Goal: Transaction & Acquisition: Purchase product/service

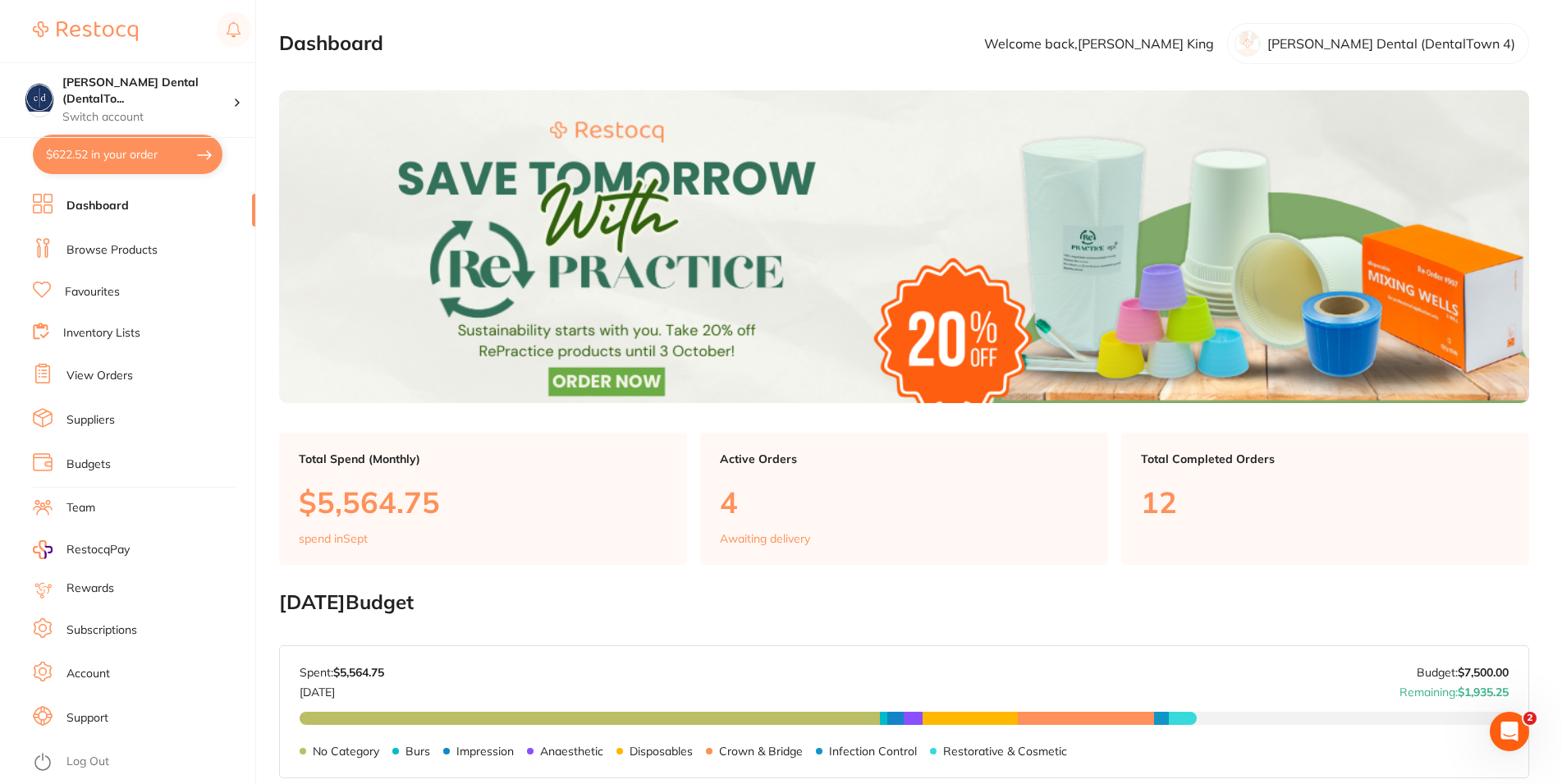
click at [123, 151] on button "$622.52 in your order" at bounding box center [128, 155] width 190 height 40
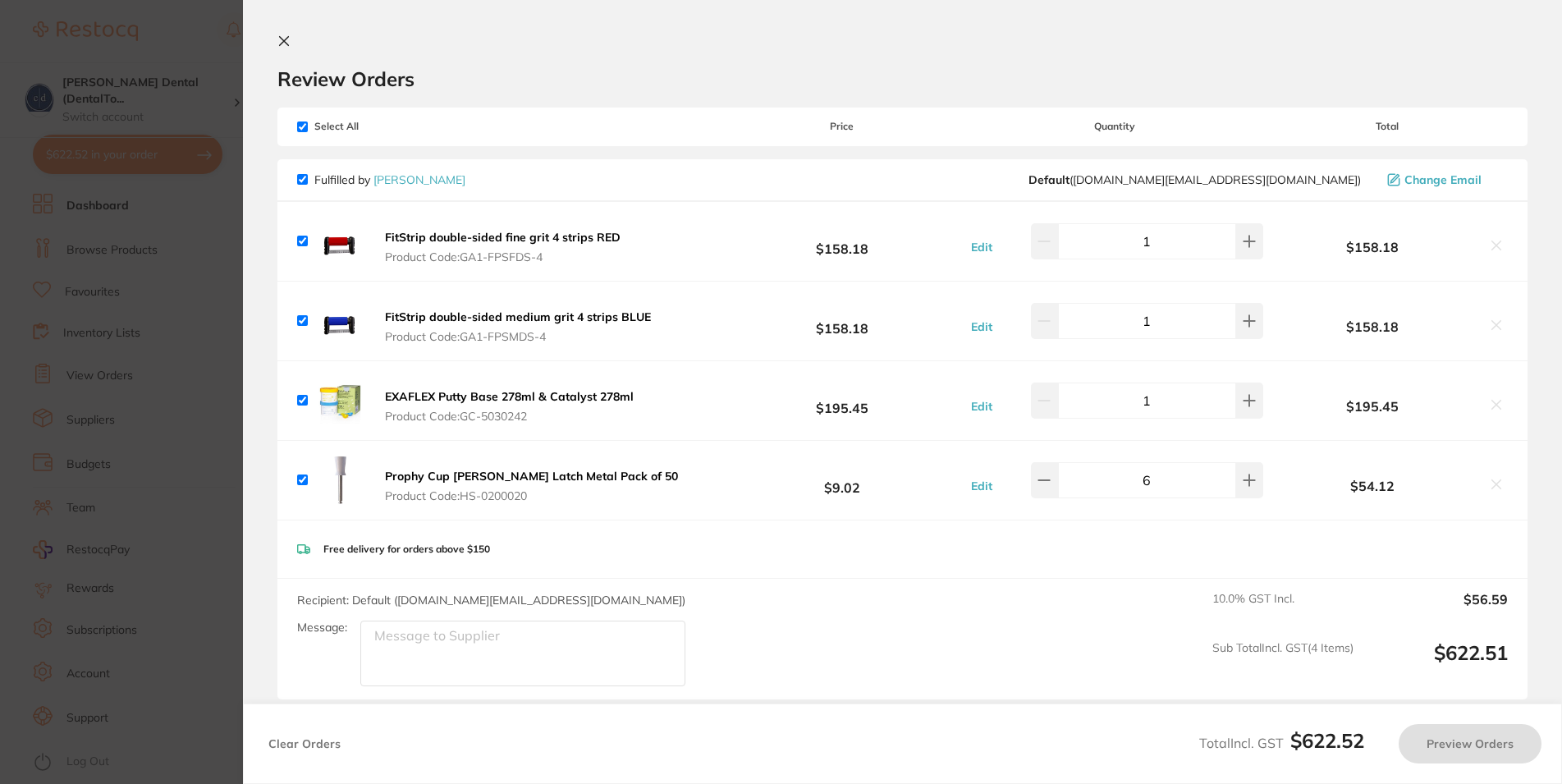
checkbox input "true"
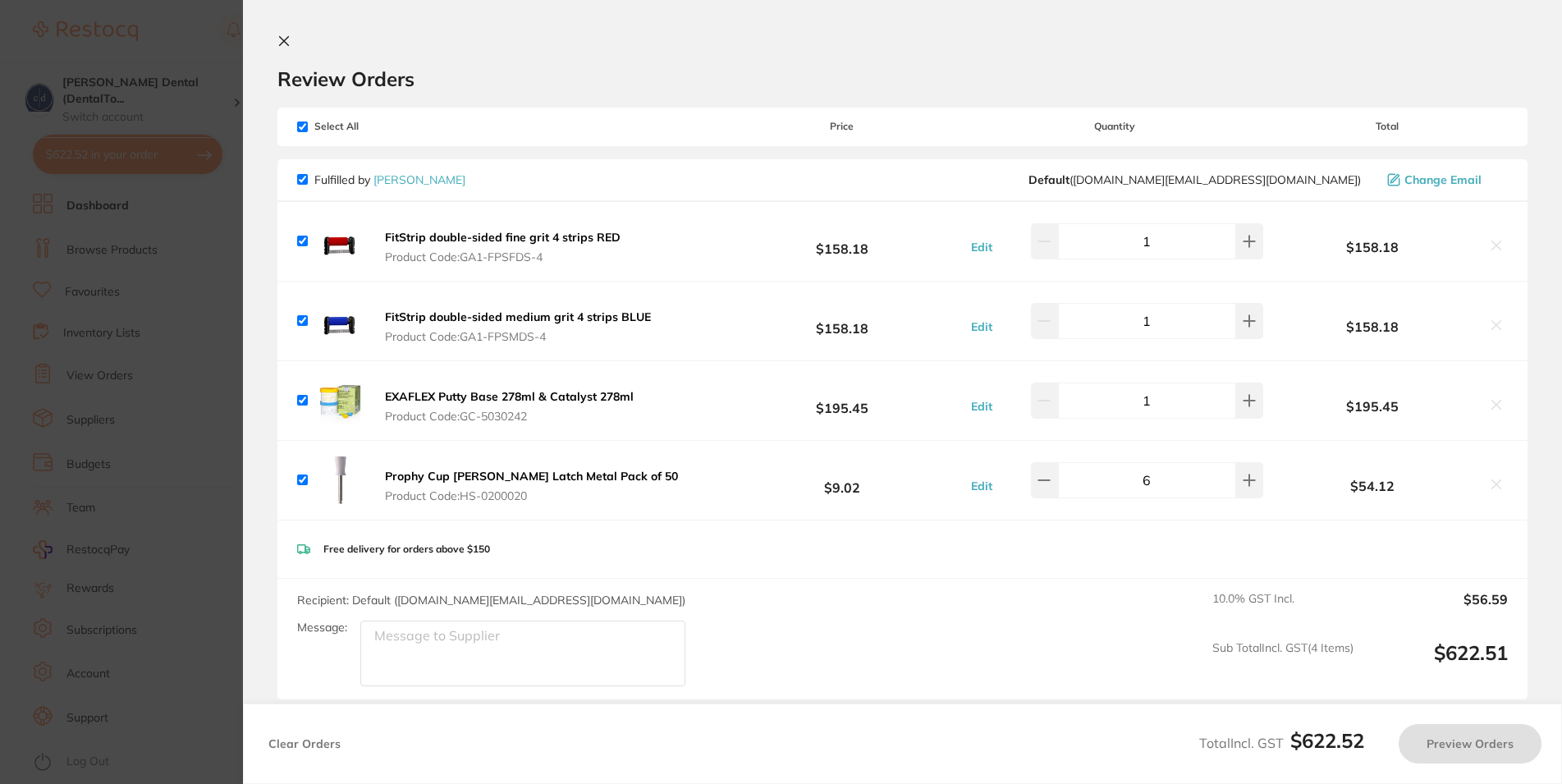
checkbox input "true"
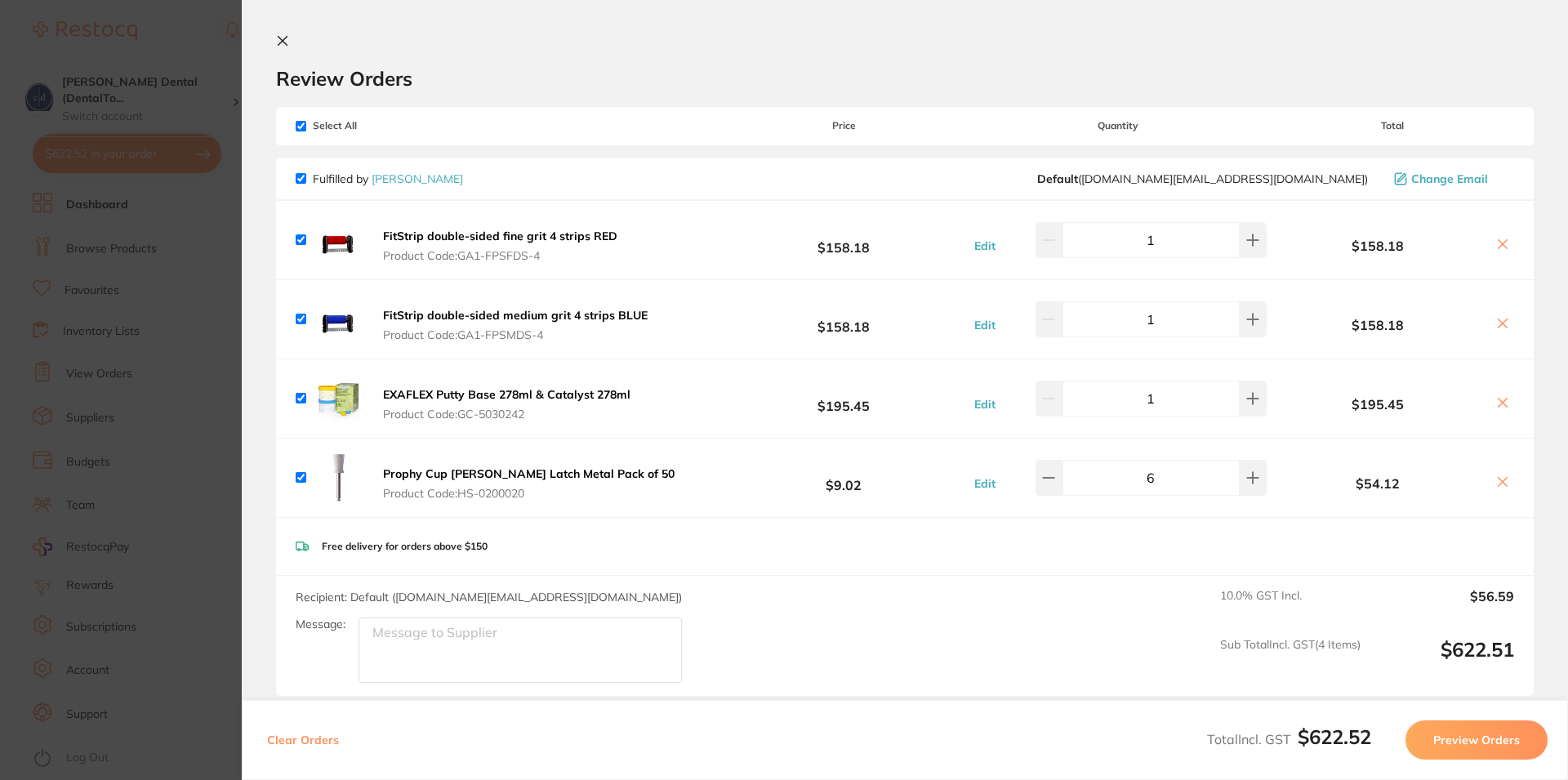
click at [282, 38] on icon at bounding box center [283, 41] width 13 height 13
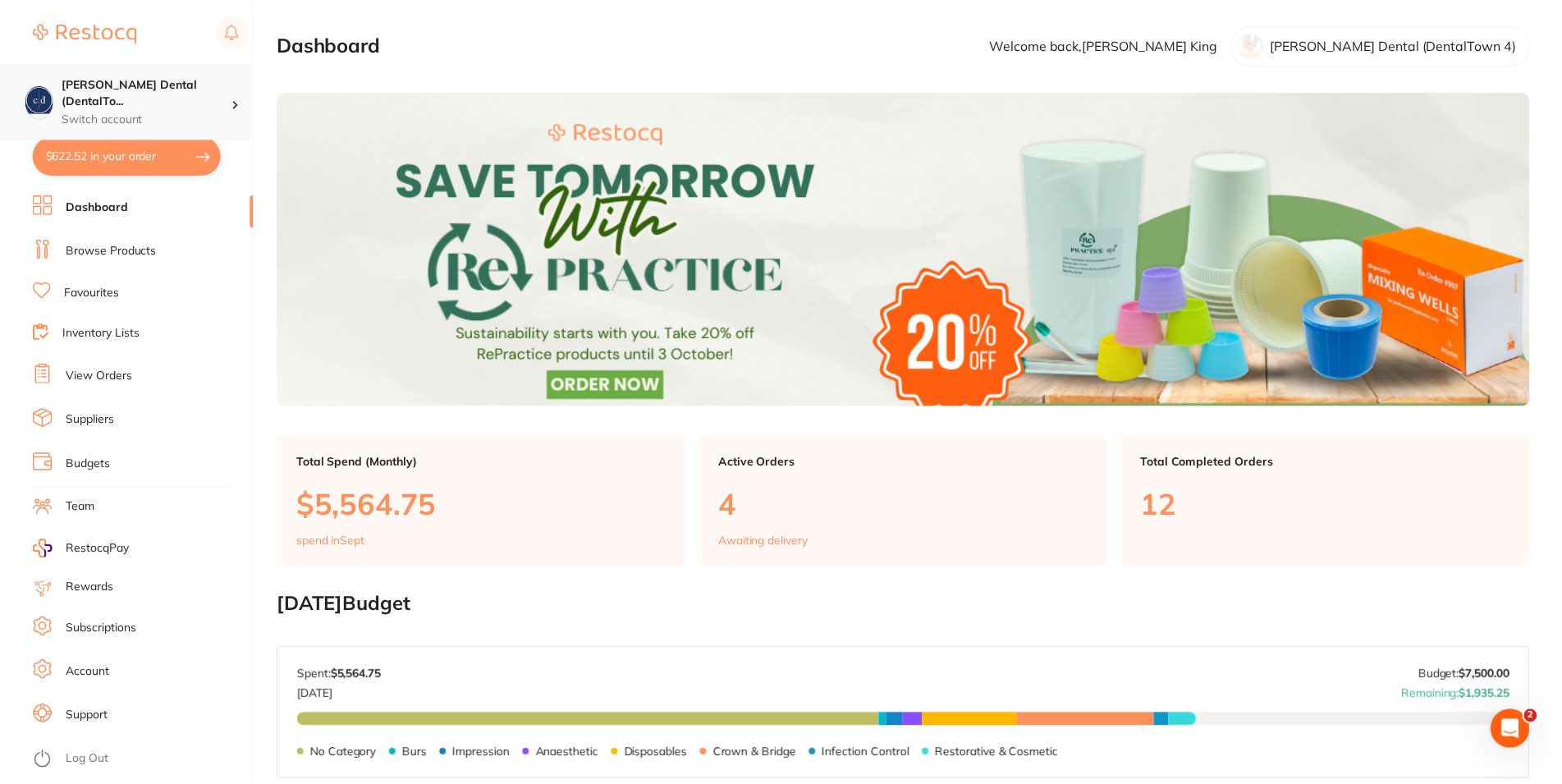
scroll to position [21, 0]
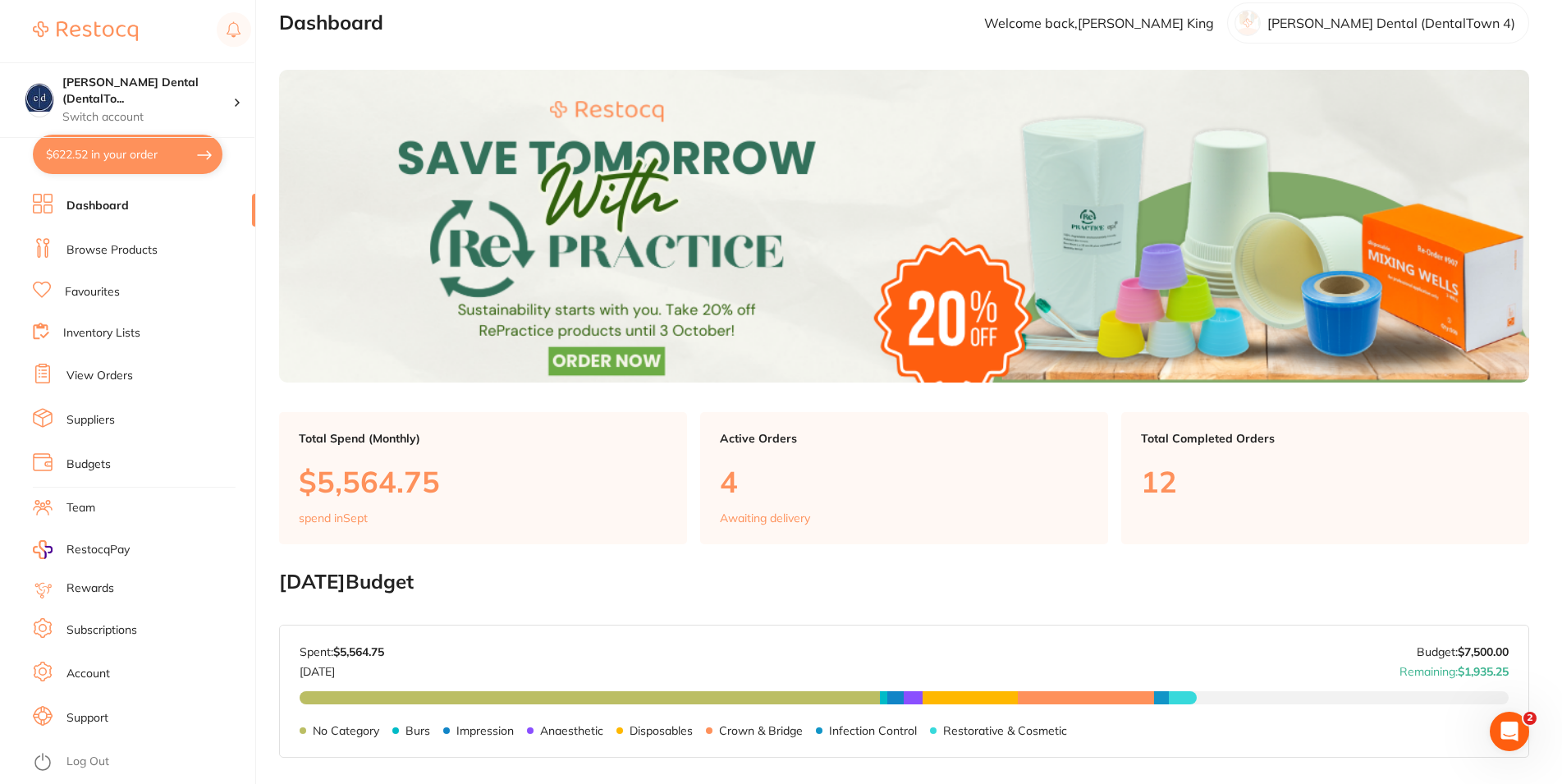
click at [135, 243] on link "Browse Products" at bounding box center [112, 250] width 91 height 17
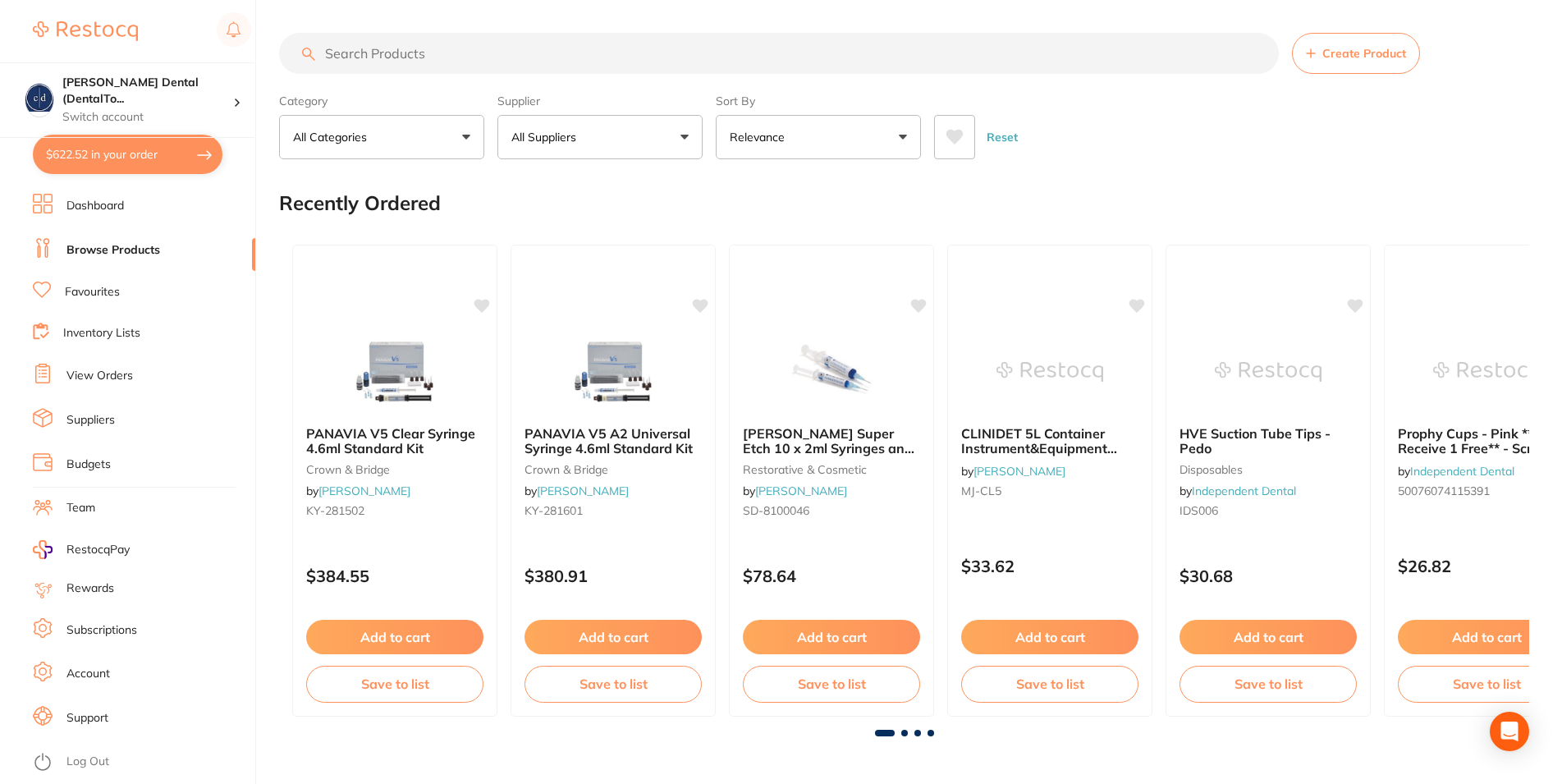
click at [555, 138] on p "All Suppliers" at bounding box center [547, 137] width 71 height 17
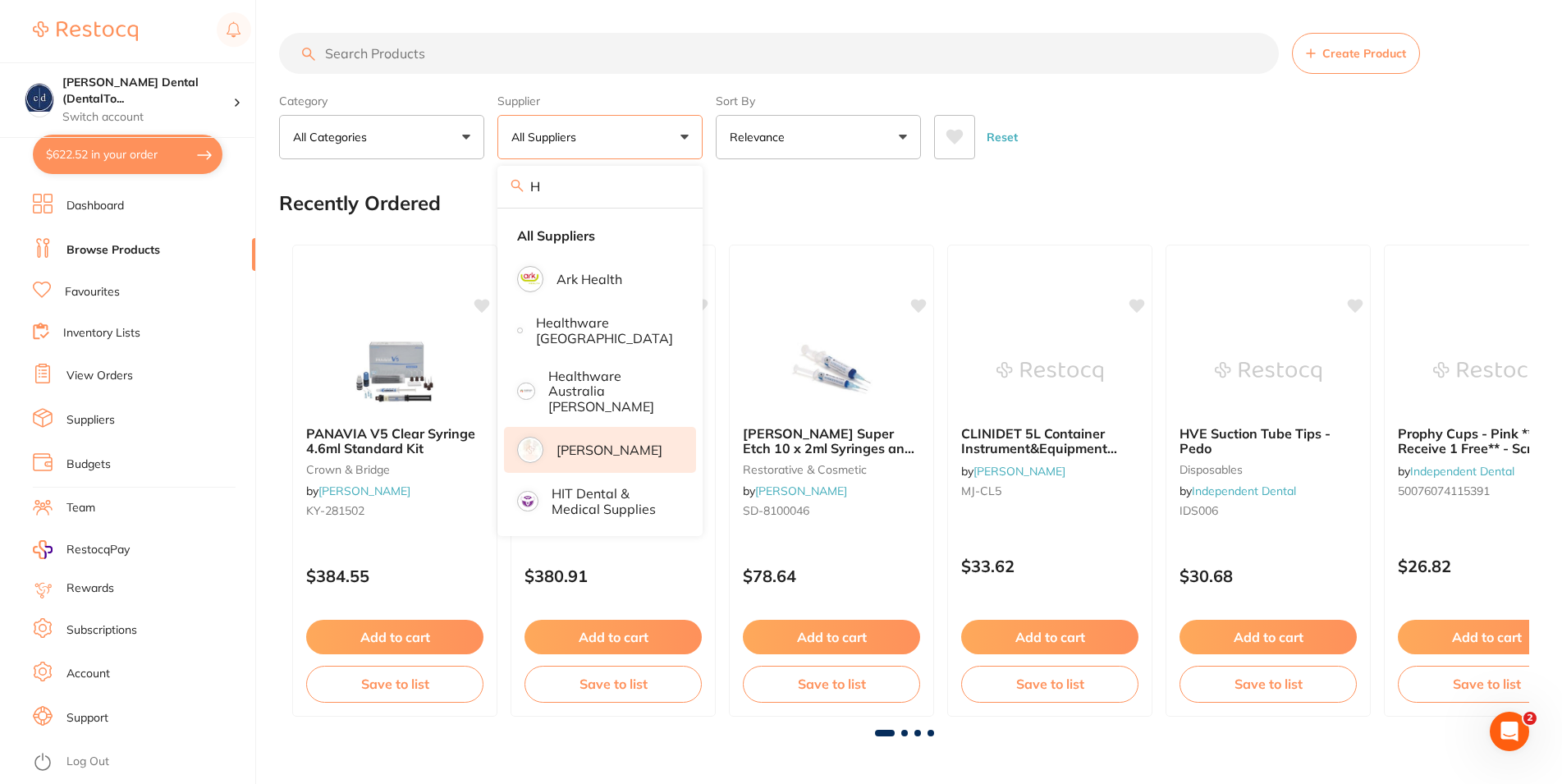
type input "H"
click at [588, 442] on p "[PERSON_NAME]" at bounding box center [610, 450] width 106 height 15
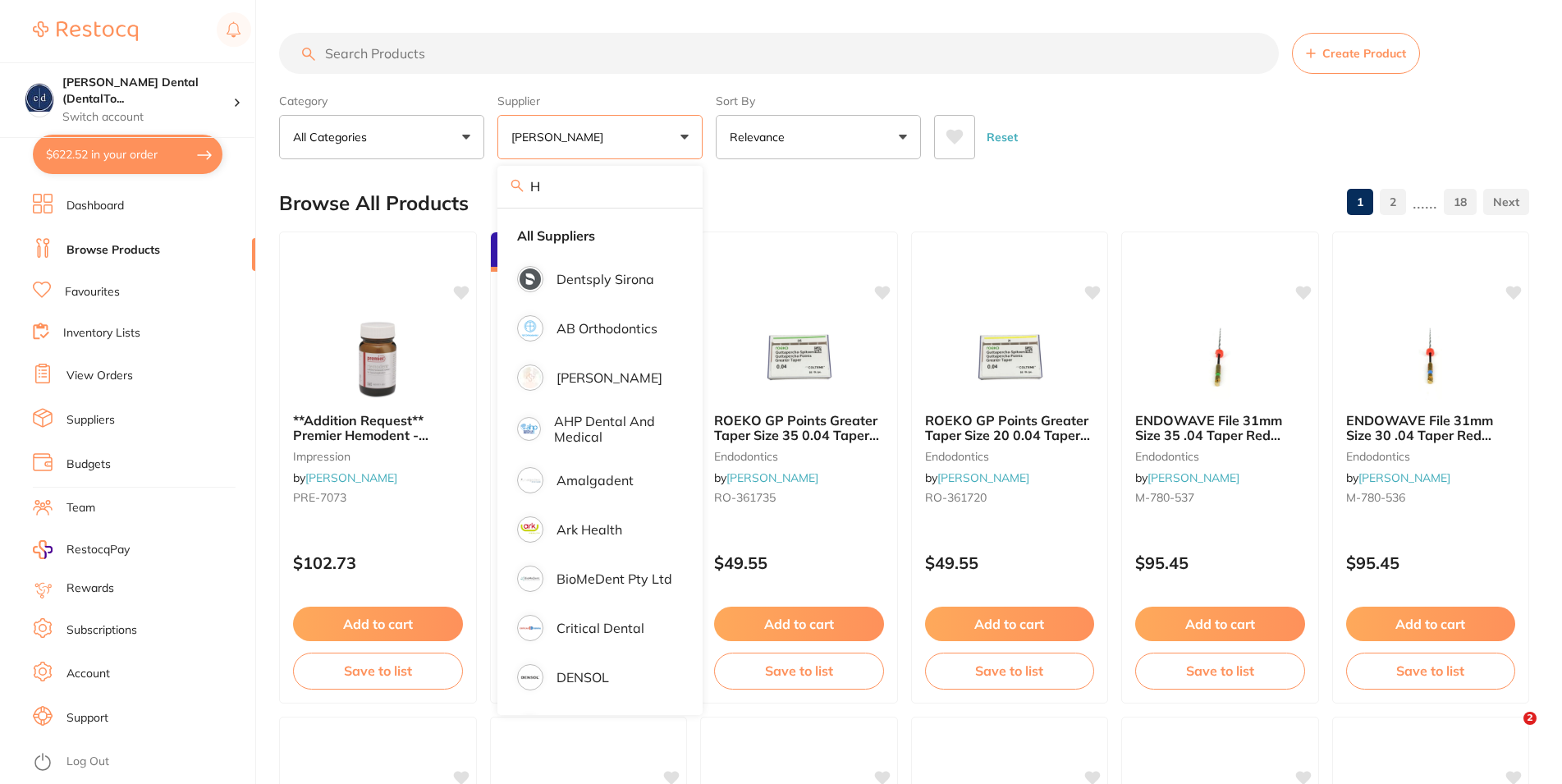
click at [442, 57] on input "search" at bounding box center [779, 54] width 1000 height 41
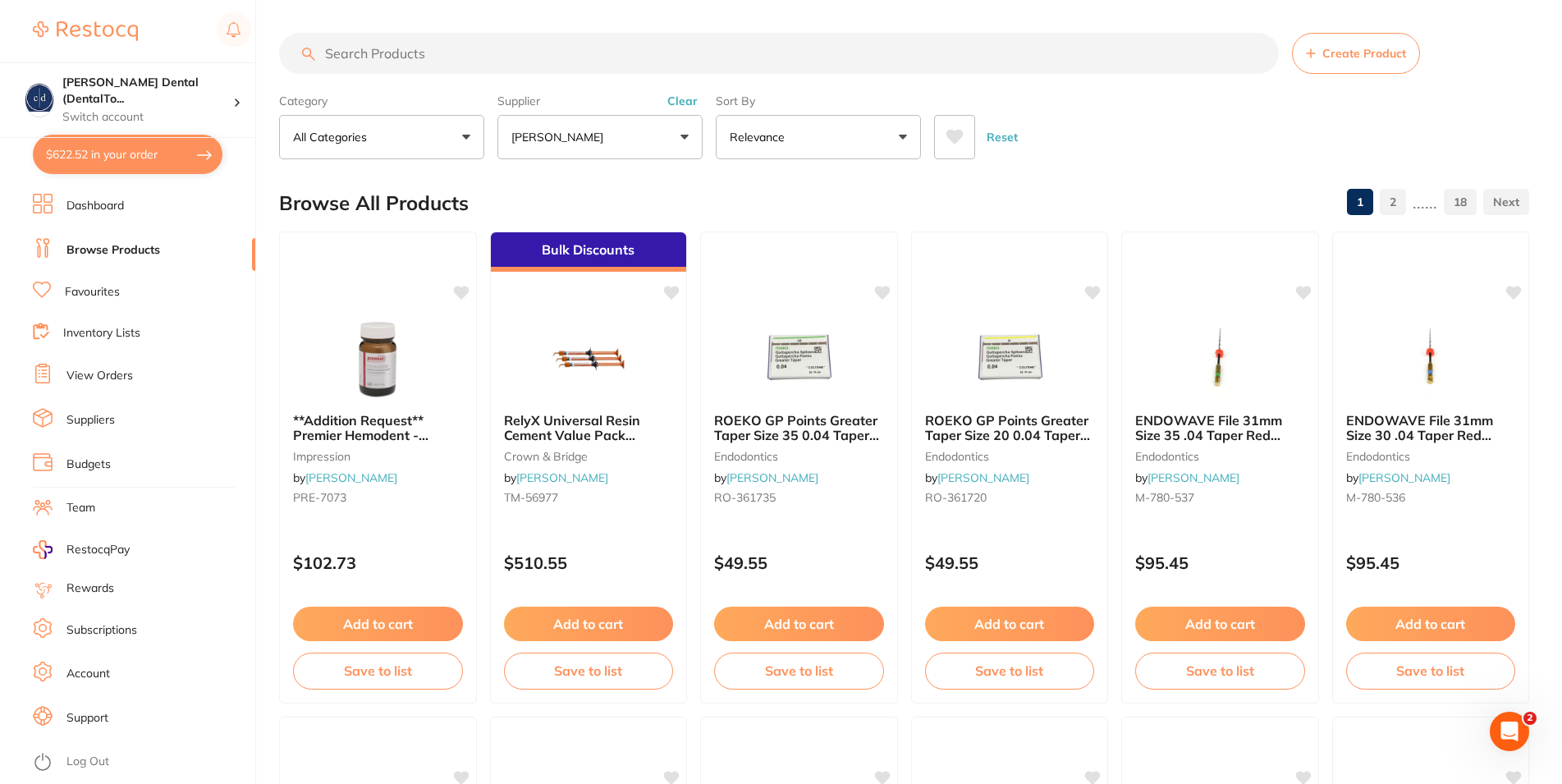
click at [415, 57] on input "search" at bounding box center [779, 54] width 1000 height 41
type input "DISPOSABLE SCALPELS"
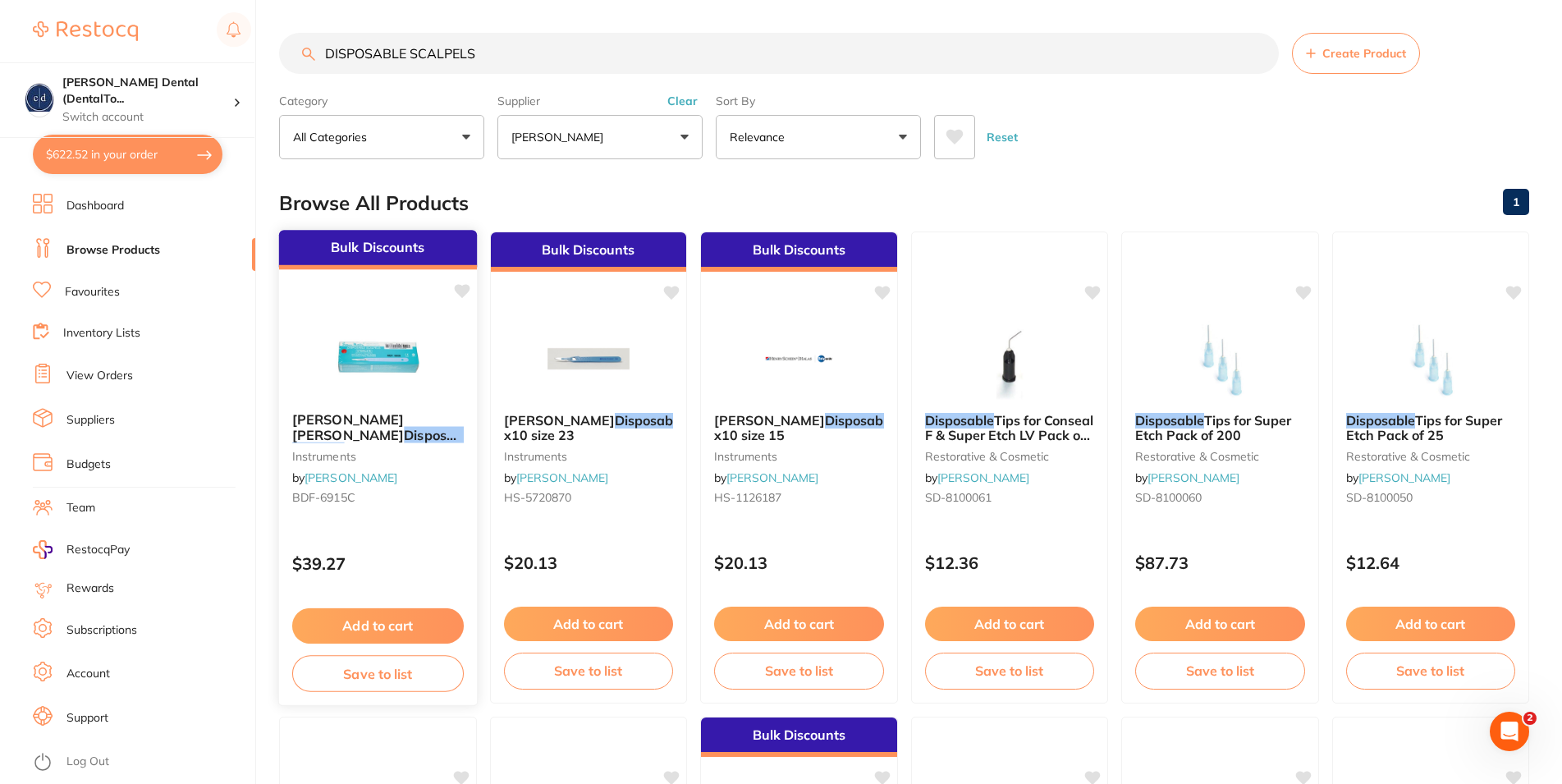
click at [345, 441] on em "Scalpels" at bounding box center [318, 450] width 52 height 17
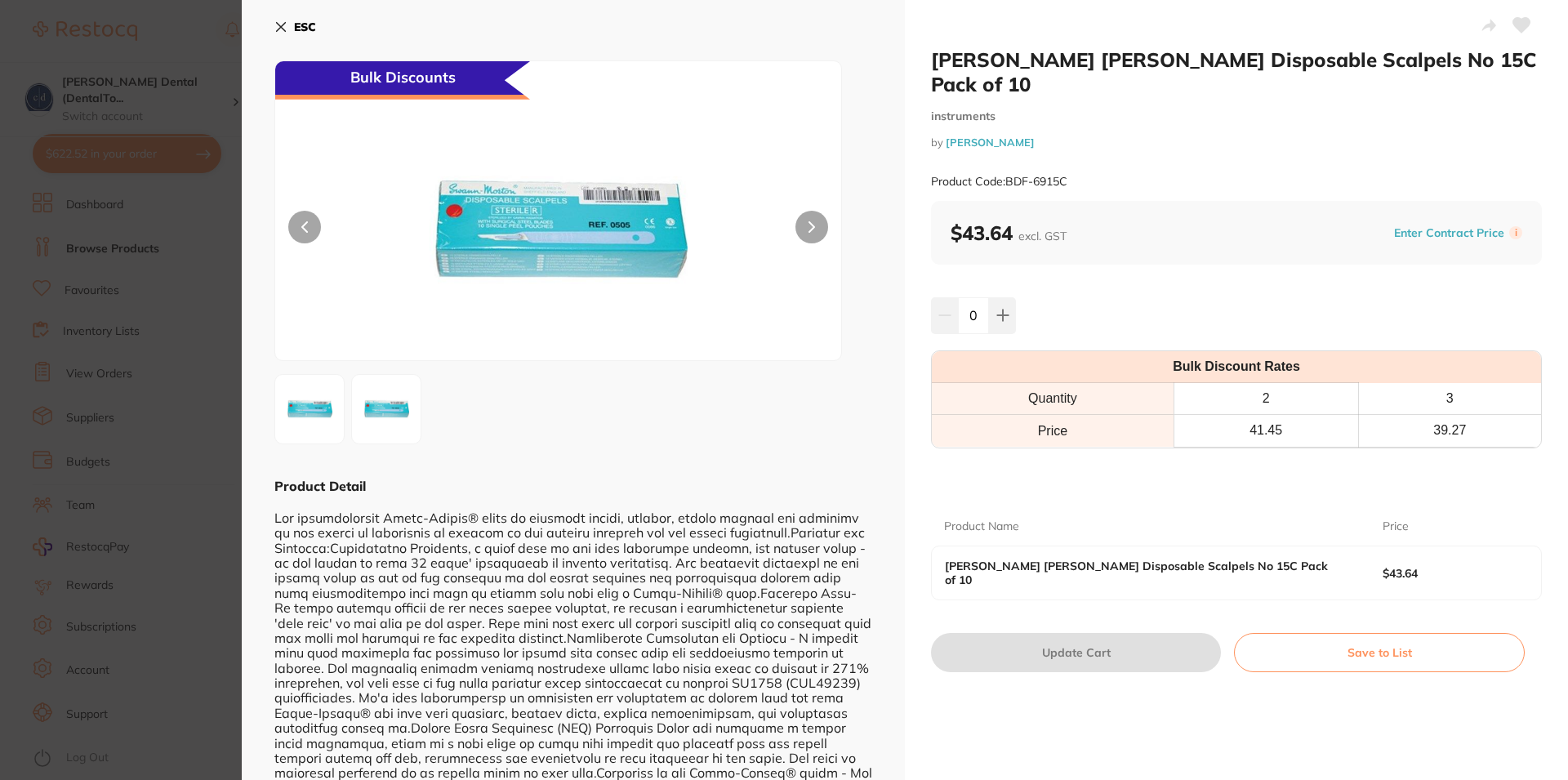
click at [279, 21] on icon at bounding box center [281, 27] width 13 height 13
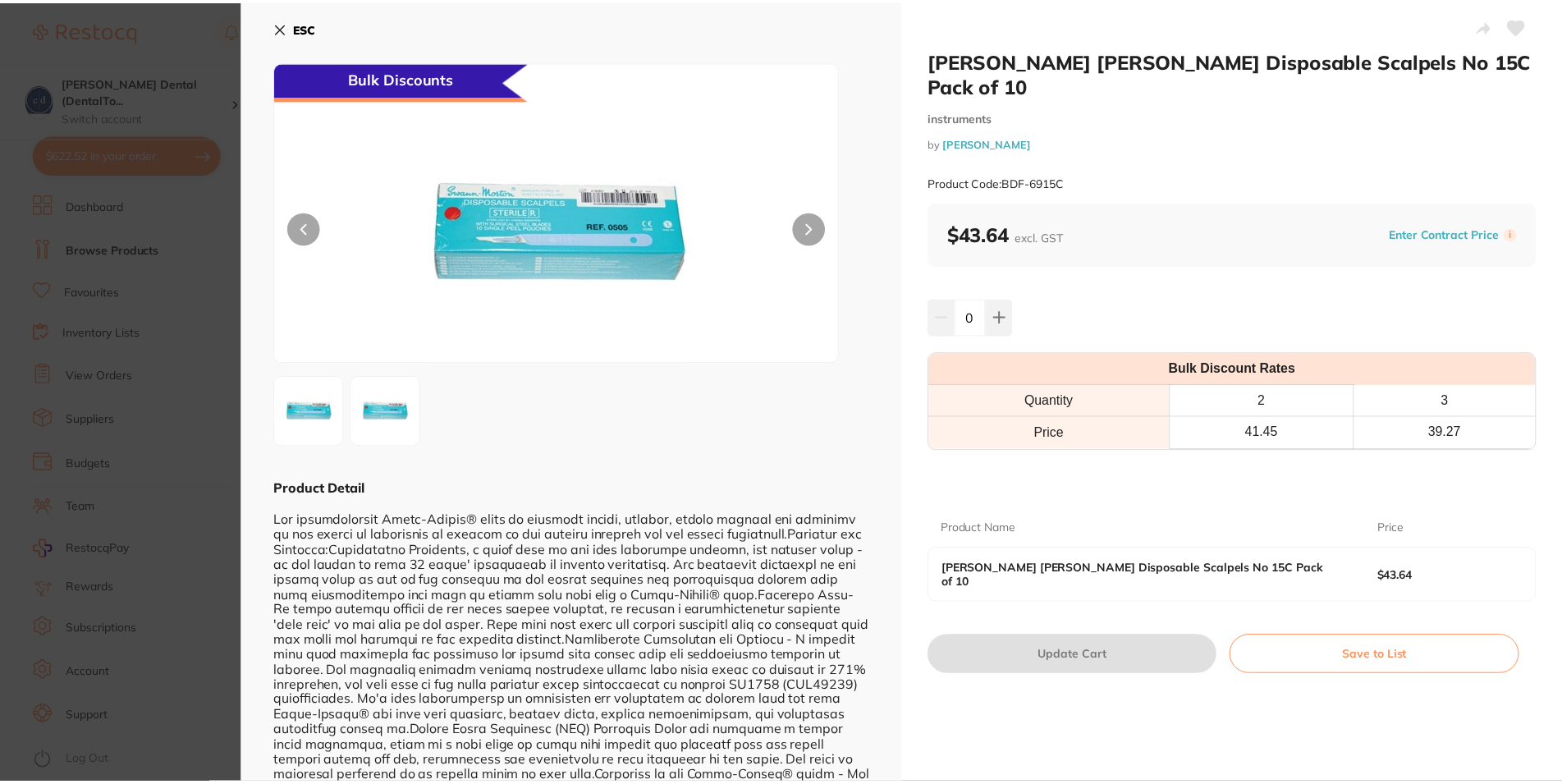
scroll to position [21, 0]
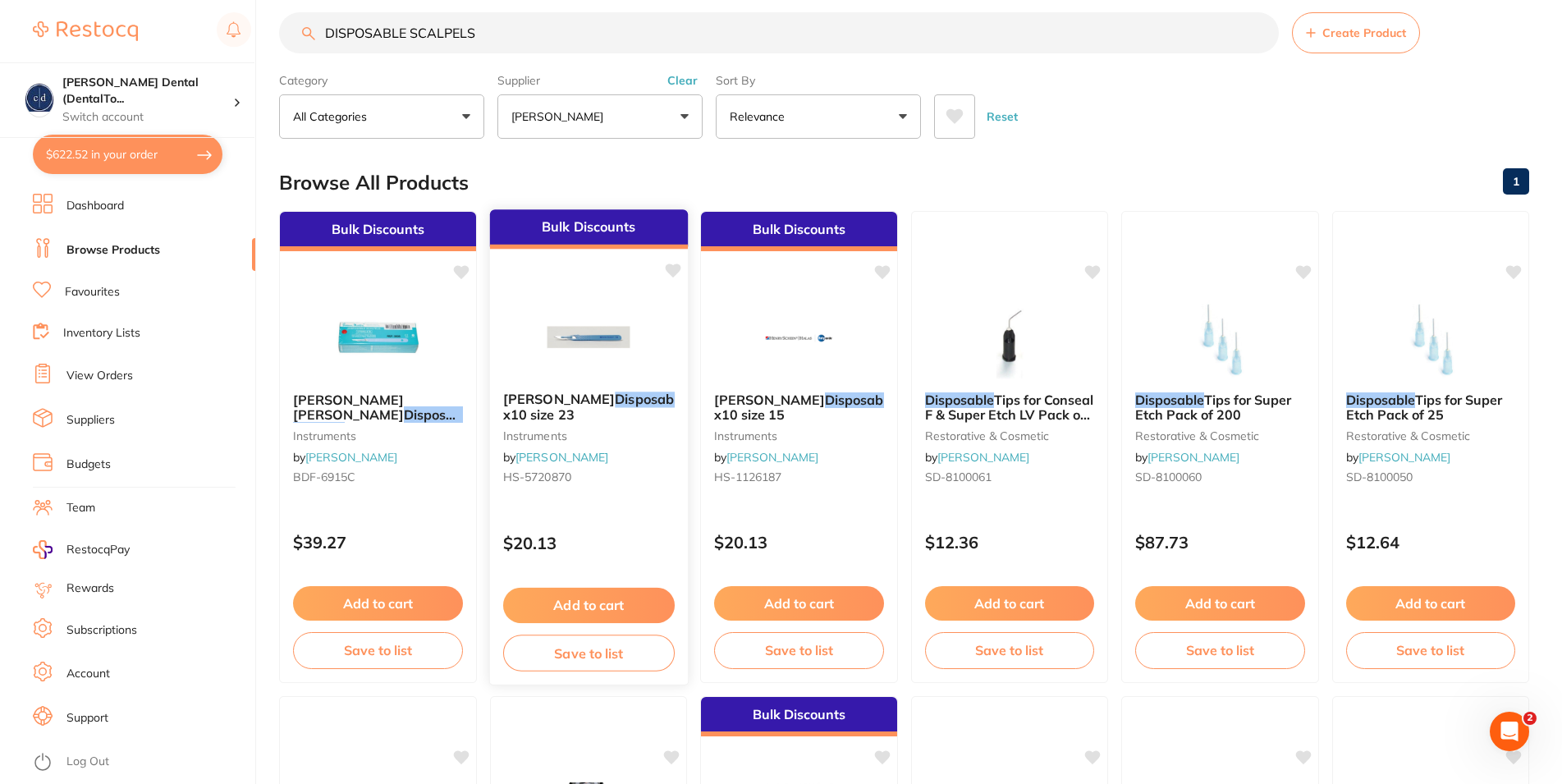
click at [615, 404] on em "Disposable" at bounding box center [649, 399] width 70 height 17
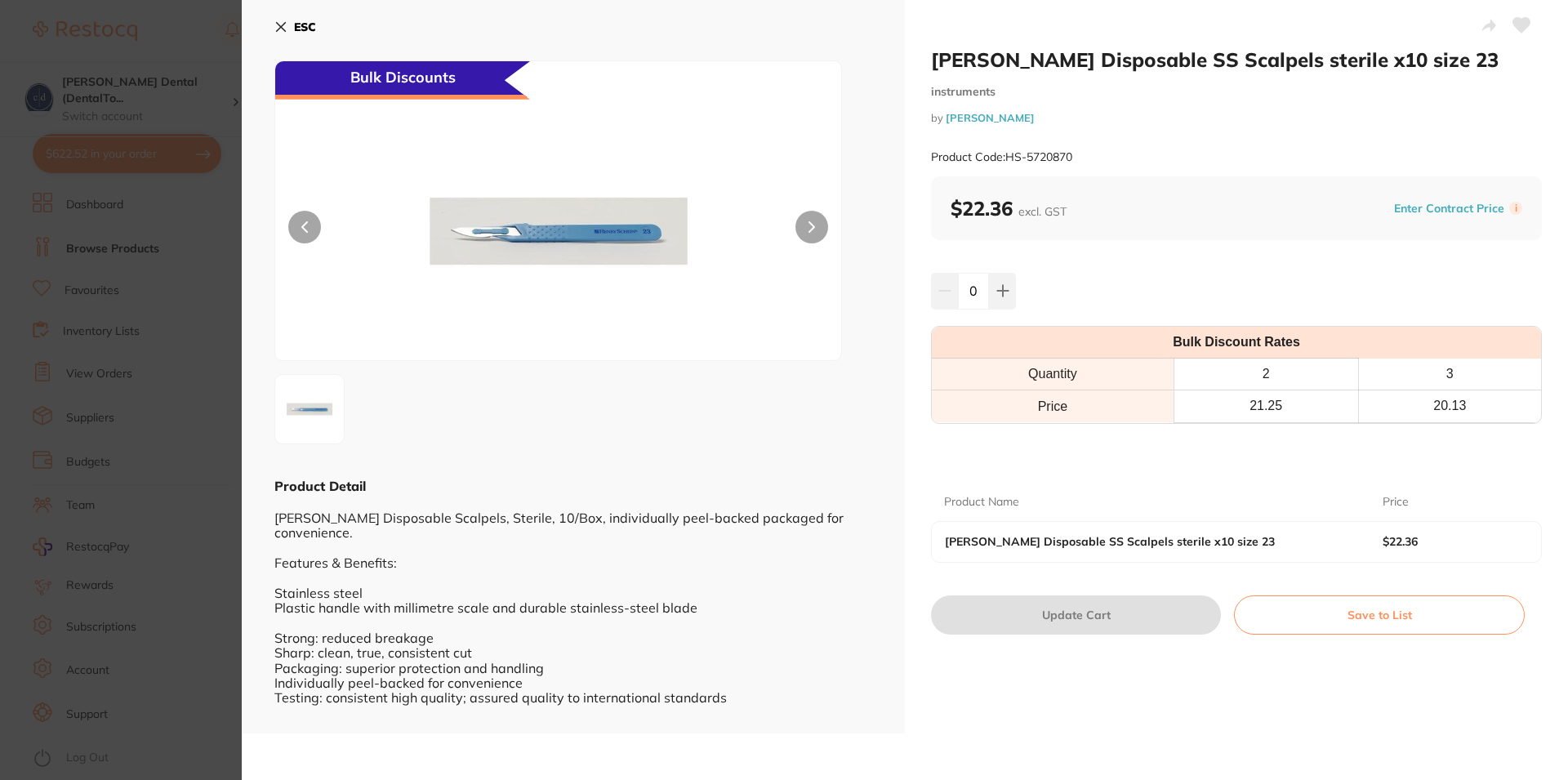
click at [281, 28] on icon at bounding box center [281, 27] width 9 height 9
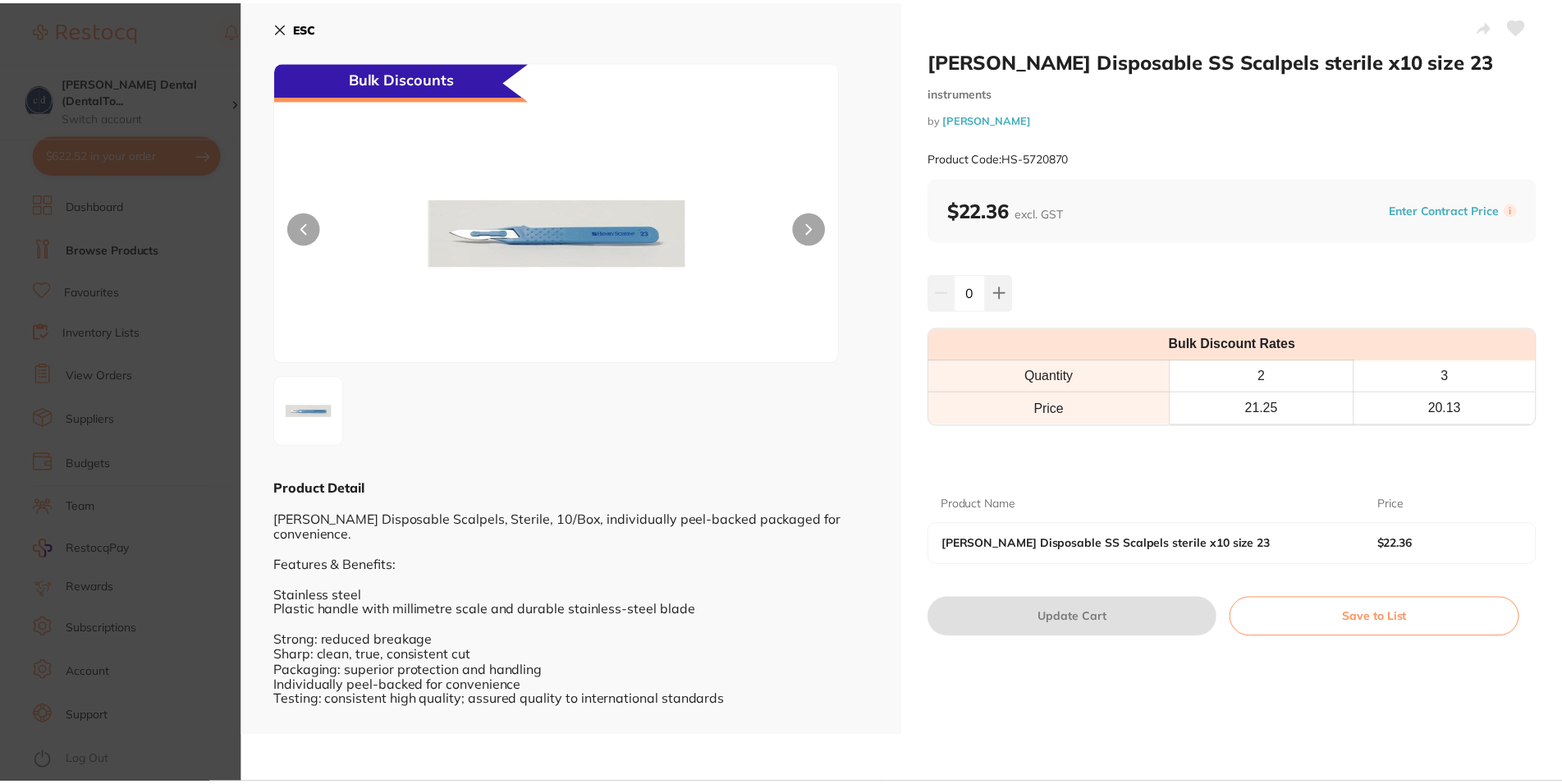
scroll to position [21, 0]
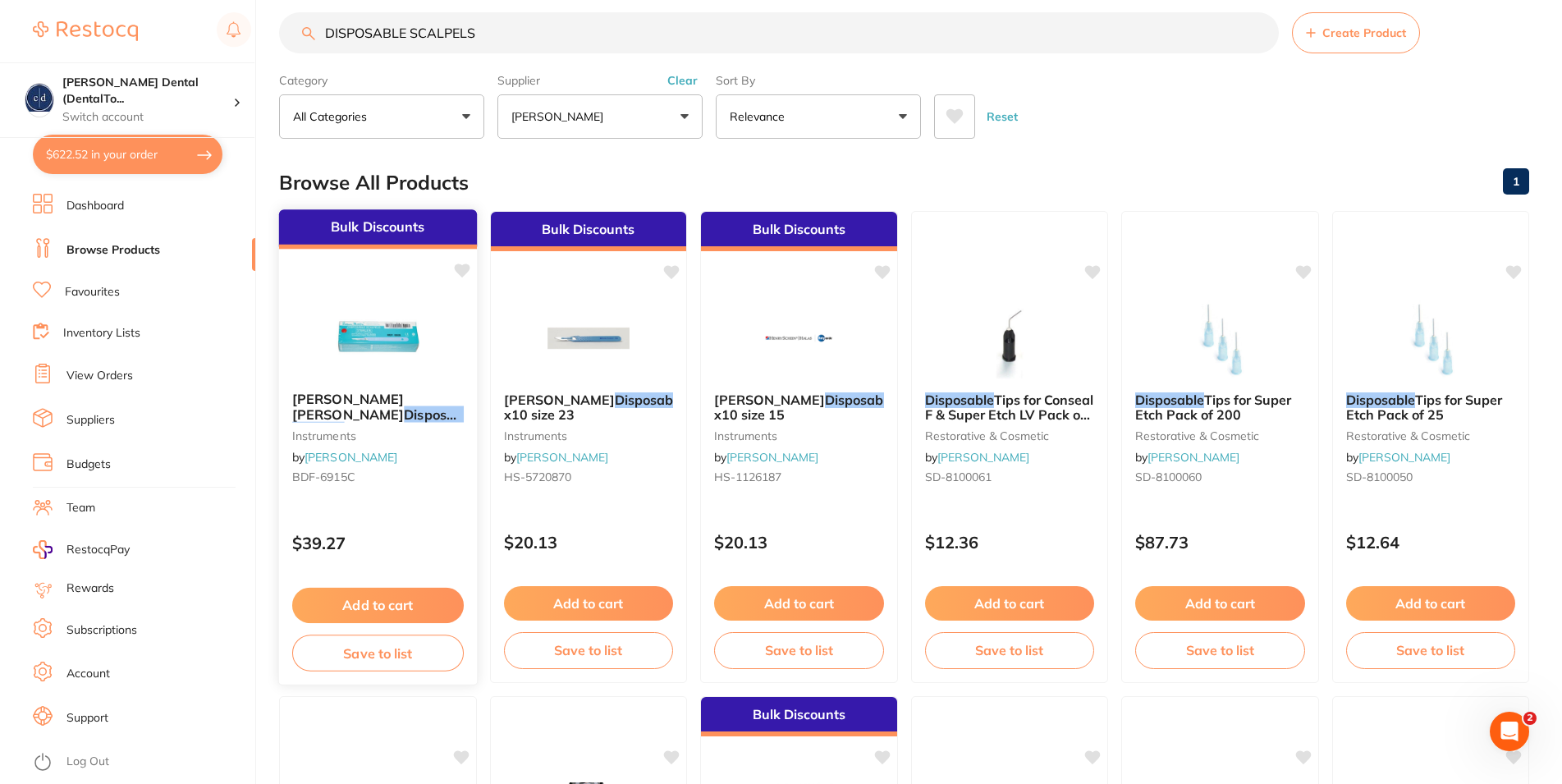
click at [384, 339] on img at bounding box center [378, 337] width 108 height 83
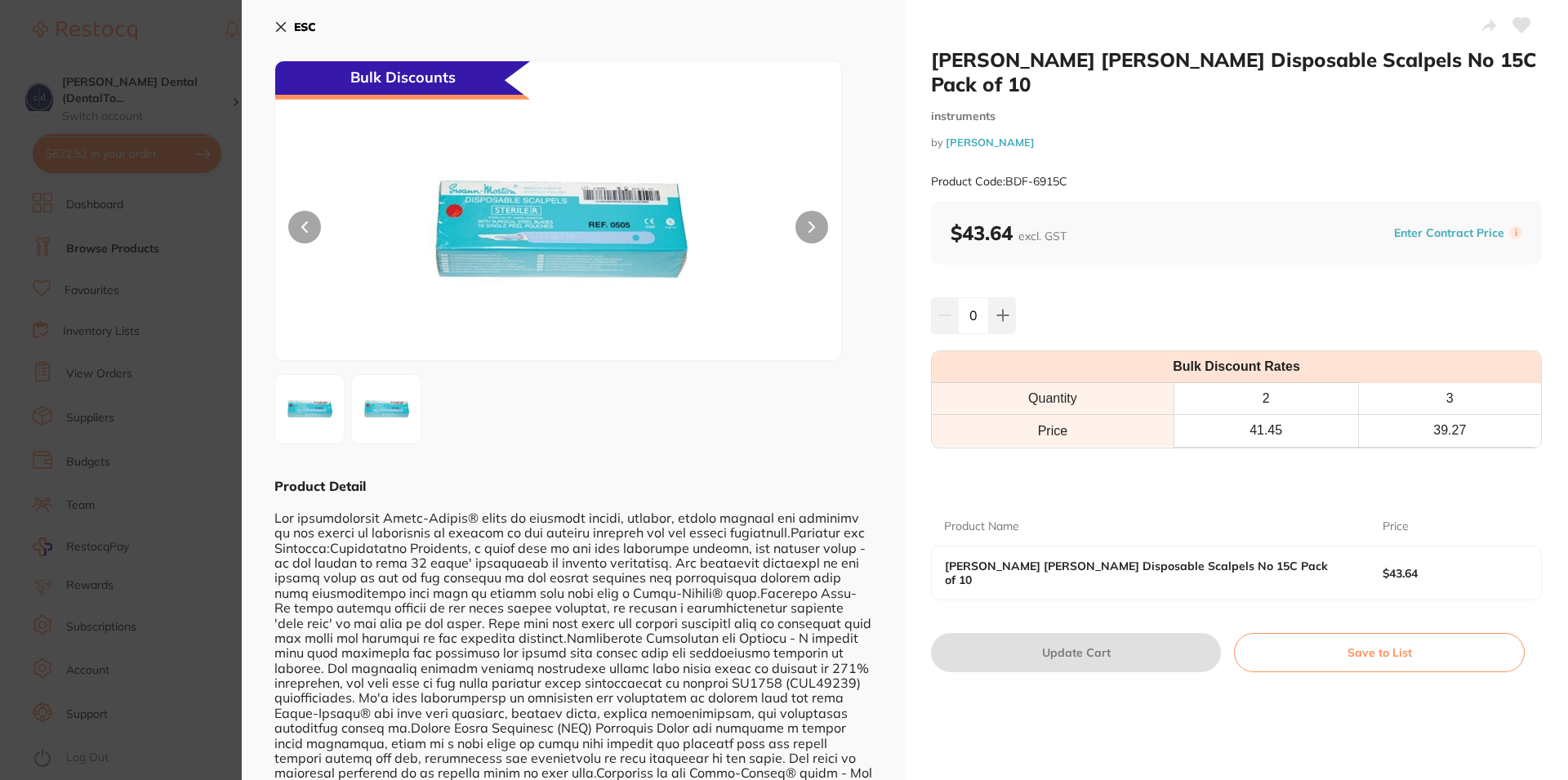
click at [279, 28] on icon at bounding box center [281, 27] width 9 height 9
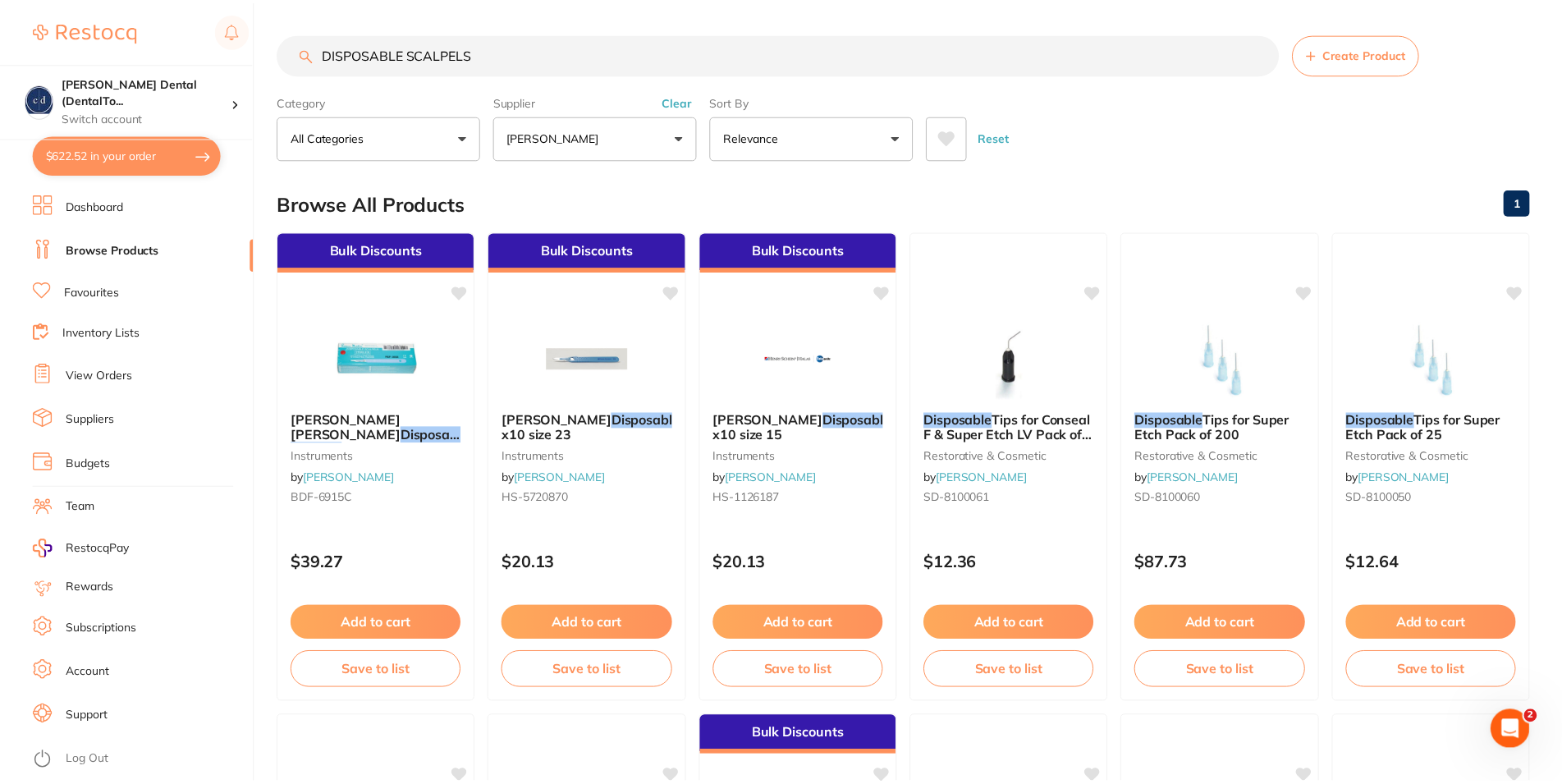
scroll to position [21, 0]
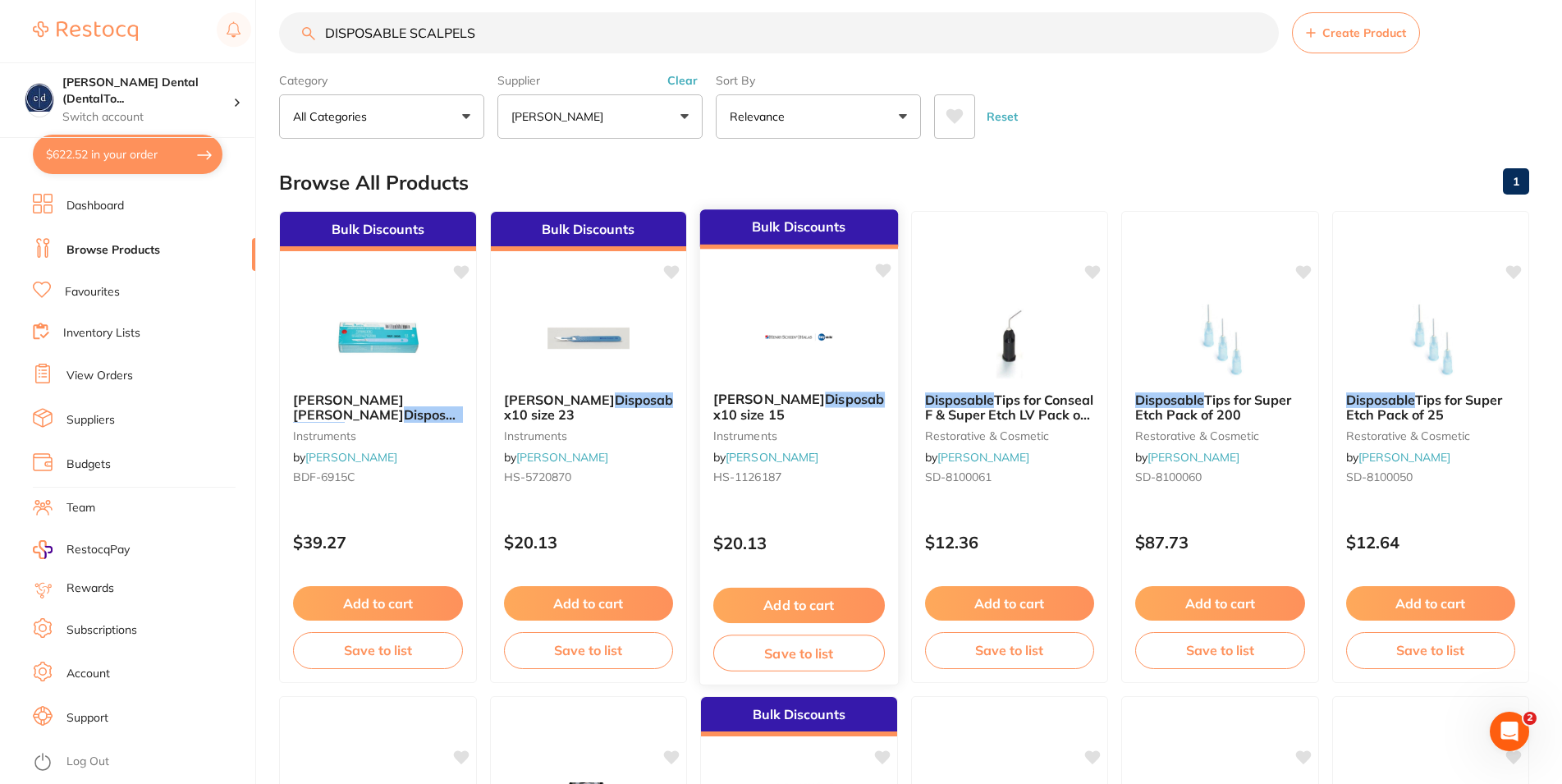
click at [811, 410] on span "sterile x10 size 15" at bounding box center [857, 406] width 288 height 32
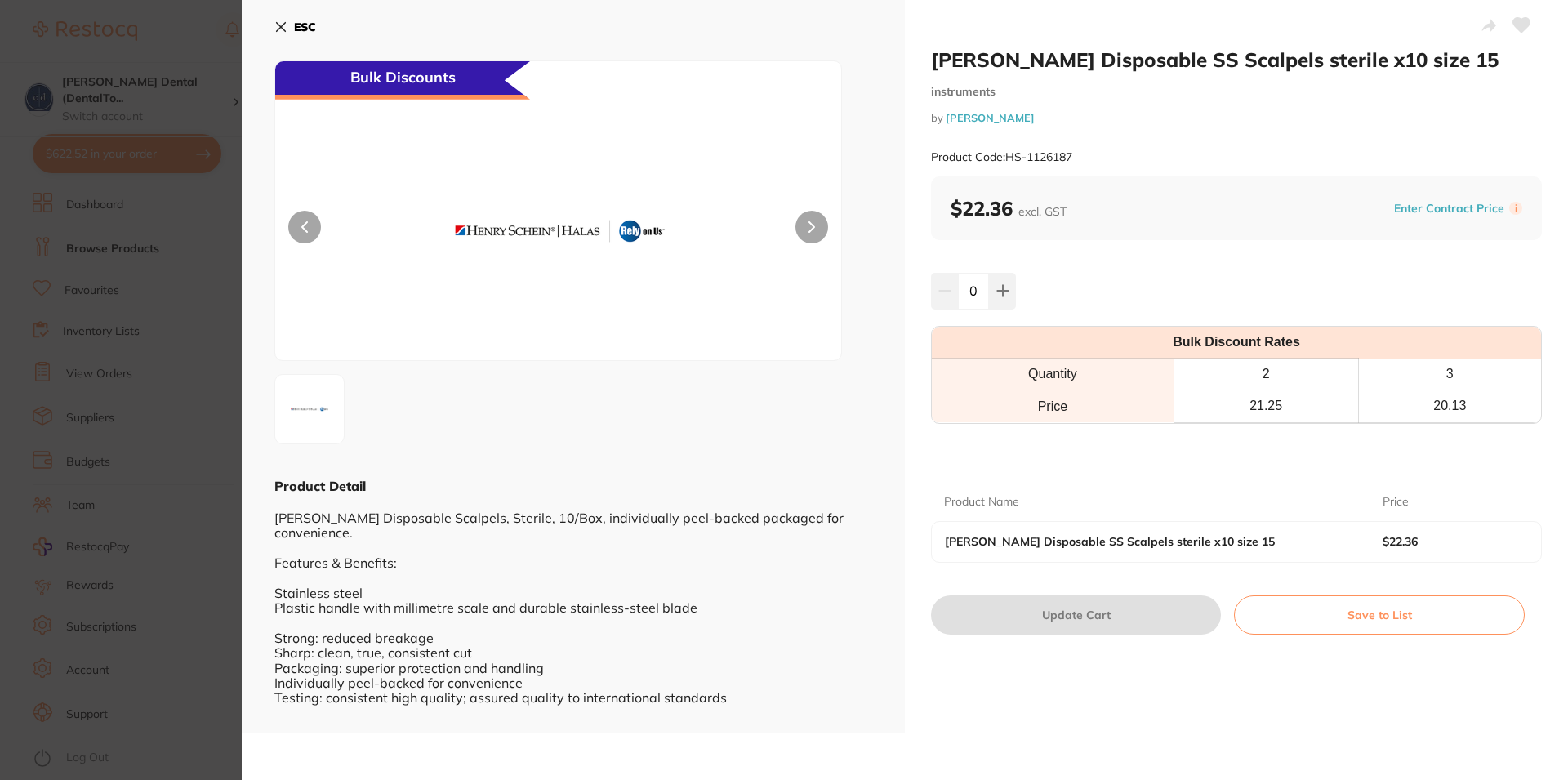
click at [281, 26] on icon at bounding box center [281, 27] width 13 height 13
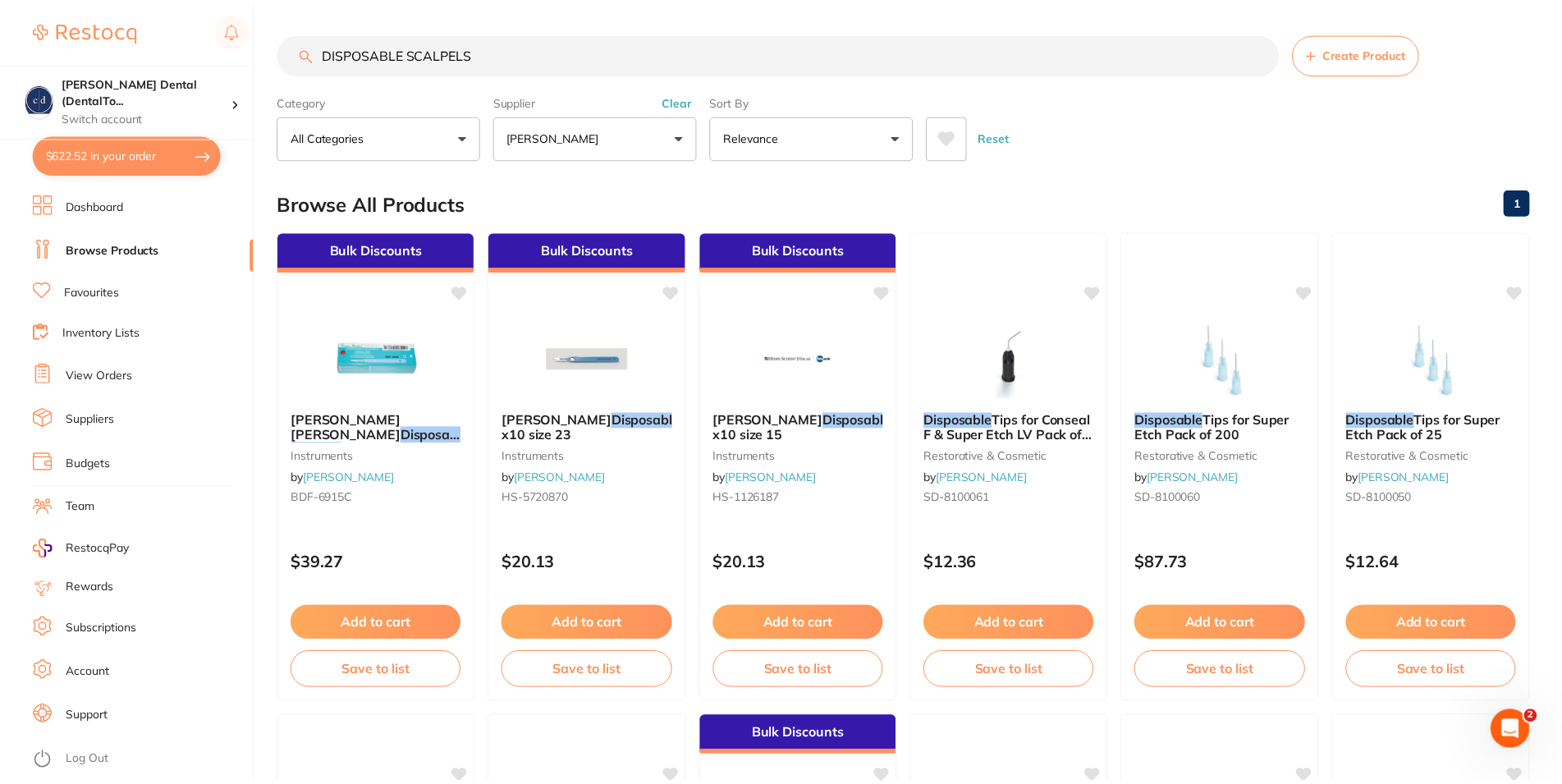
scroll to position [21, 0]
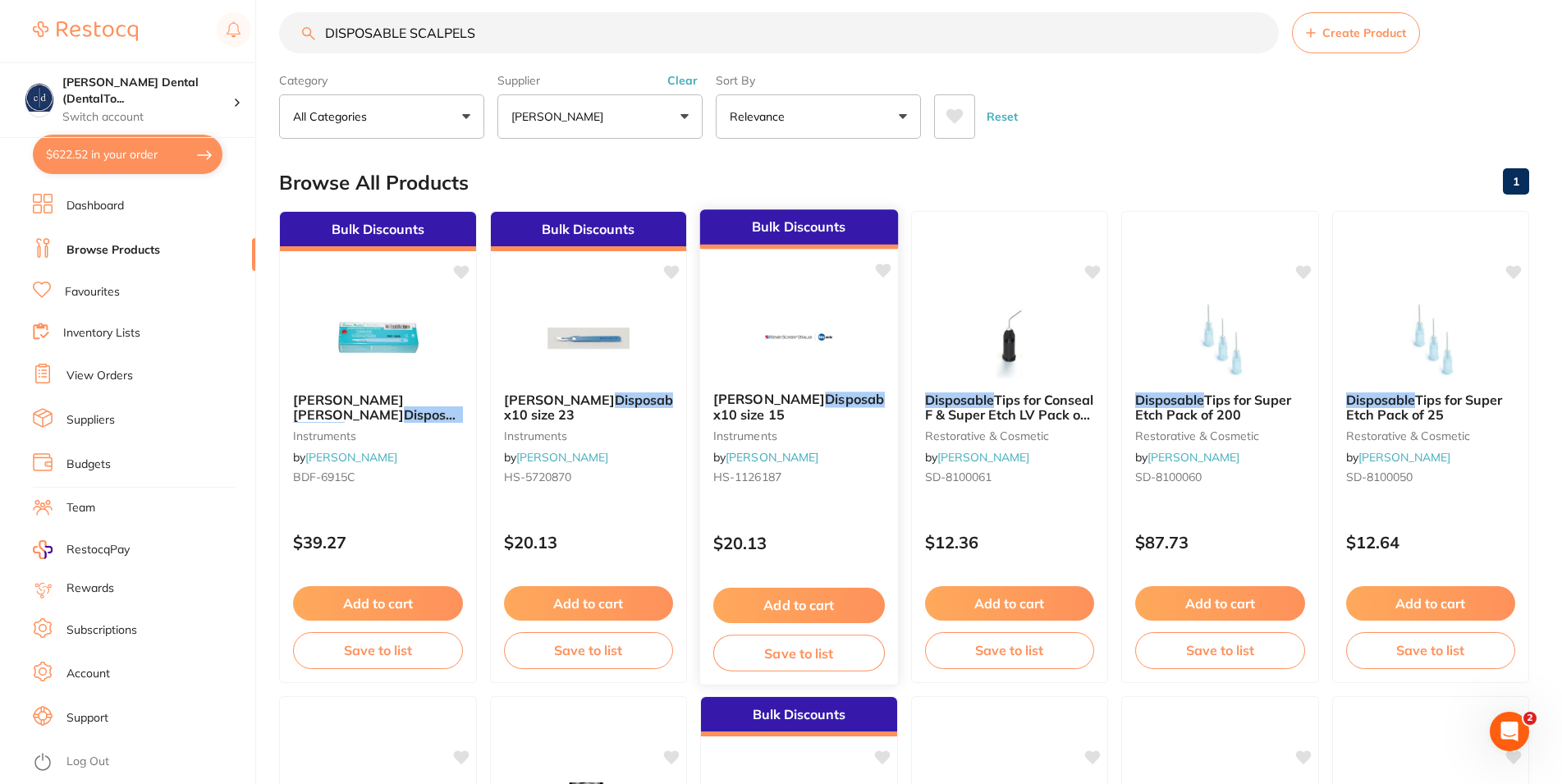
click at [774, 601] on button "Add to cart" at bounding box center [798, 605] width 171 height 36
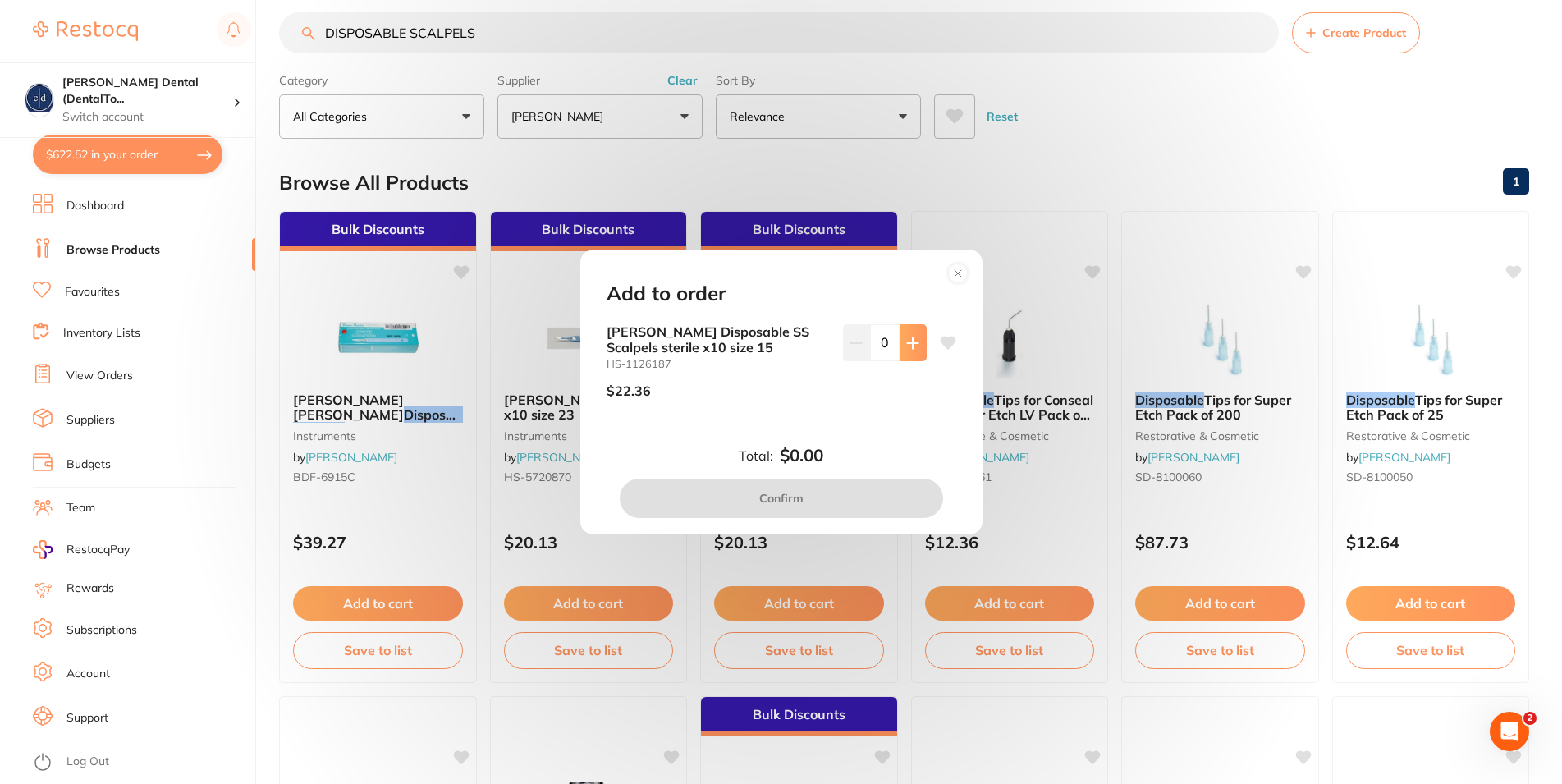
scroll to position [0, 0]
click at [907, 342] on icon at bounding box center [912, 342] width 11 height 11
type input "1"
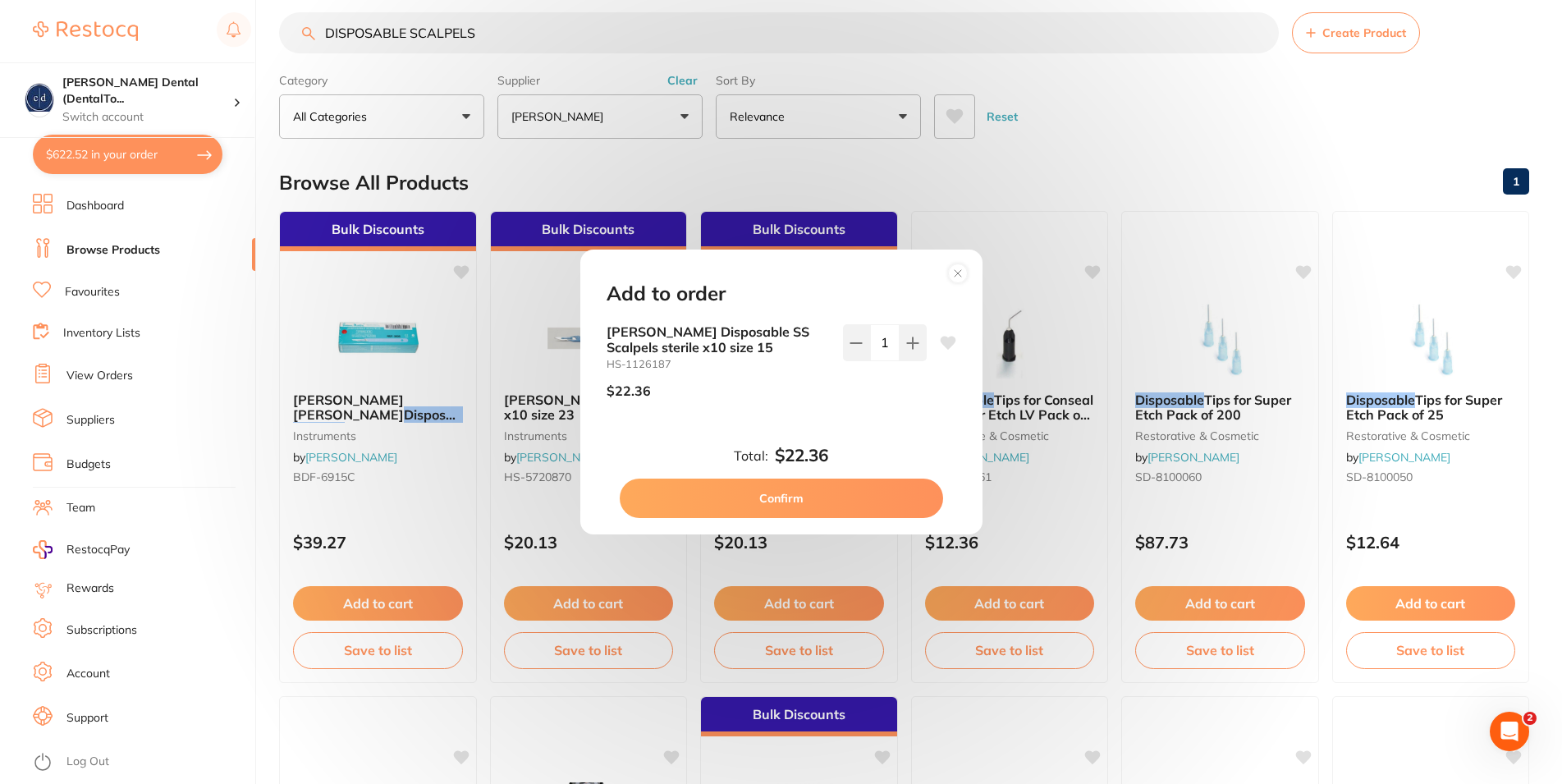
click at [769, 496] on button "Confirm" at bounding box center [781, 498] width 324 height 40
checkbox input "false"
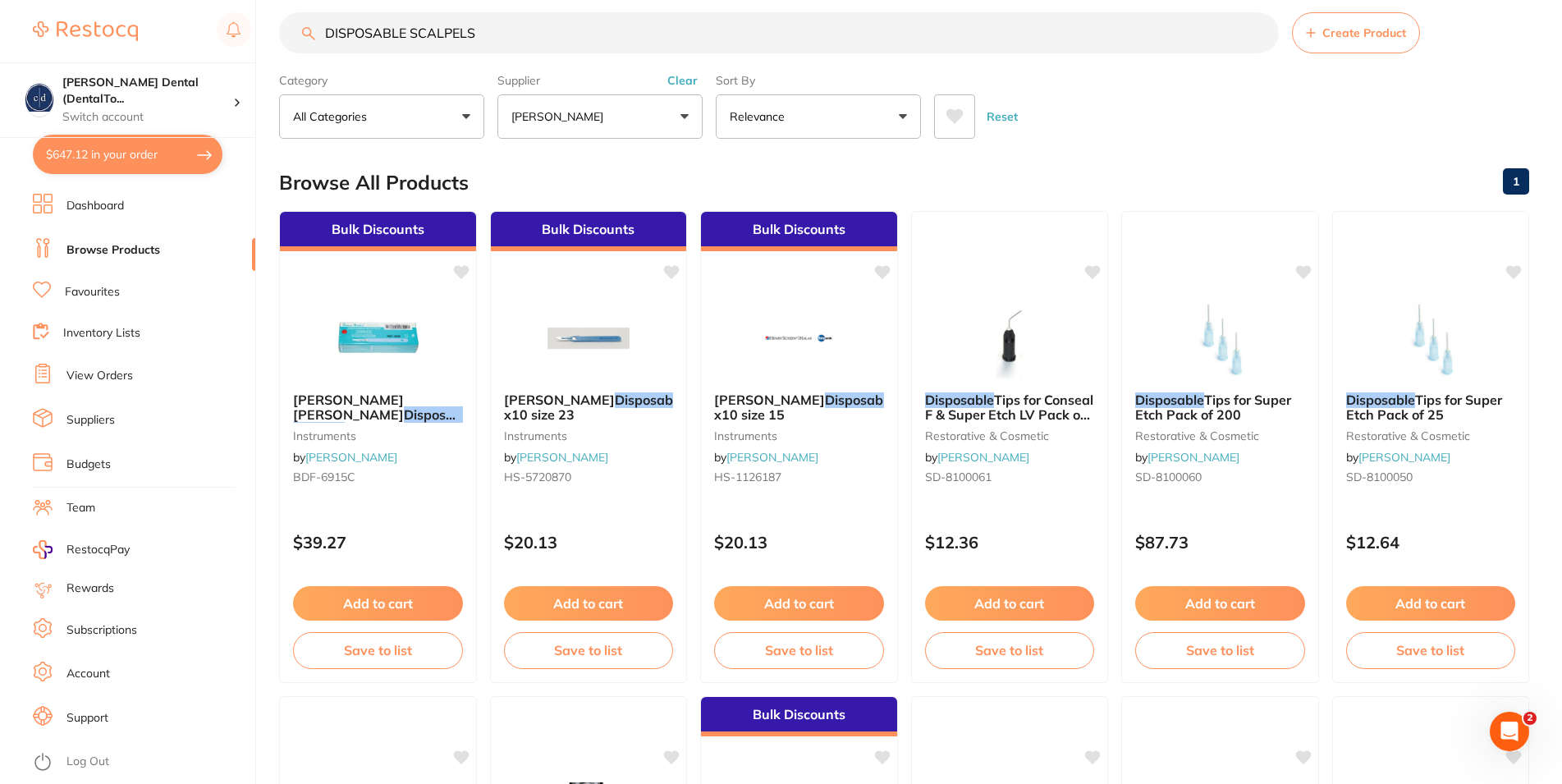
drag, startPoint x: 484, startPoint y: 32, endPoint x: 303, endPoint y: 31, distance: 181.0
click at [305, 31] on input "DISPOSABLE SCALPELS" at bounding box center [779, 33] width 1000 height 41
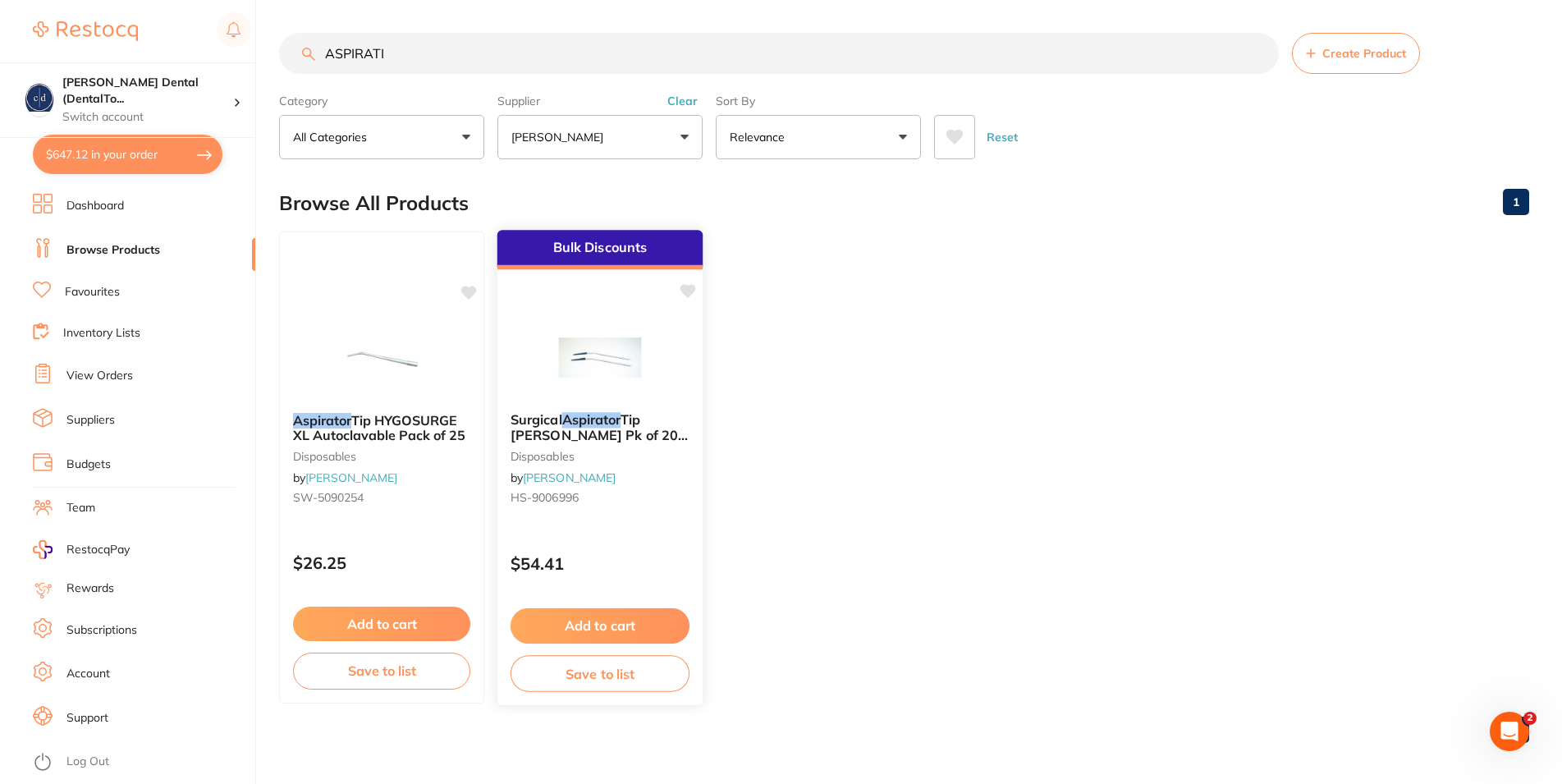
type input "ASPIRATI"
click at [583, 622] on button "Add to cart" at bounding box center [600, 625] width 179 height 36
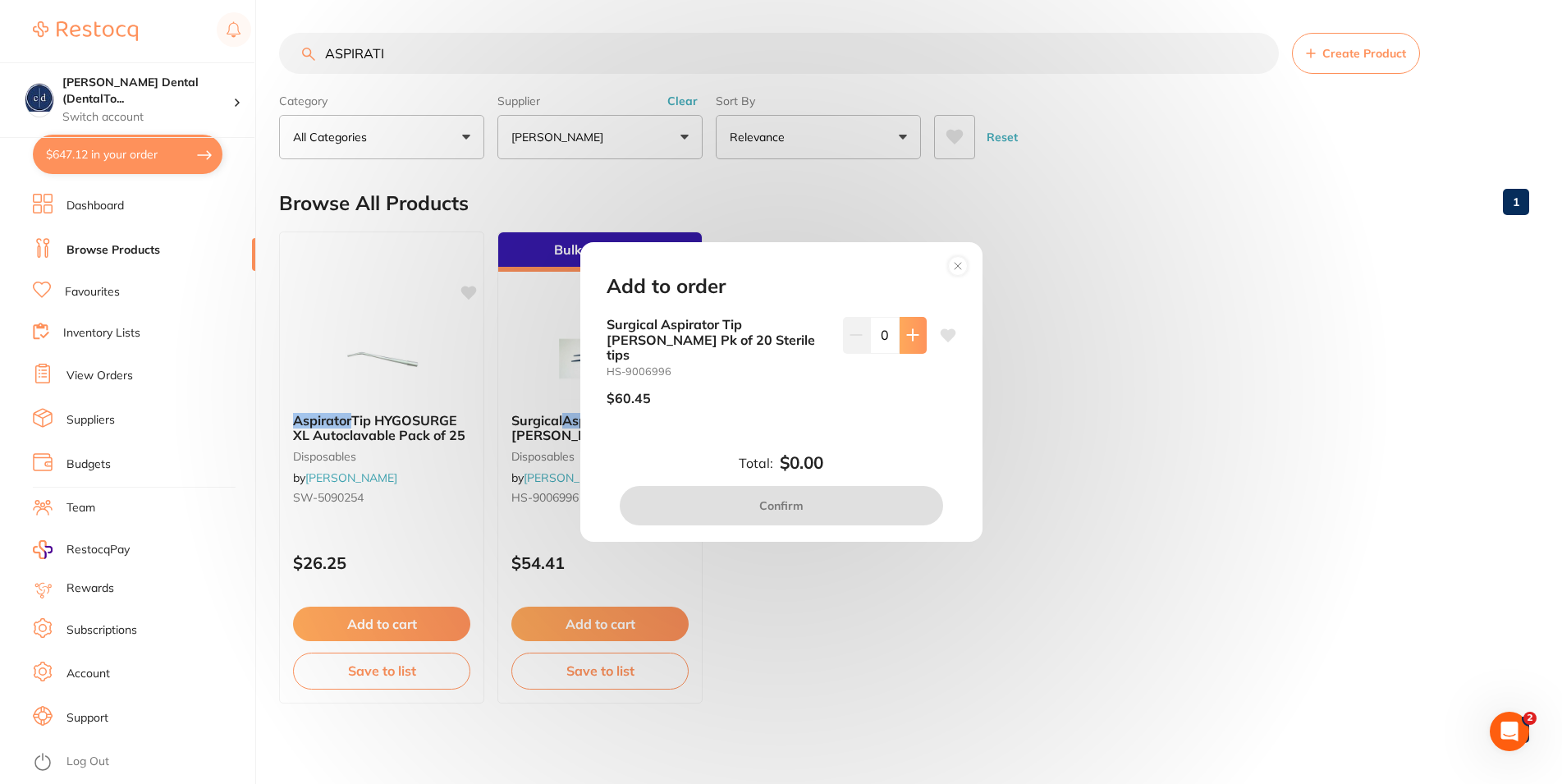
click at [906, 341] on icon at bounding box center [913, 334] width 13 height 13
type input "1"
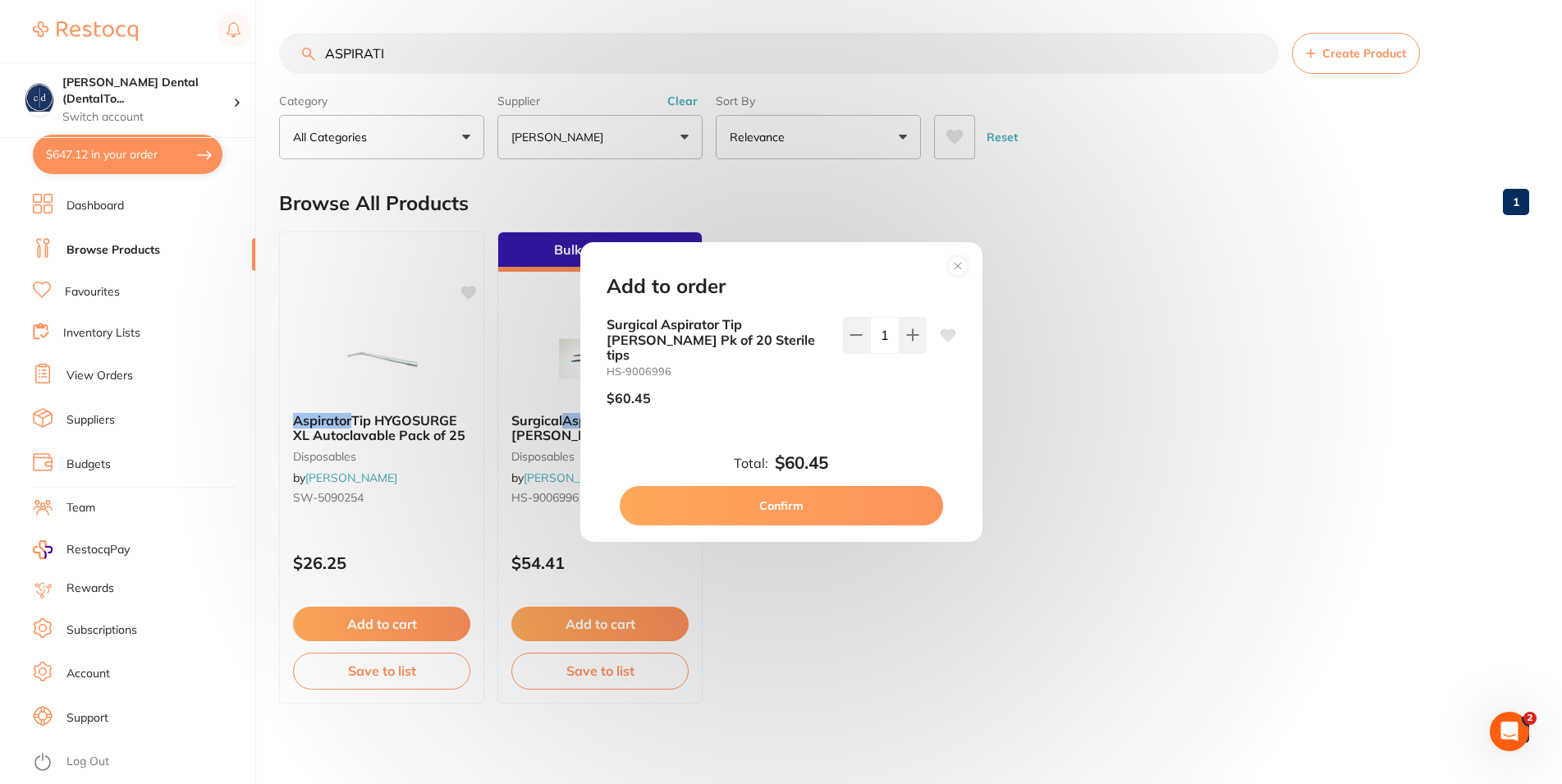
click at [789, 494] on button "Confirm" at bounding box center [781, 506] width 324 height 40
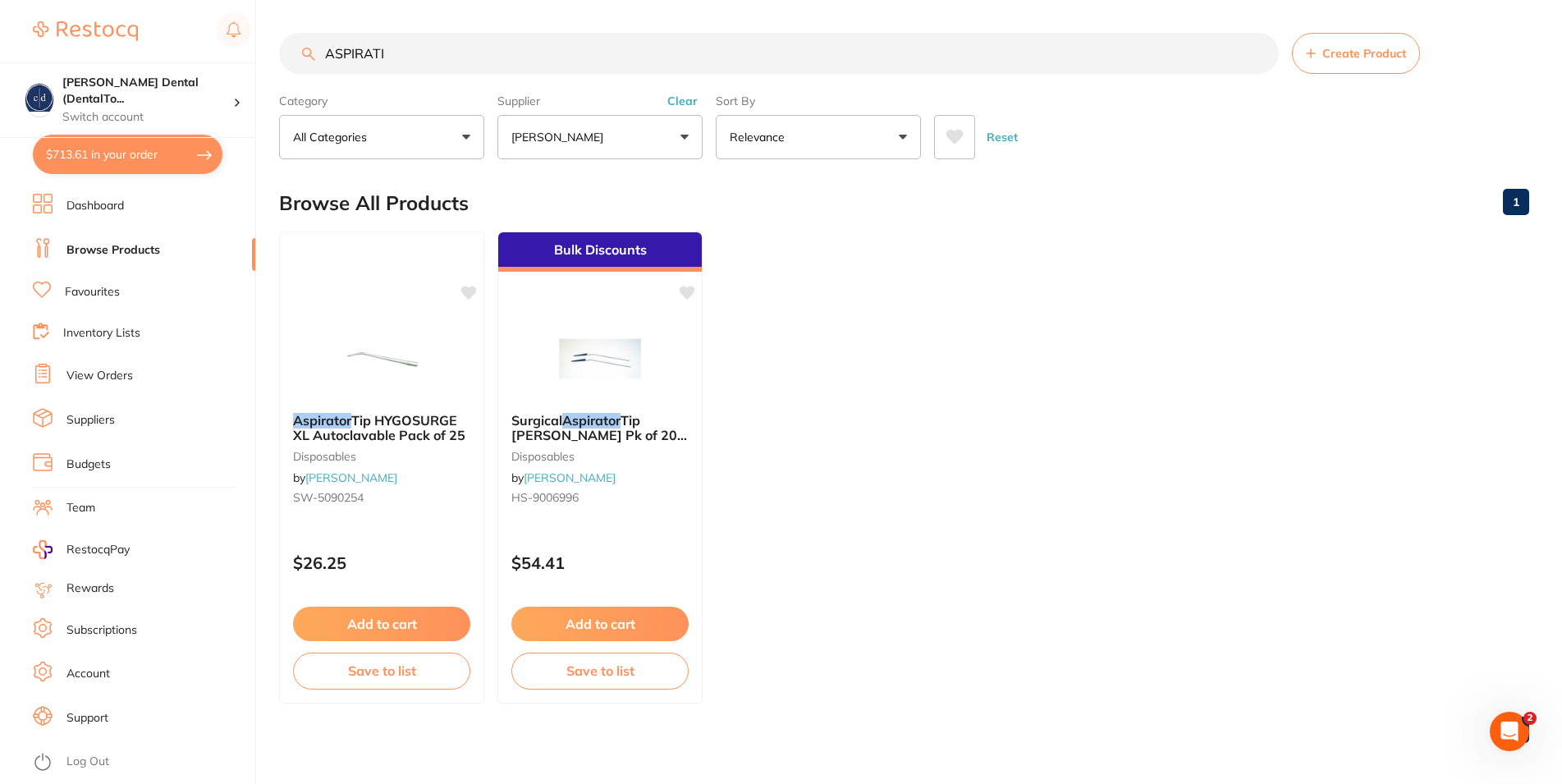
drag, startPoint x: 397, startPoint y: 55, endPoint x: 319, endPoint y: 55, distance: 78.0
click at [319, 55] on input "ASPIRATI" at bounding box center [779, 54] width 1000 height 41
type input "[MEDICAL_DATA]"
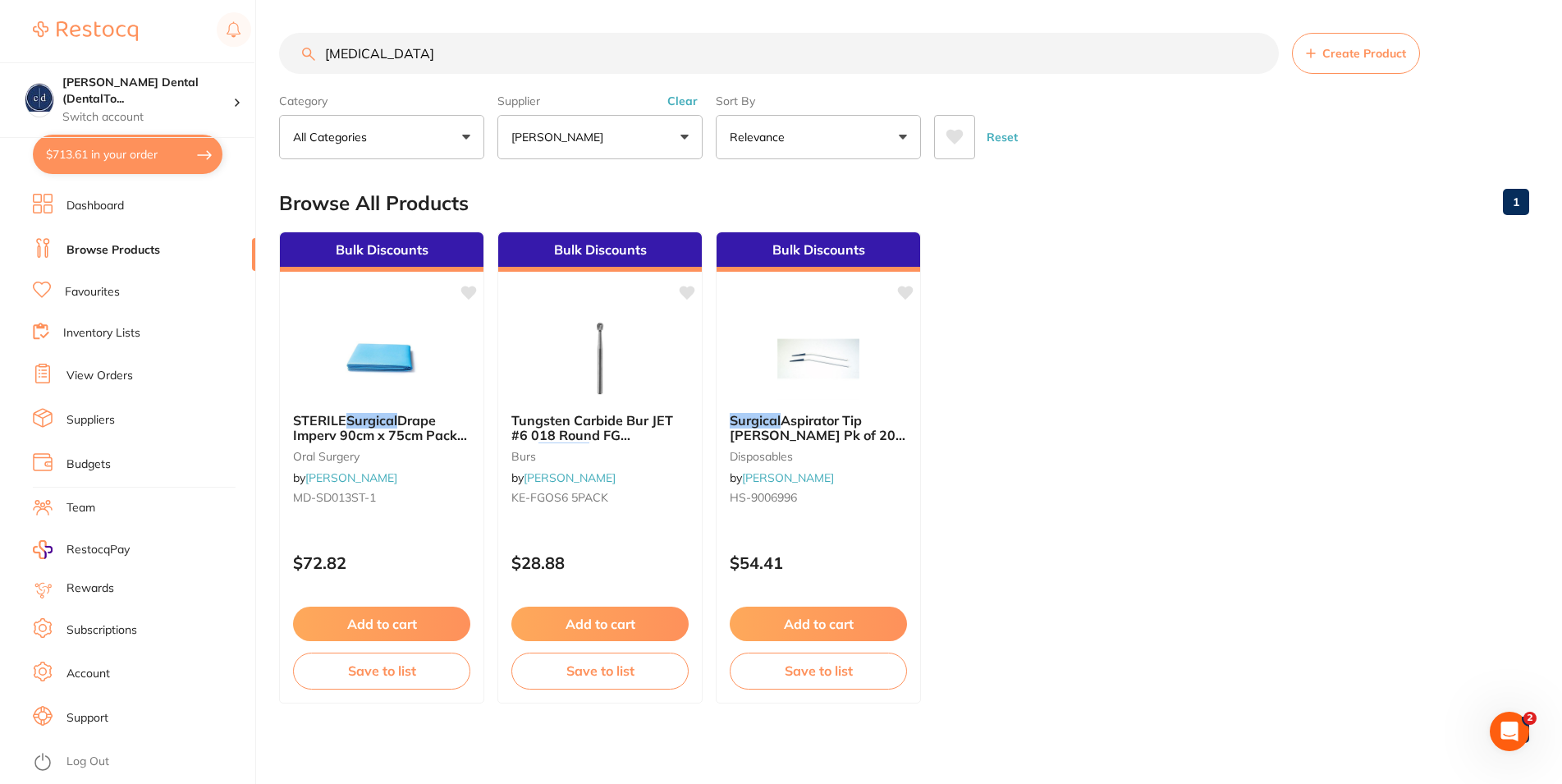
click at [590, 142] on p "[PERSON_NAME]" at bounding box center [560, 137] width 99 height 17
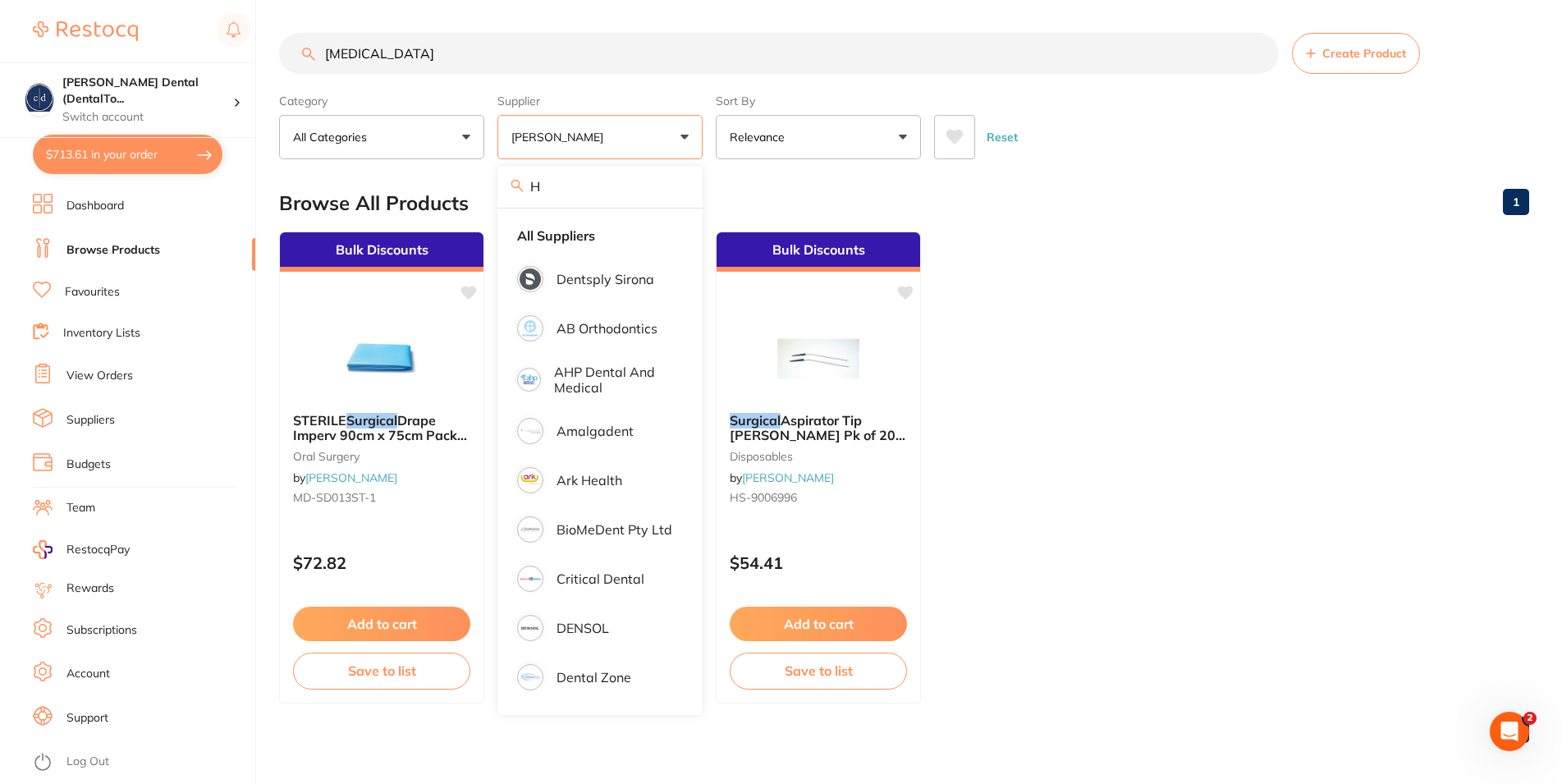
click at [1001, 140] on button "Reset" at bounding box center [1002, 137] width 41 height 45
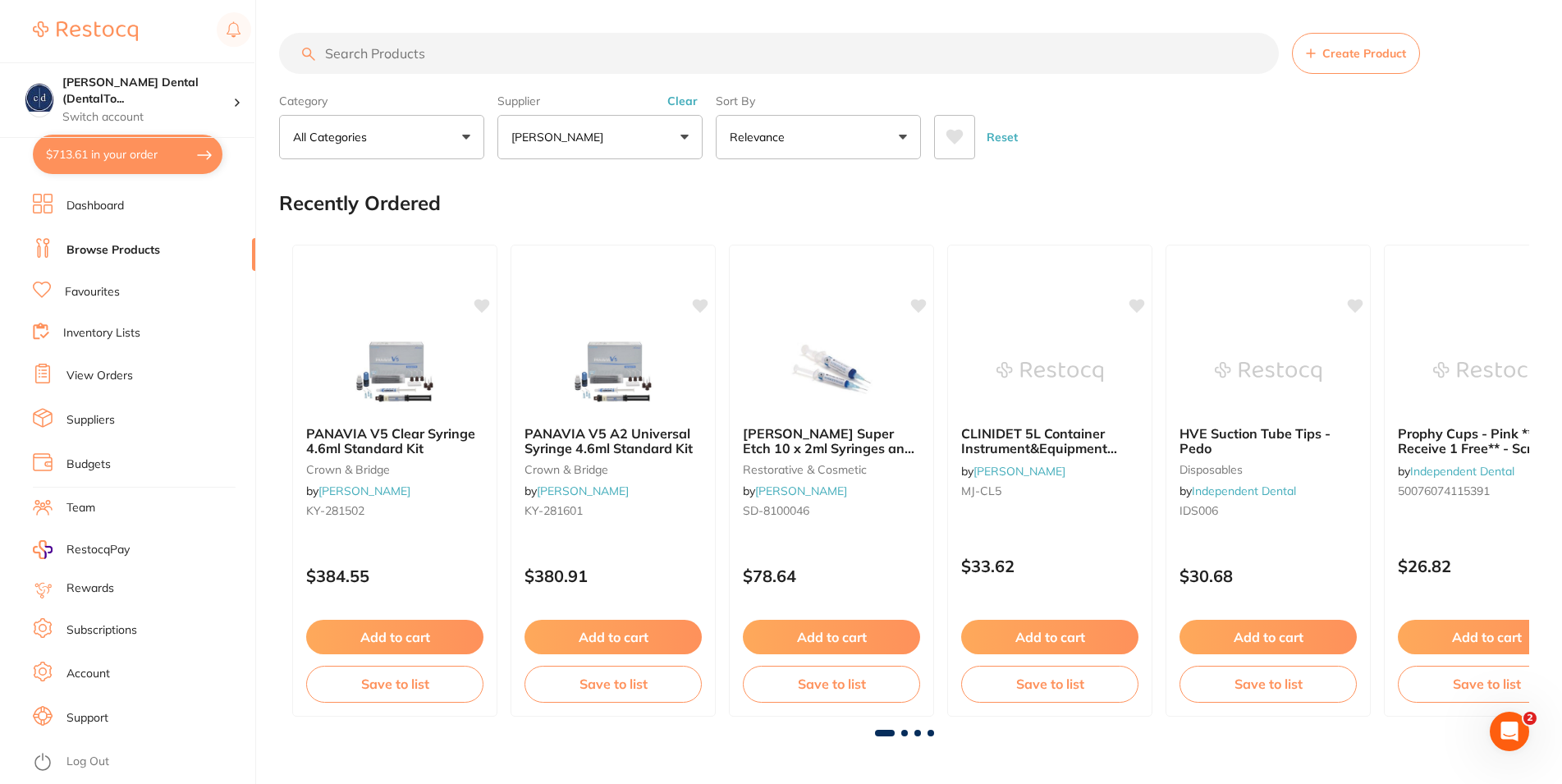
click at [406, 60] on input "search" at bounding box center [779, 54] width 1000 height 41
type input "[MEDICAL_DATA]"
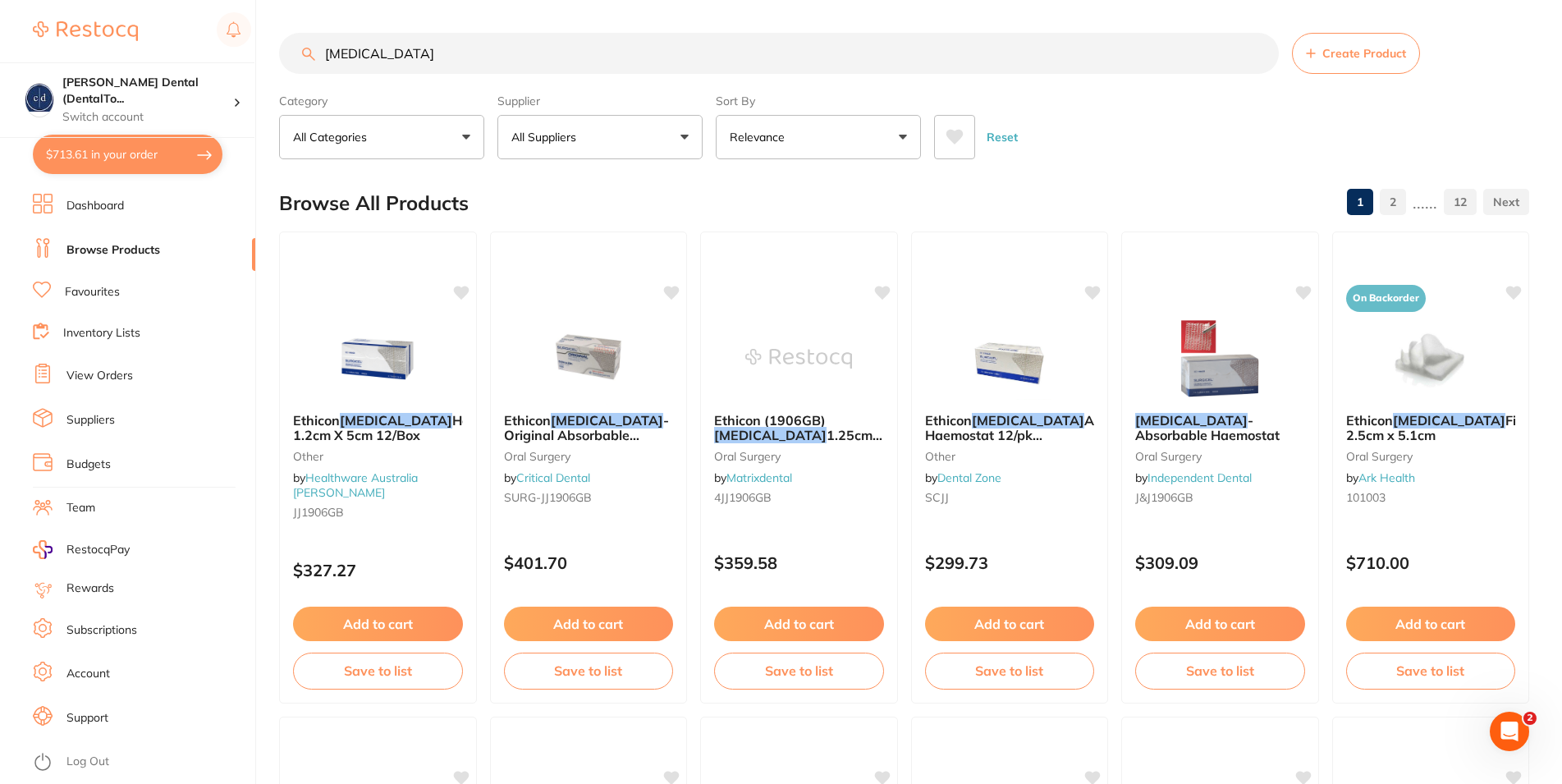
click at [562, 134] on p "All Suppliers" at bounding box center [547, 137] width 71 height 17
click at [547, 196] on input "[PERSON_NAME]" at bounding box center [600, 186] width 205 height 41
click at [571, 192] on input "[PERSON_NAME]" at bounding box center [600, 186] width 205 height 41
drag, startPoint x: 594, startPoint y: 193, endPoint x: 523, endPoint y: 195, distance: 71.0
click at [523, 195] on input "[PERSON_NAME]" at bounding box center [600, 186] width 205 height 41
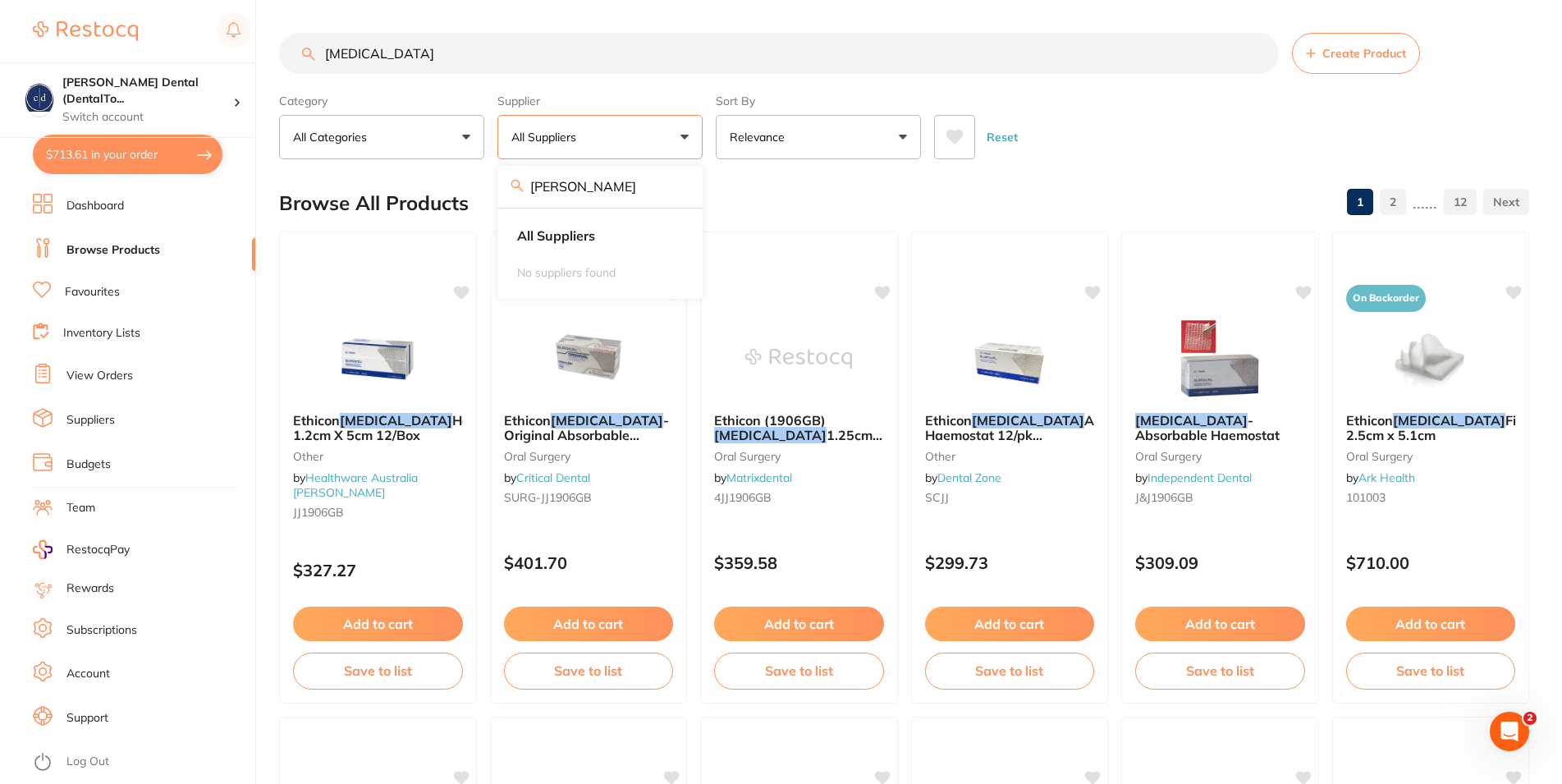
type input "[PERSON_NAME]"
click at [998, 140] on button "Reset" at bounding box center [1002, 137] width 41 height 45
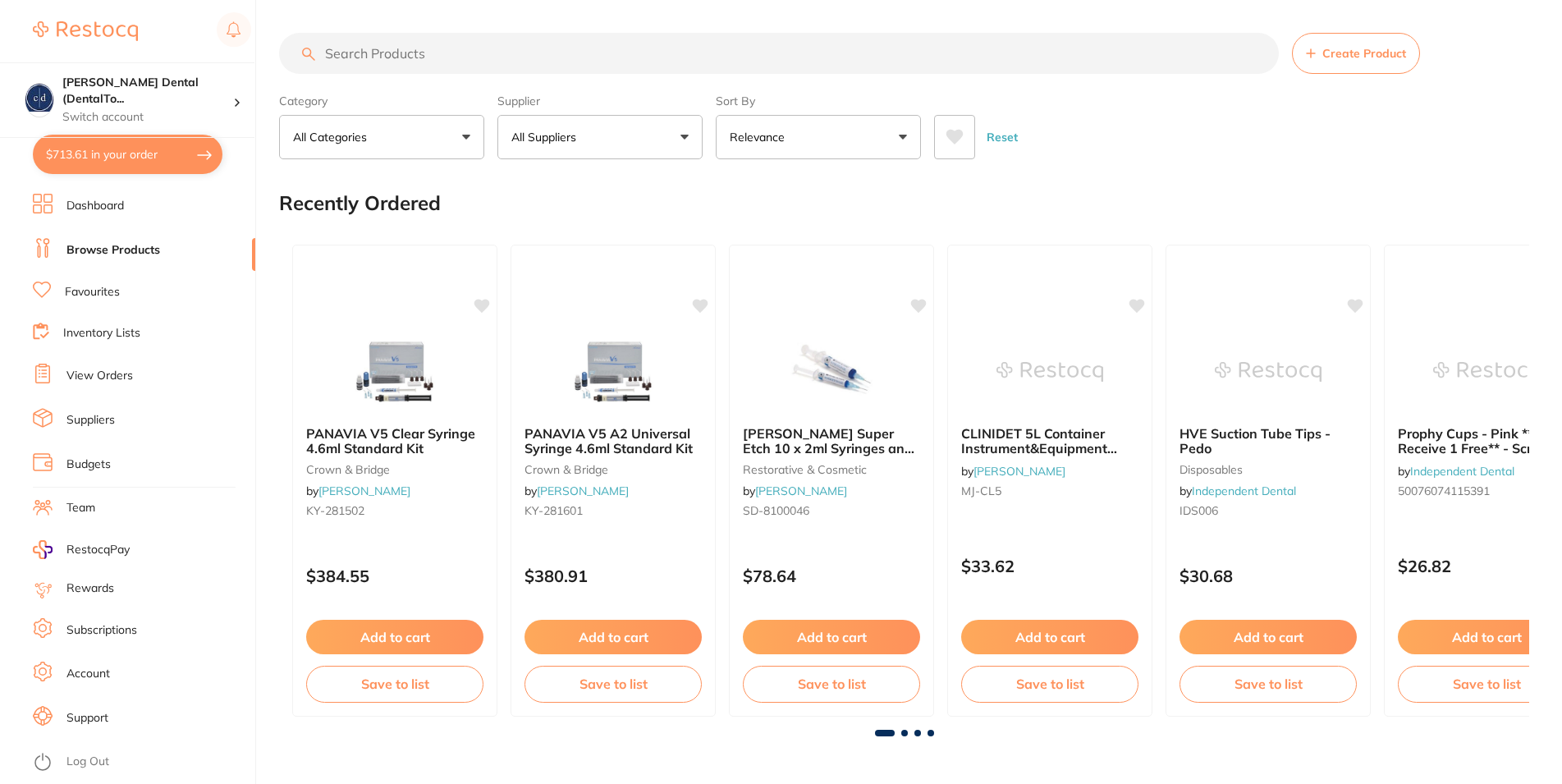
click at [680, 139] on button "All Suppliers" at bounding box center [600, 137] width 205 height 45
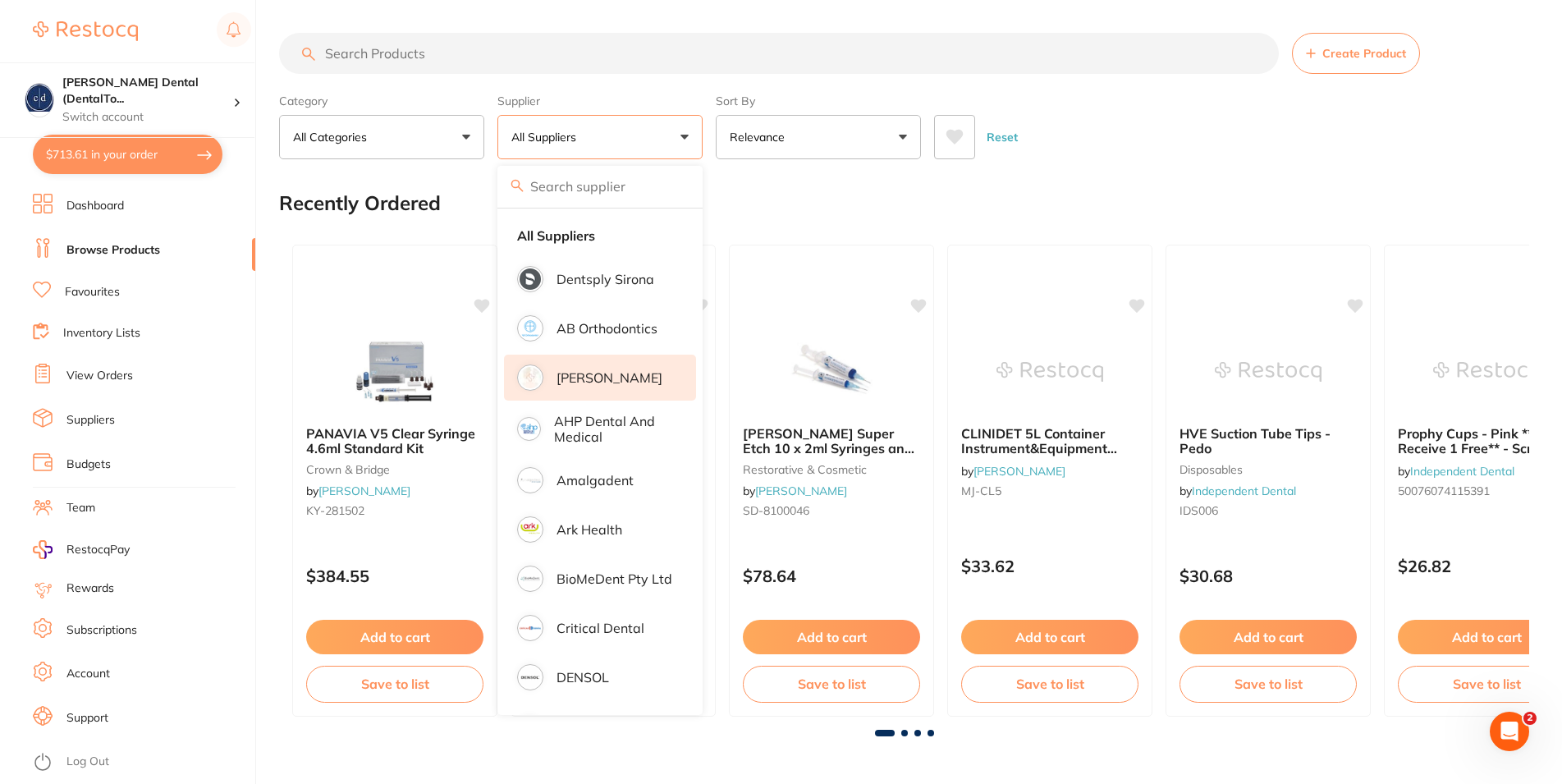
click at [624, 375] on p "[PERSON_NAME]" at bounding box center [610, 378] width 106 height 15
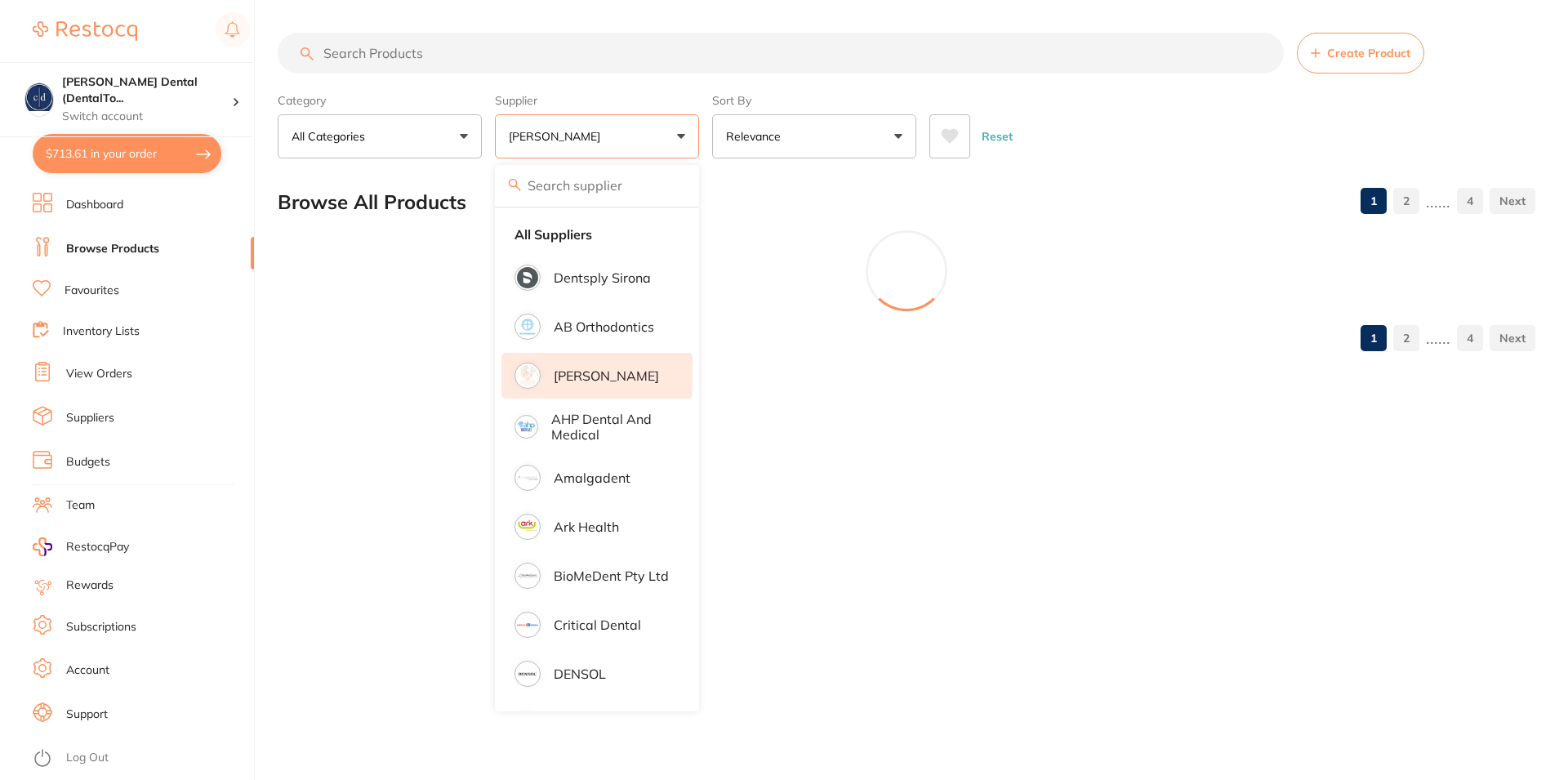
click at [623, 58] on input "search" at bounding box center [780, 54] width 1006 height 41
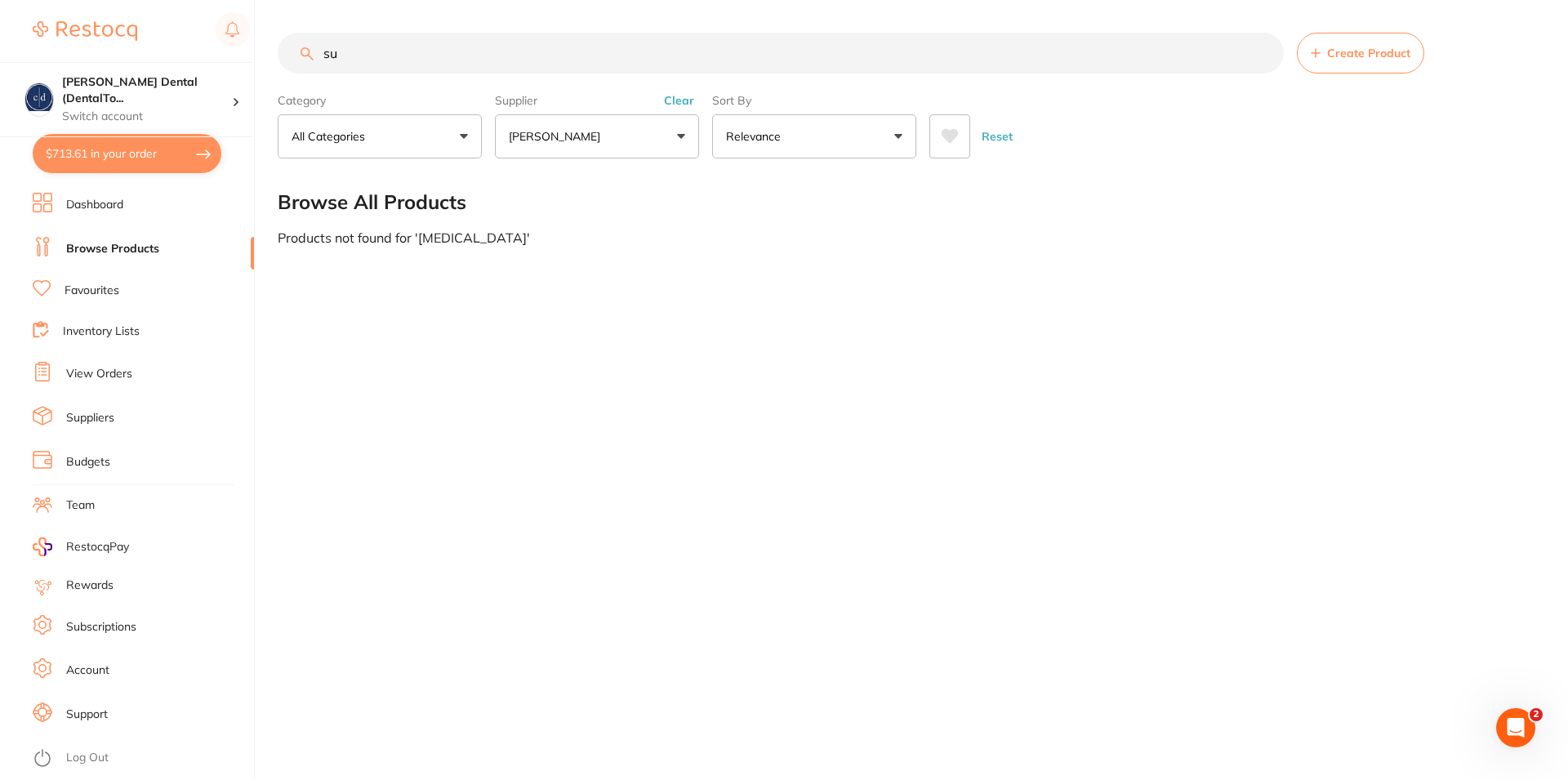
type input "s"
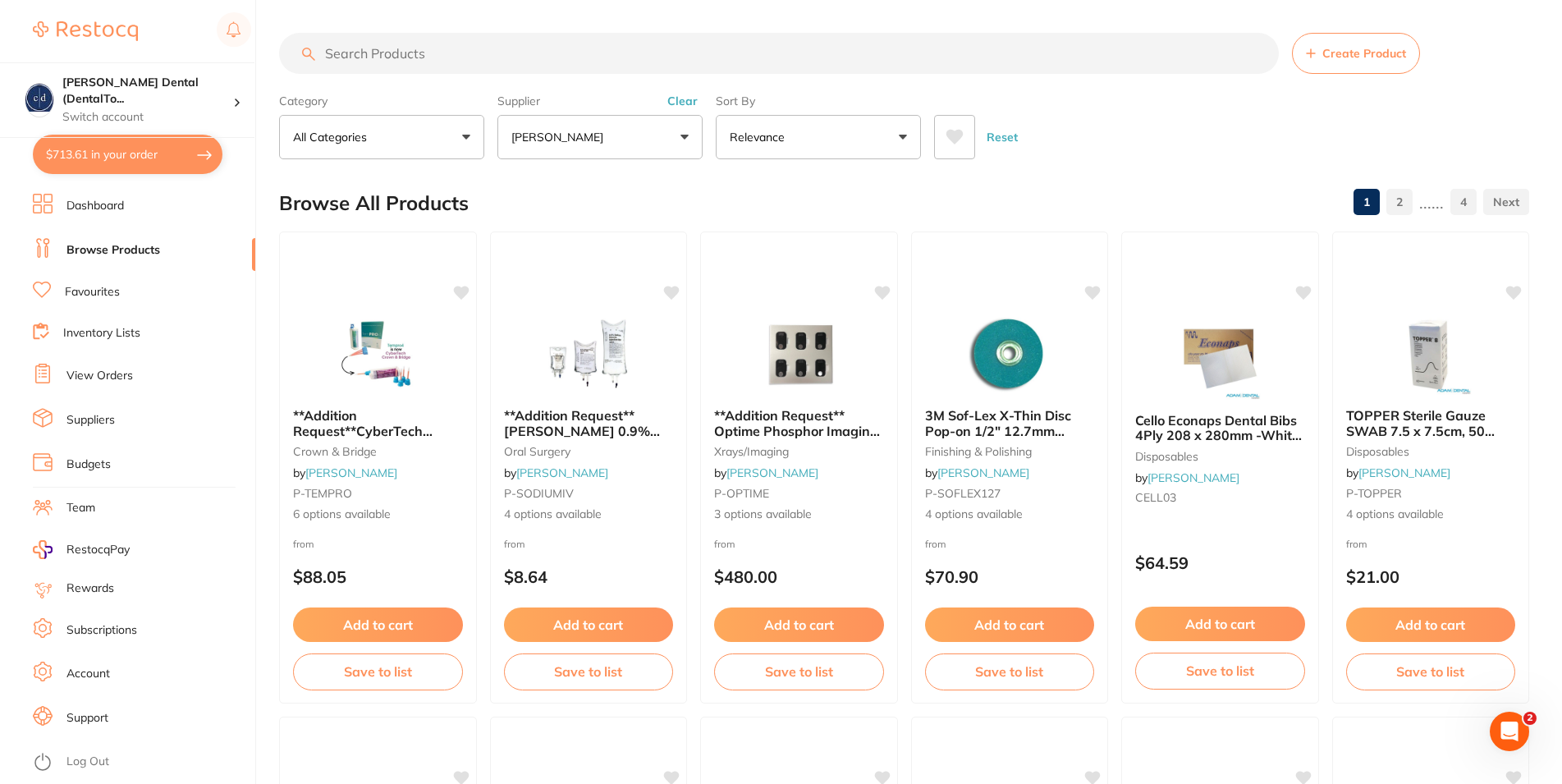
click at [1006, 139] on button "Reset" at bounding box center [1002, 137] width 41 height 45
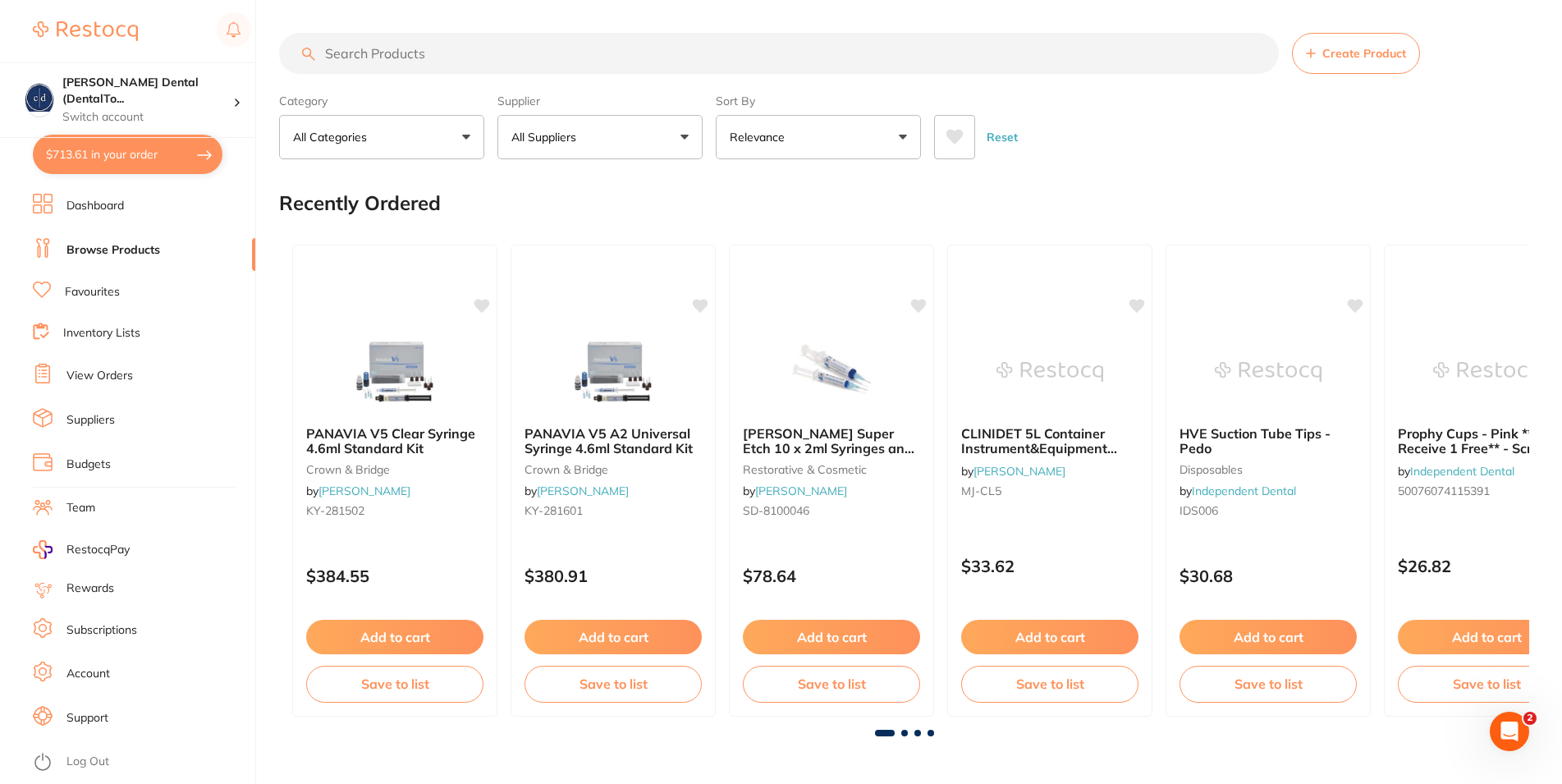
click at [583, 139] on p "All Suppliers" at bounding box center [547, 137] width 71 height 17
type input "hen"
click at [589, 285] on p "[PERSON_NAME]" at bounding box center [610, 279] width 106 height 15
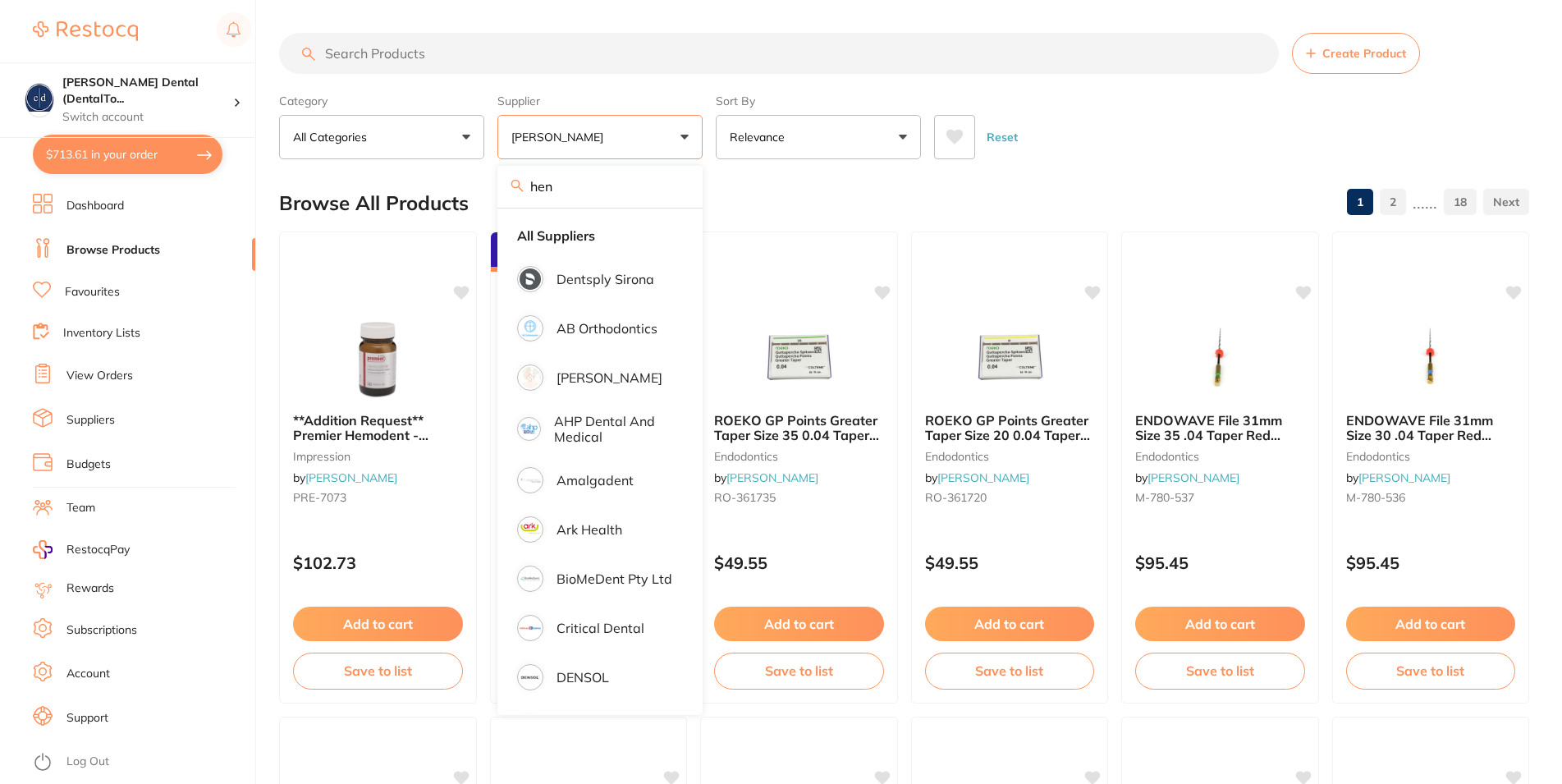
click at [468, 54] on input "search" at bounding box center [779, 54] width 1000 height 41
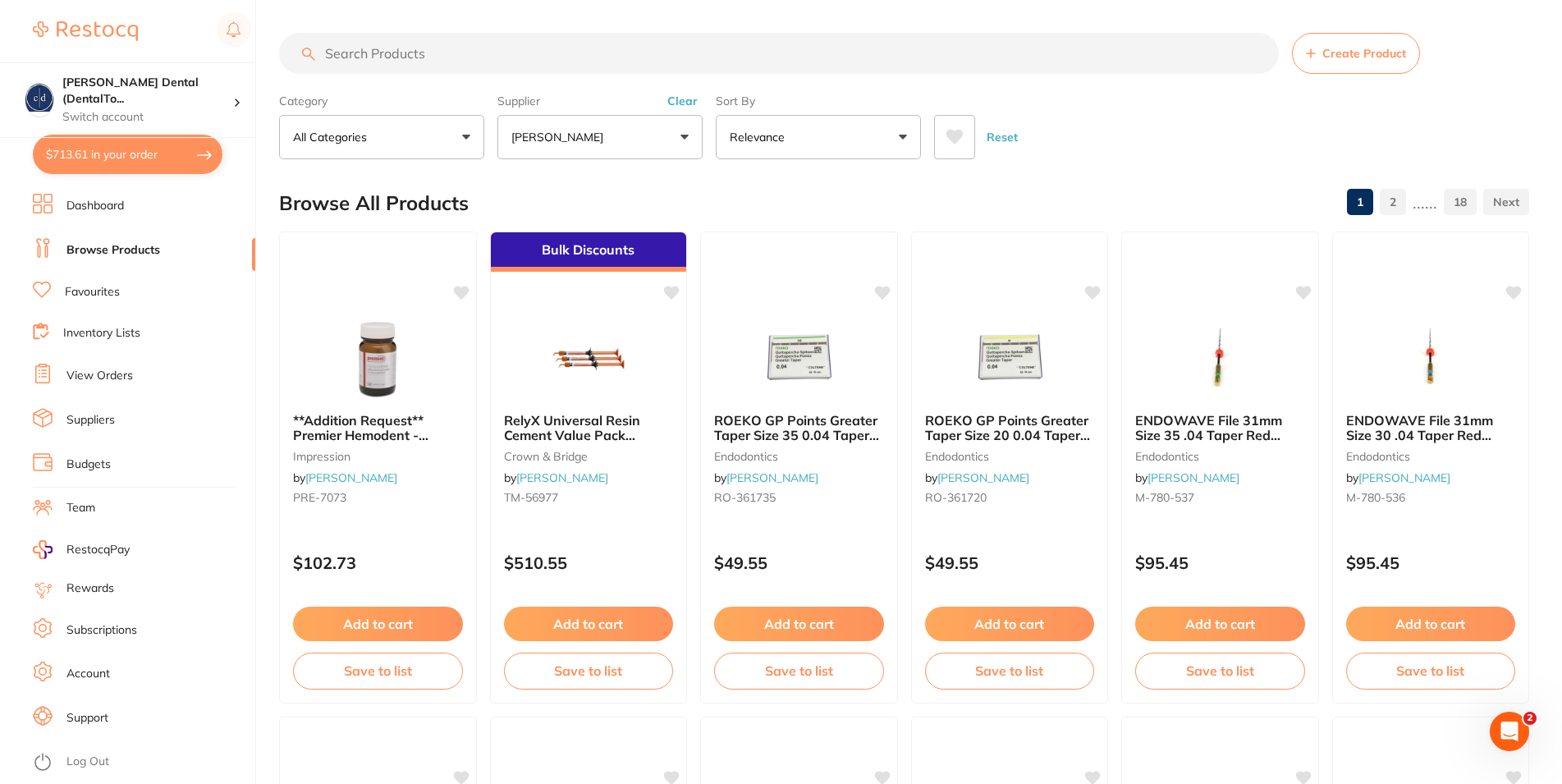
click at [468, 54] on input "search" at bounding box center [779, 54] width 1000 height 41
type input "[MEDICAL_DATA]"
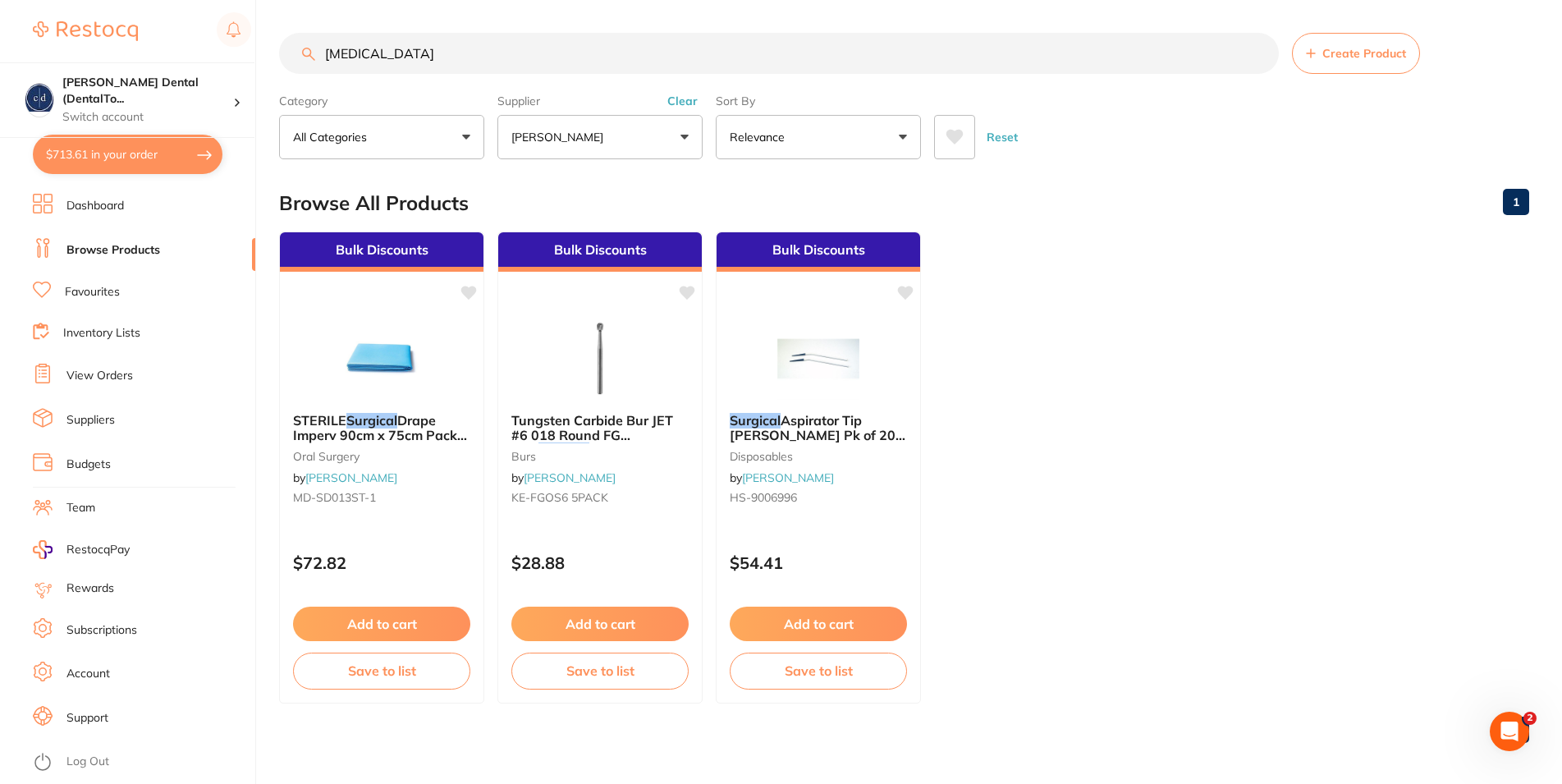
click at [1001, 135] on button "Reset" at bounding box center [1002, 137] width 41 height 45
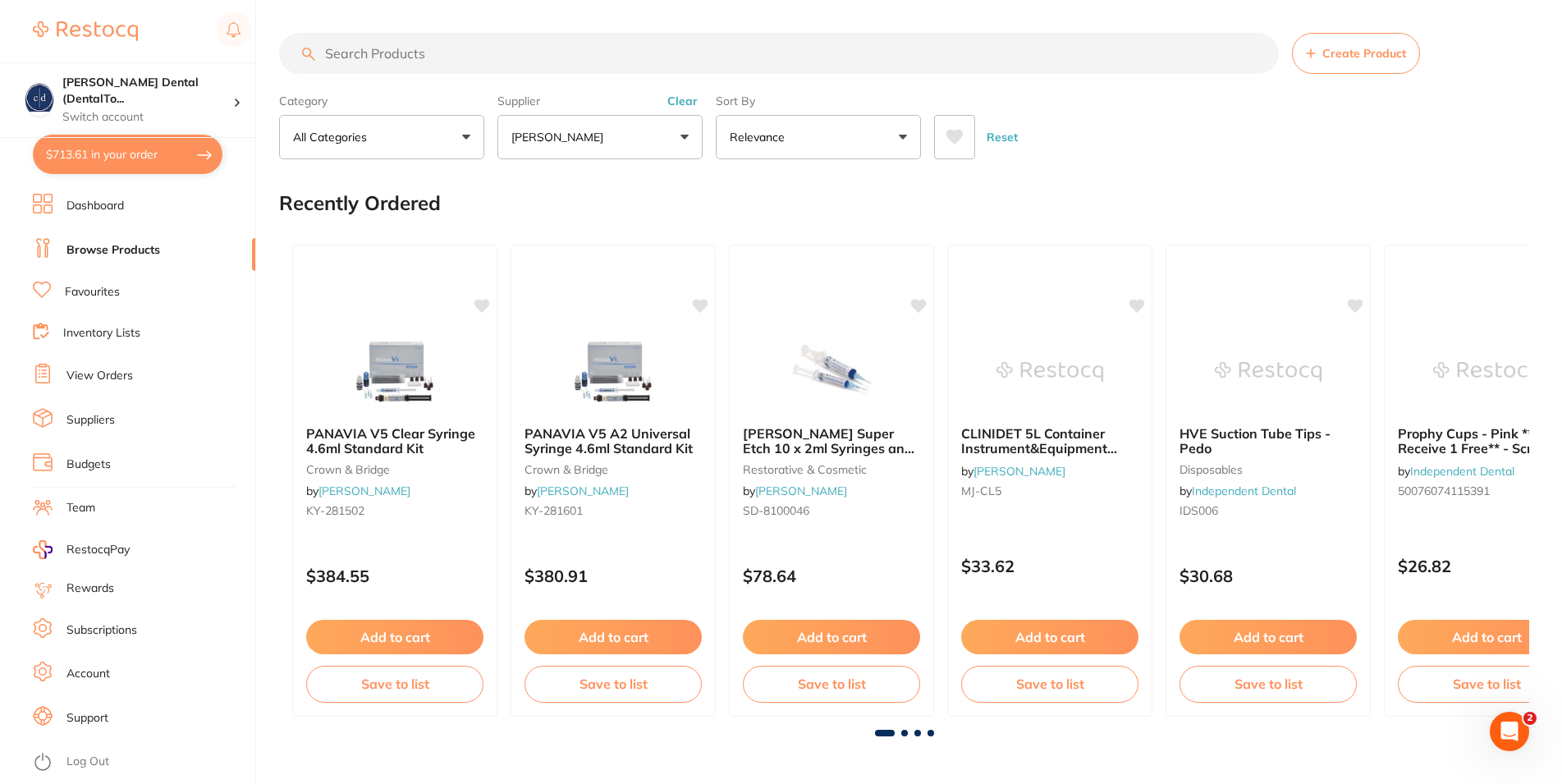
click at [397, 51] on input "search" at bounding box center [779, 54] width 1000 height 41
type input "[MEDICAL_DATA]"
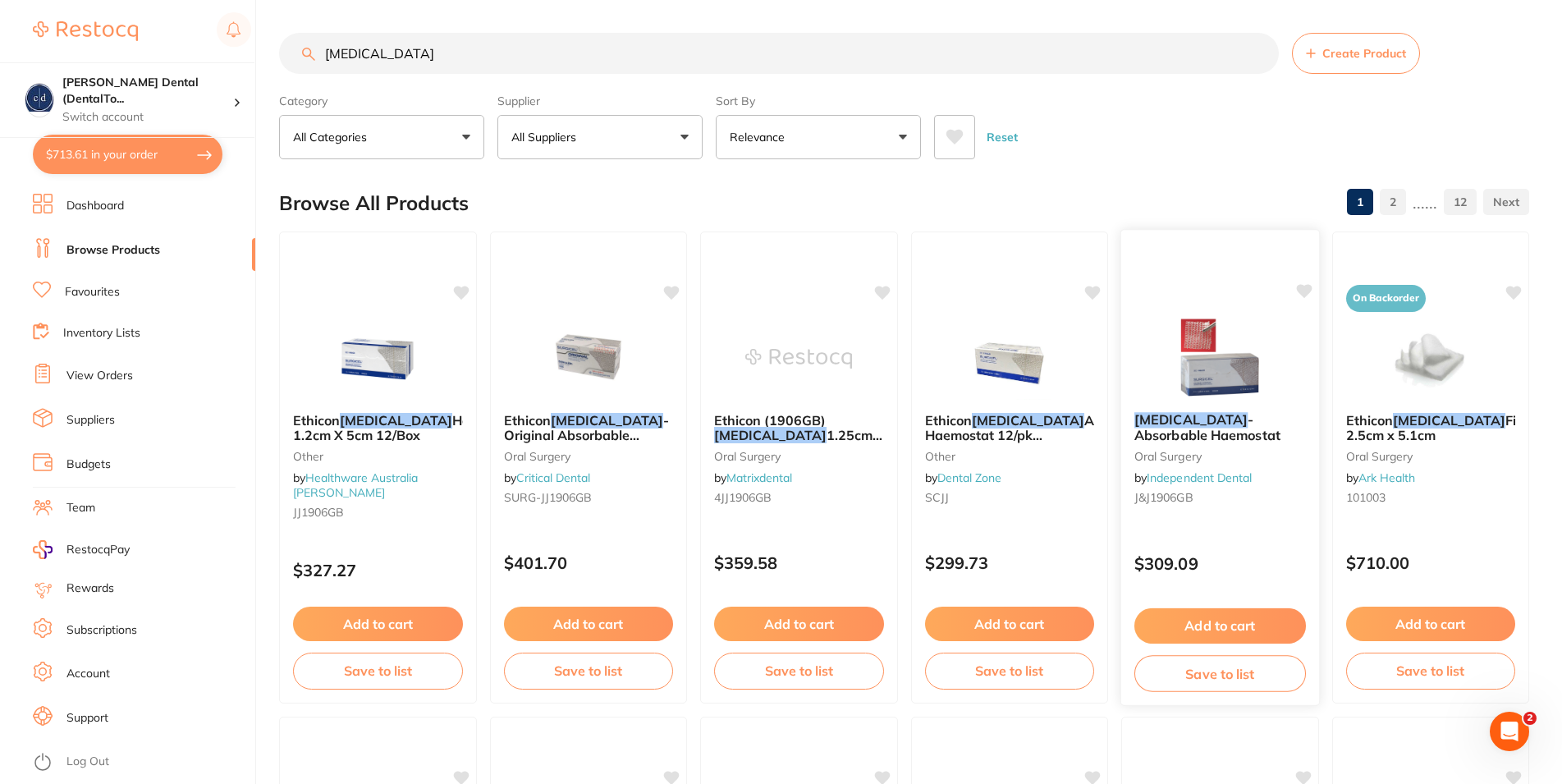
click at [1203, 623] on button "Add to cart" at bounding box center [1220, 625] width 171 height 36
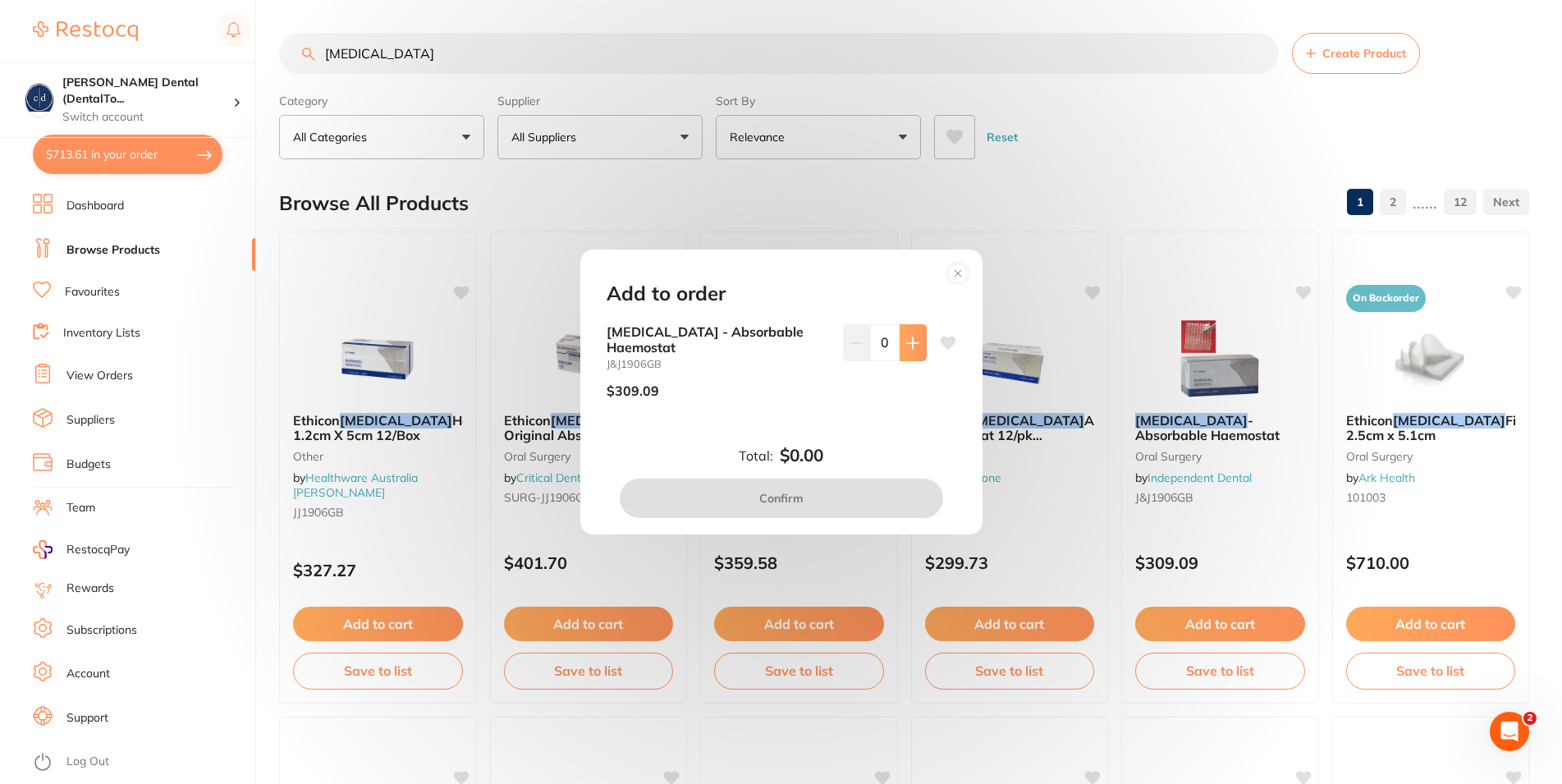
click at [905, 353] on button at bounding box center [913, 343] width 27 height 36
type input "1"
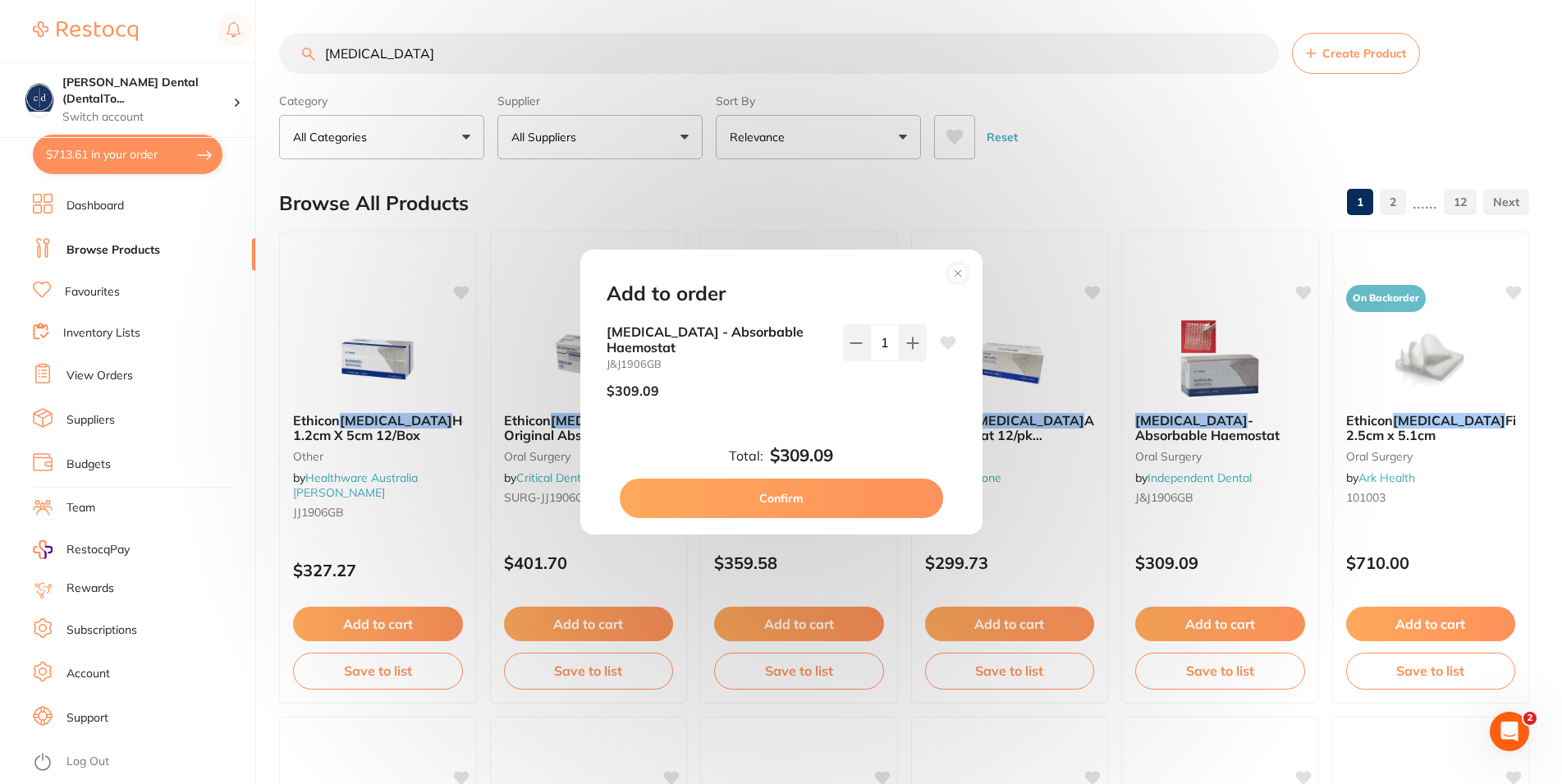
click at [779, 485] on button "Confirm" at bounding box center [781, 498] width 324 height 40
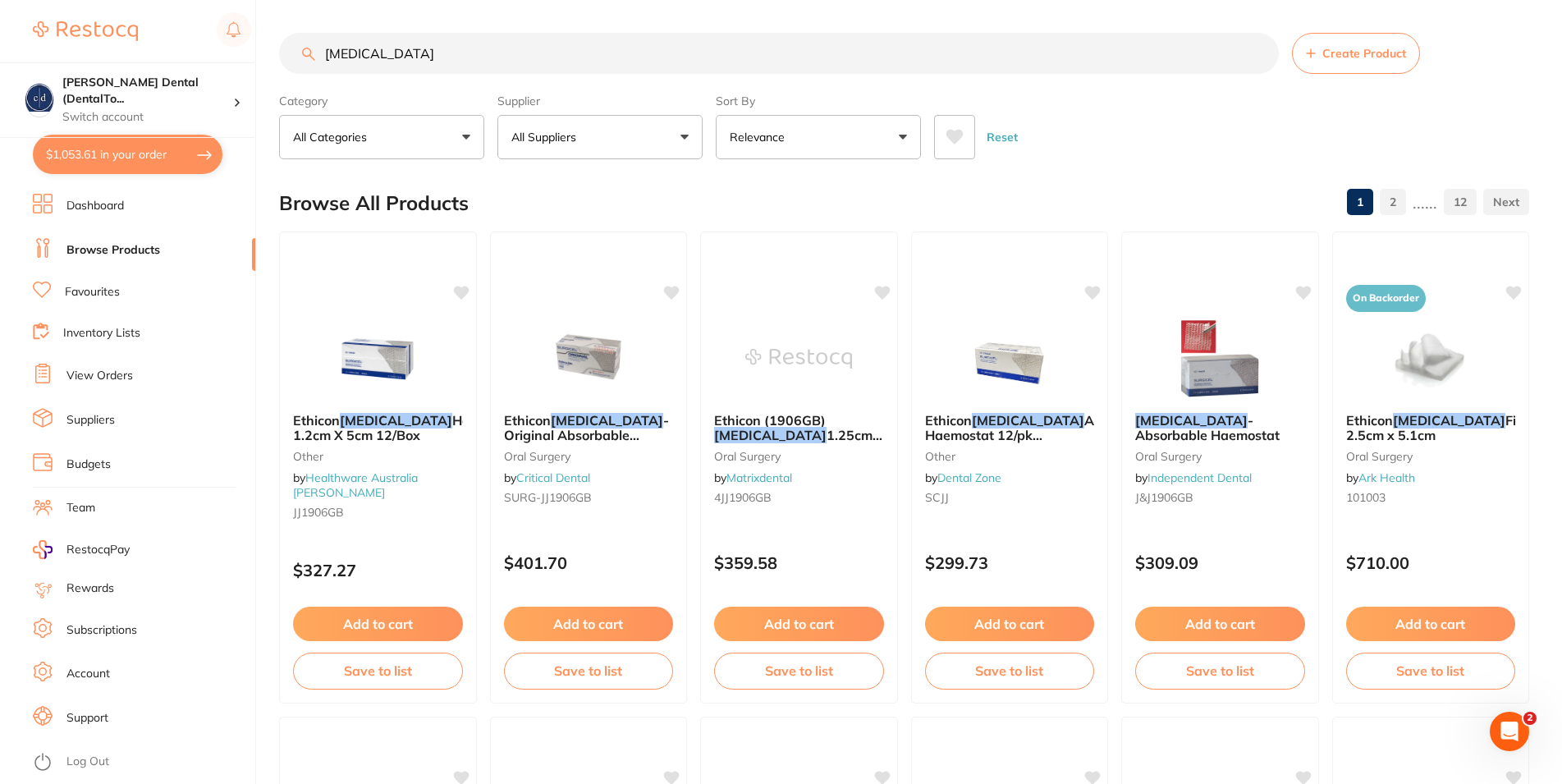
drag, startPoint x: 383, startPoint y: 57, endPoint x: 250, endPoint y: 60, distance: 133.0
click at [279, 60] on input "[MEDICAL_DATA]" at bounding box center [779, 54] width 1000 height 41
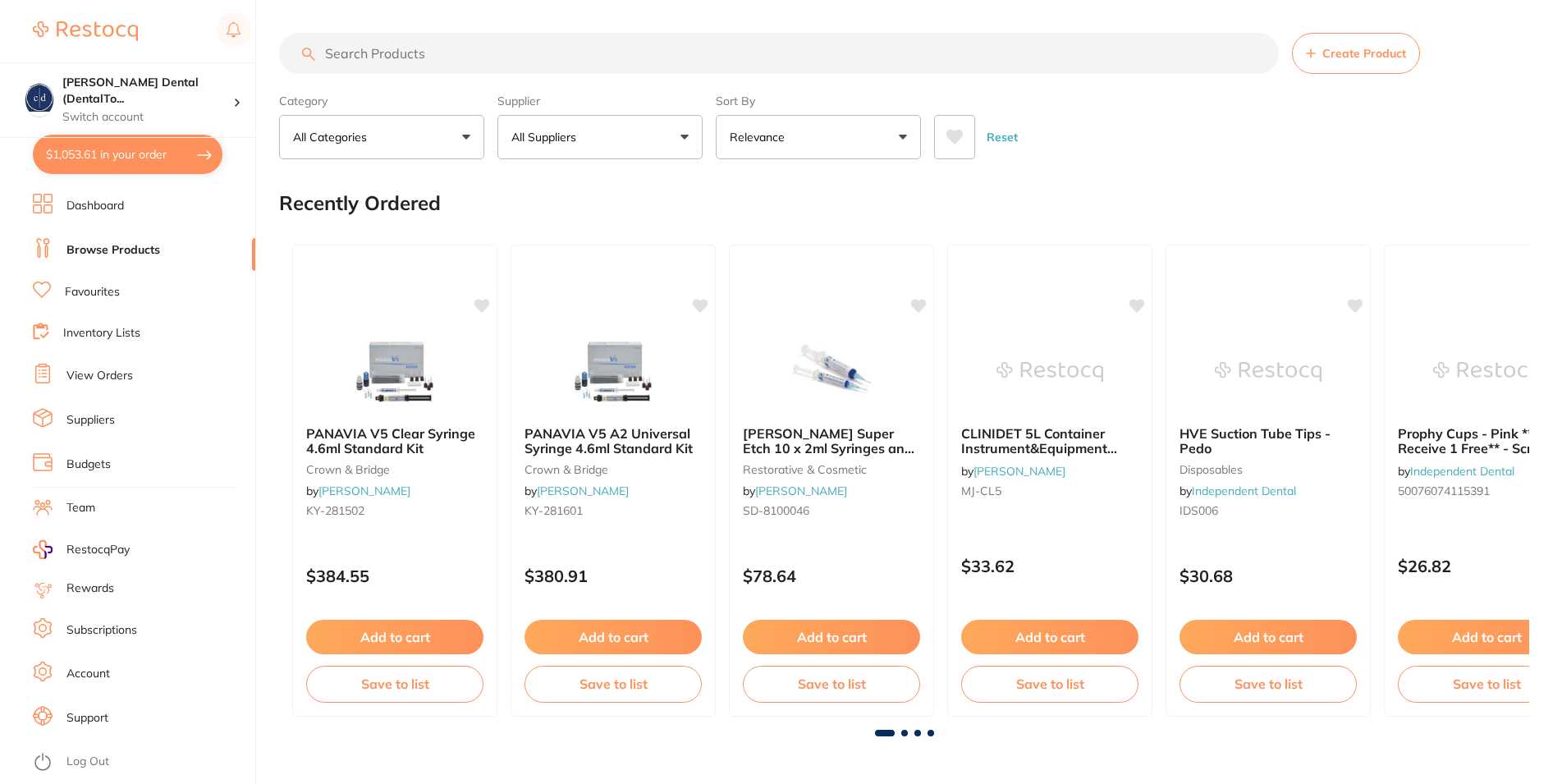
click at [481, 47] on input "search" at bounding box center [779, 54] width 1000 height 41
click at [481, 41] on input "search" at bounding box center [779, 54] width 1000 height 41
type input "Gauze topper"
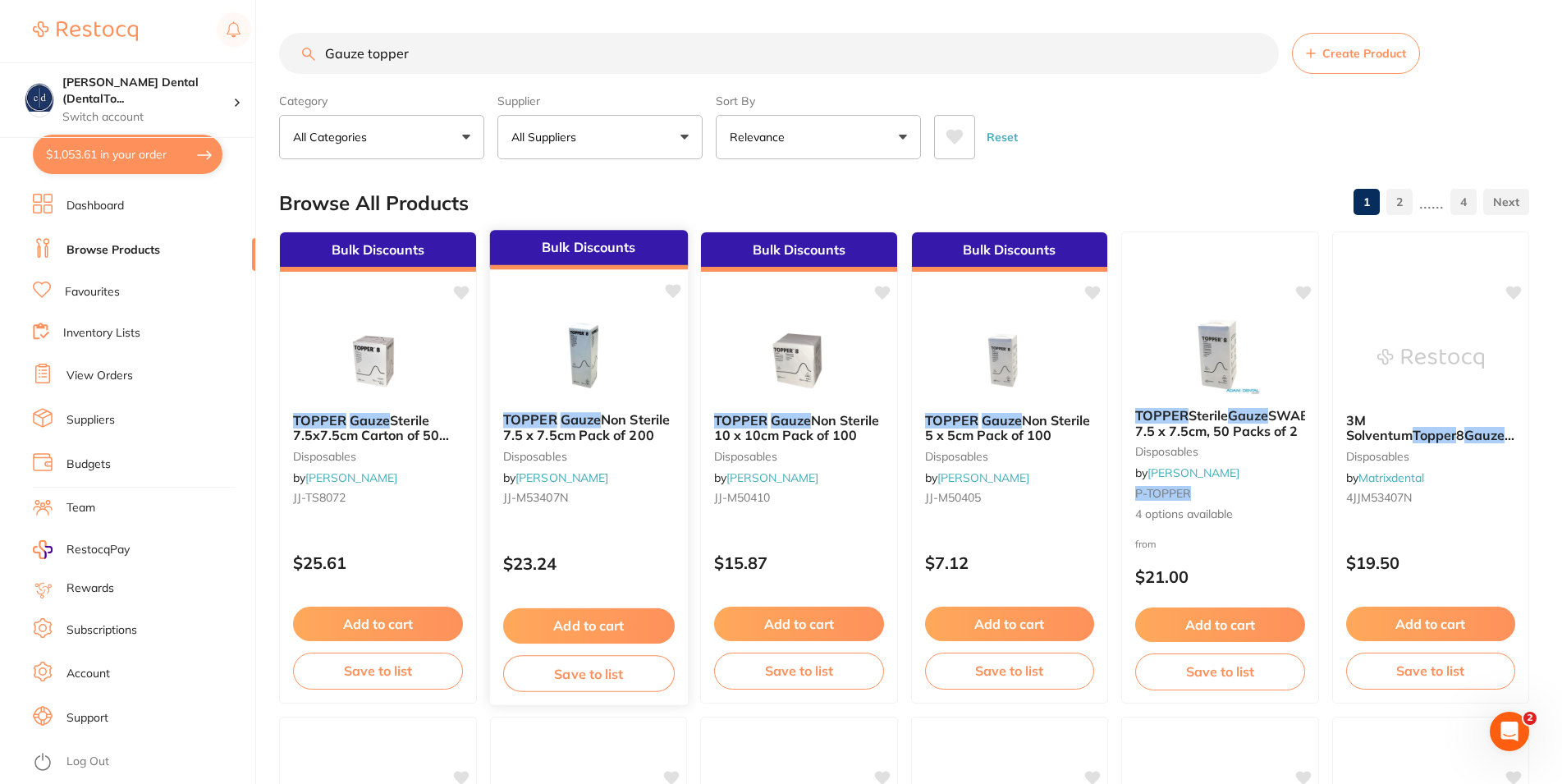
click at [595, 627] on button "Add to cart" at bounding box center [588, 625] width 171 height 36
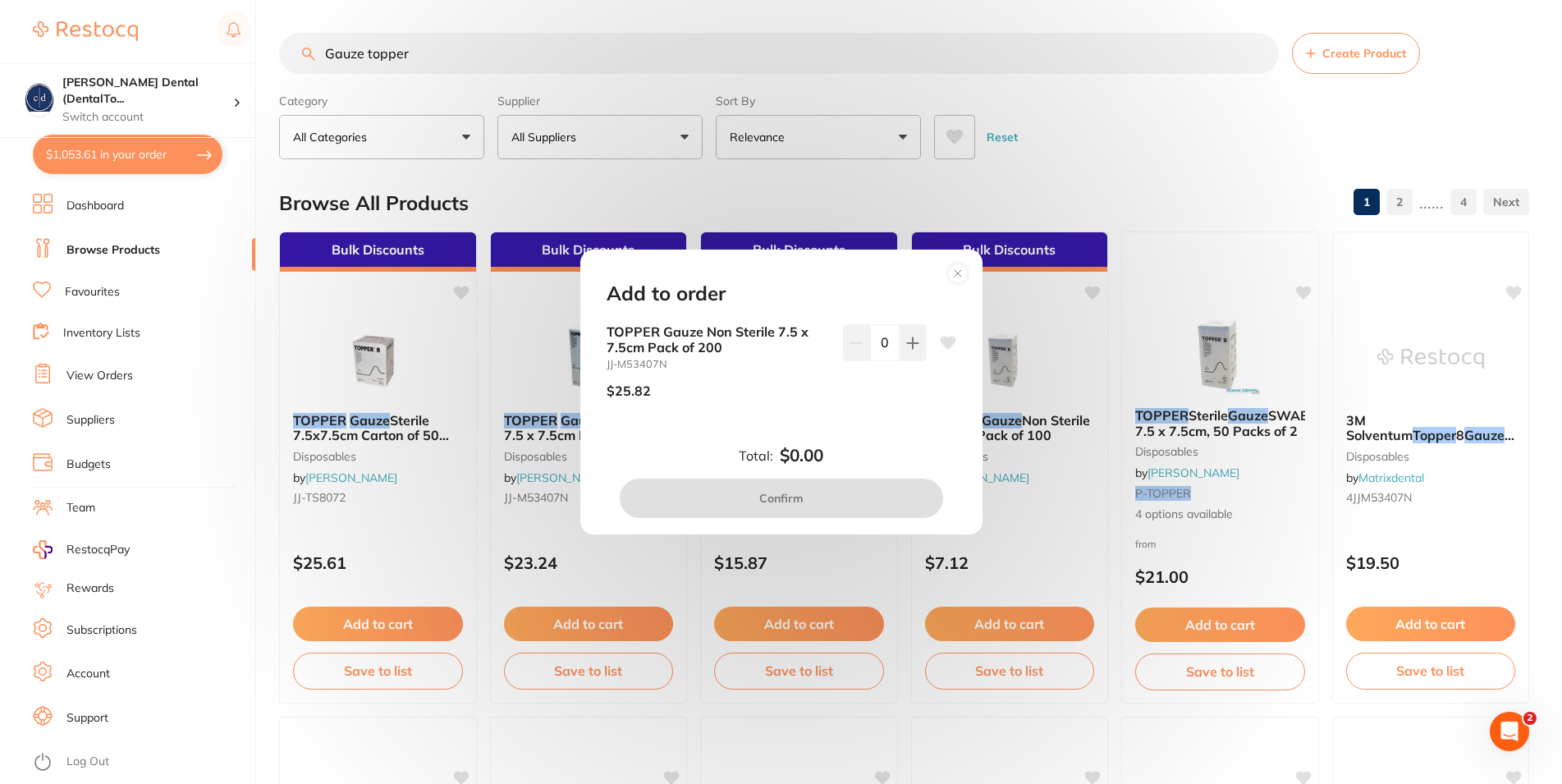
click at [954, 267] on circle at bounding box center [957, 272] width 19 height 19
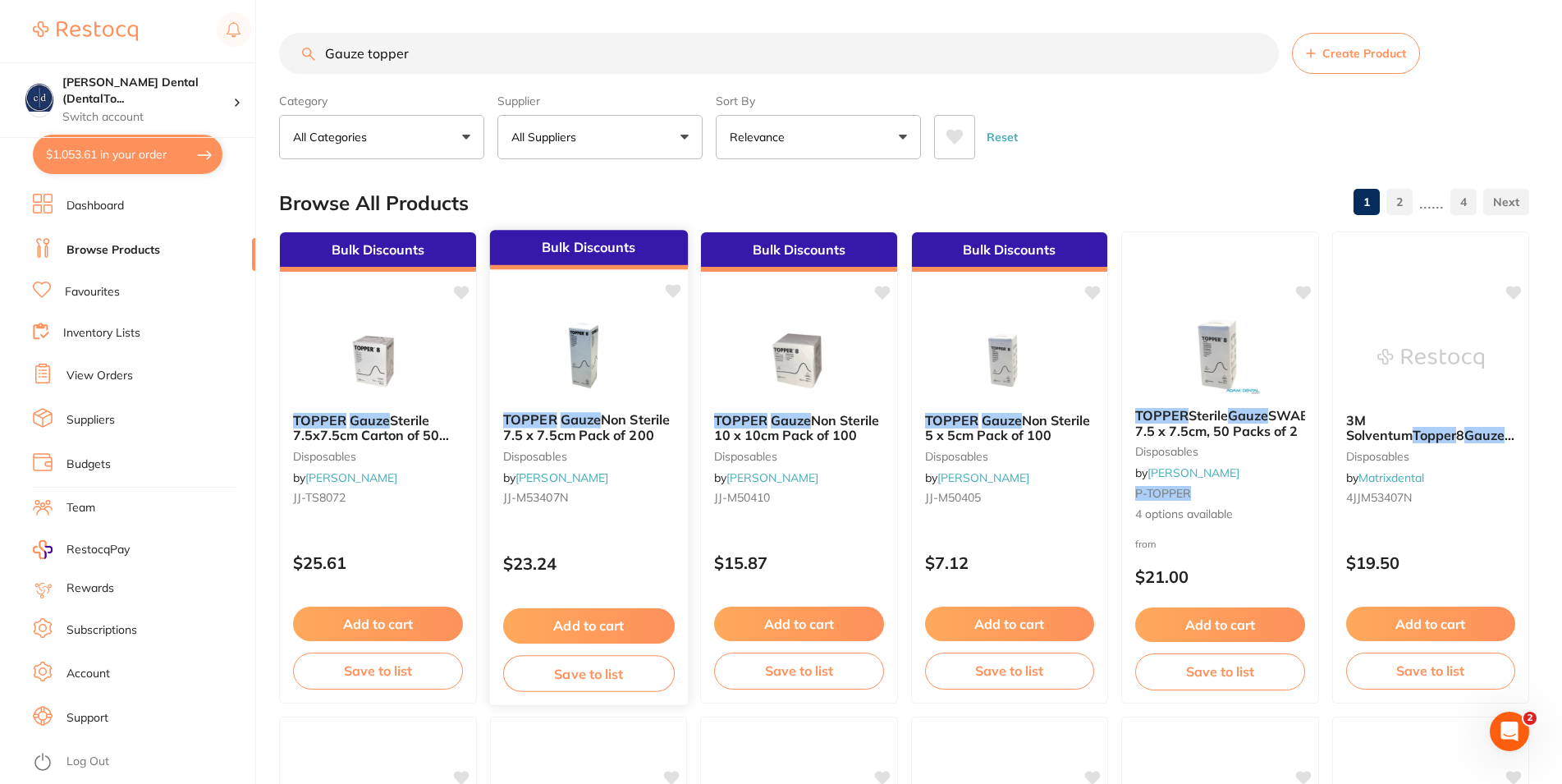
click at [581, 423] on em "Gauze" at bounding box center [580, 420] width 41 height 17
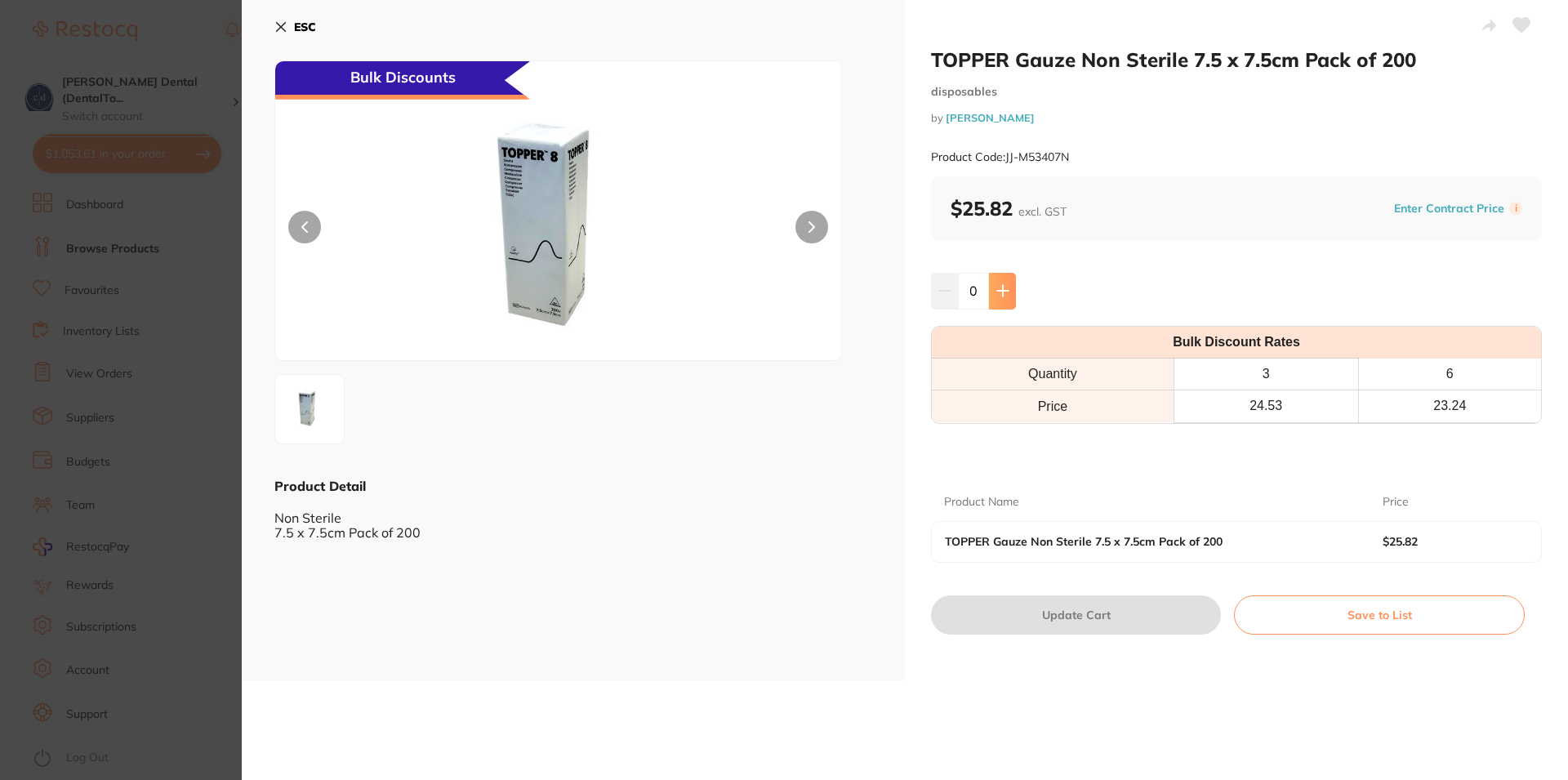
click at [996, 290] on icon at bounding box center [1003, 291] width 13 height 13
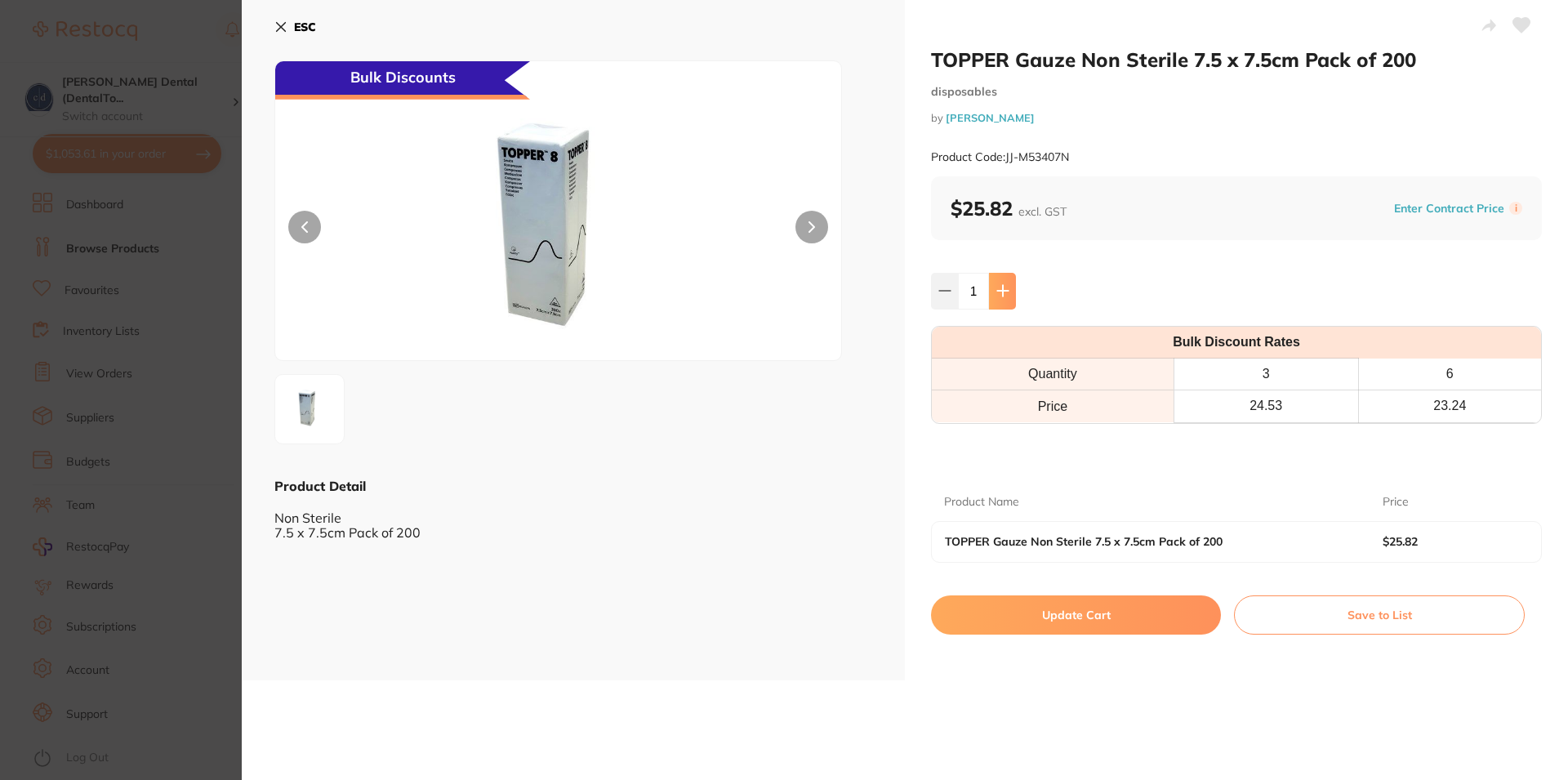
click at [996, 290] on icon at bounding box center [1003, 291] width 13 height 13
click at [999, 292] on icon at bounding box center [1002, 291] width 11 height 11
type input "3"
click at [1065, 607] on button "Update Cart" at bounding box center [1076, 615] width 290 height 40
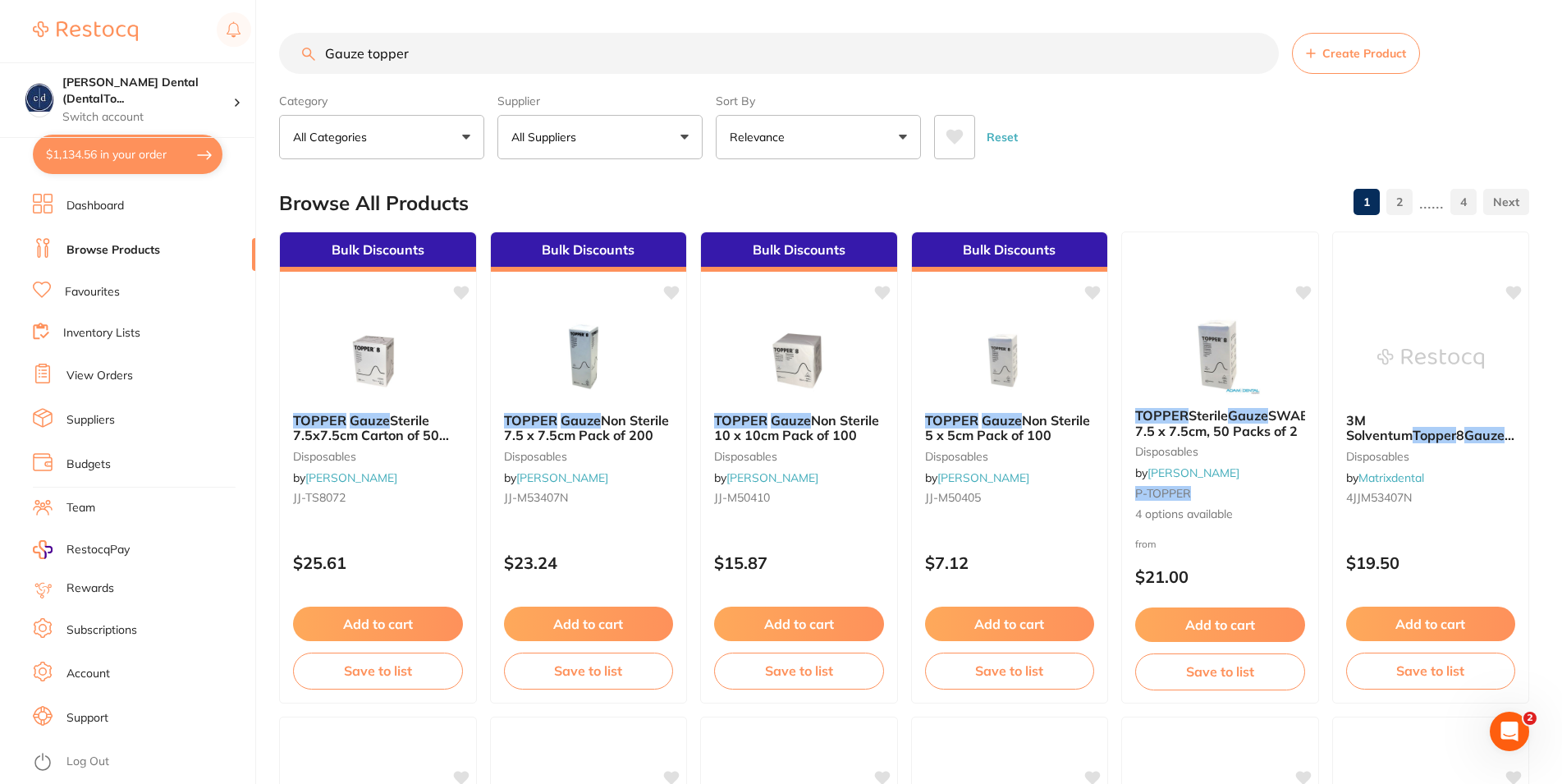
click at [118, 156] on button "$1,134.56 in your order" at bounding box center [128, 155] width 190 height 40
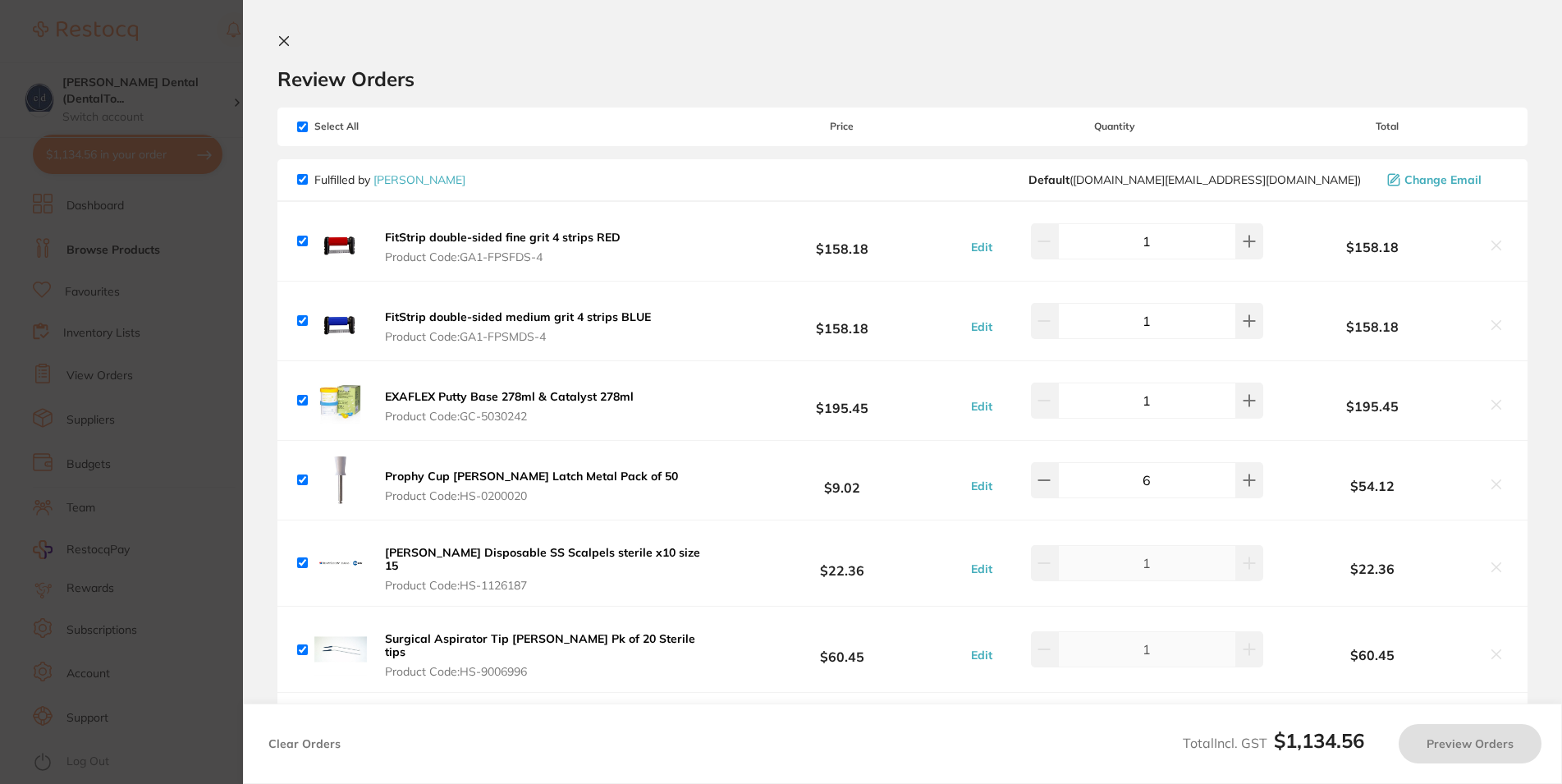
checkbox input "true"
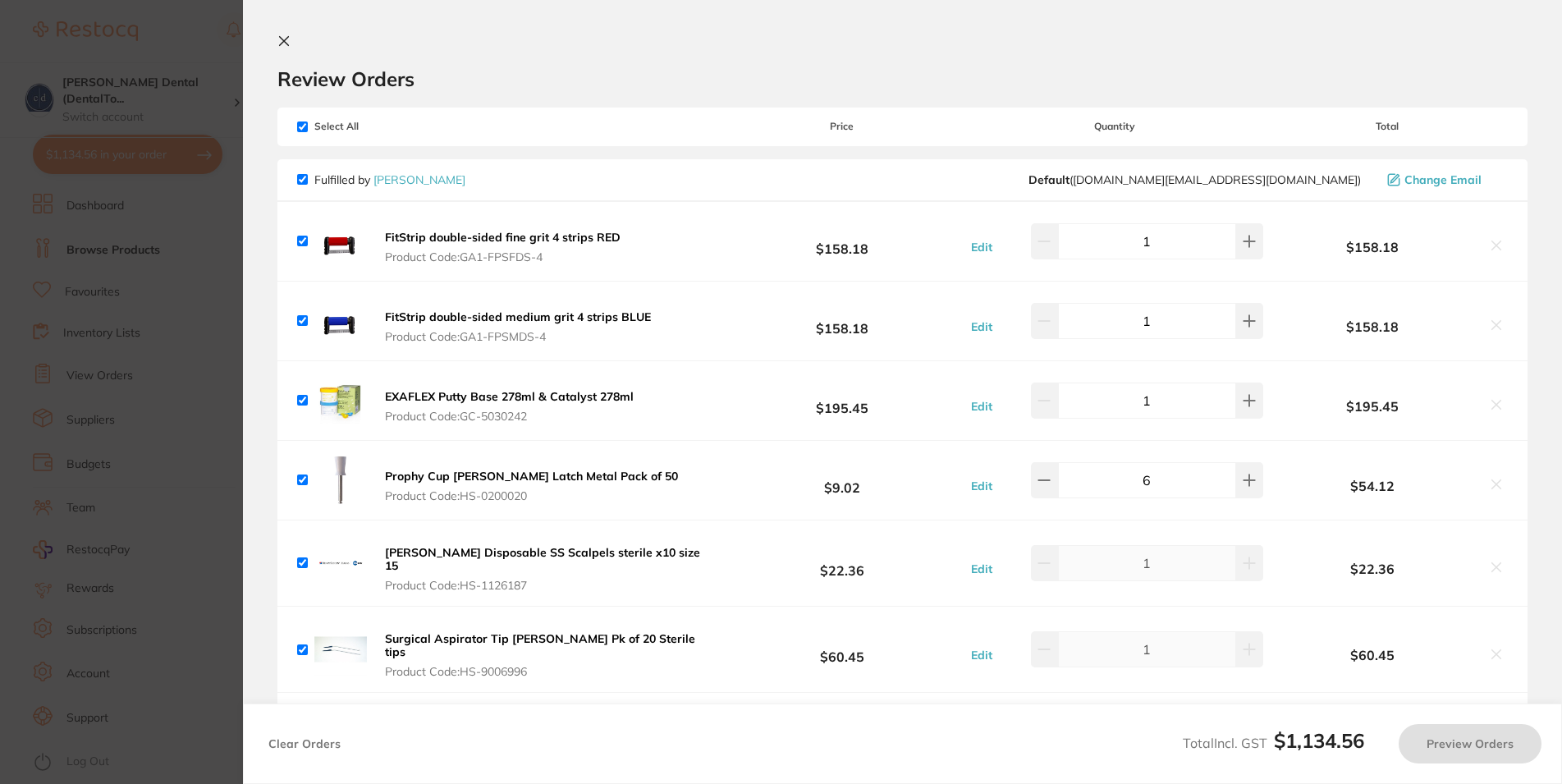
checkbox input "true"
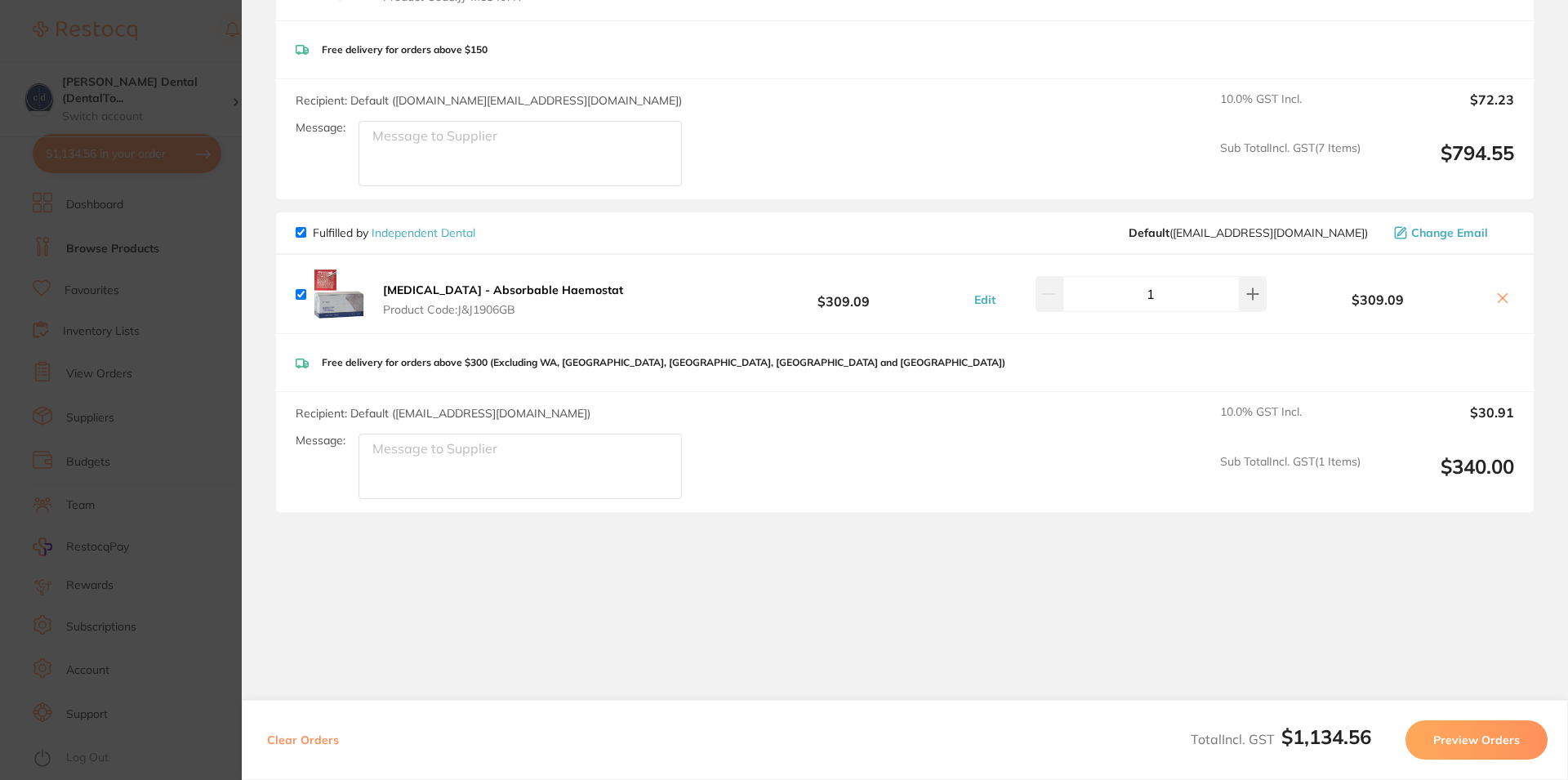
scroll to position [48, 0]
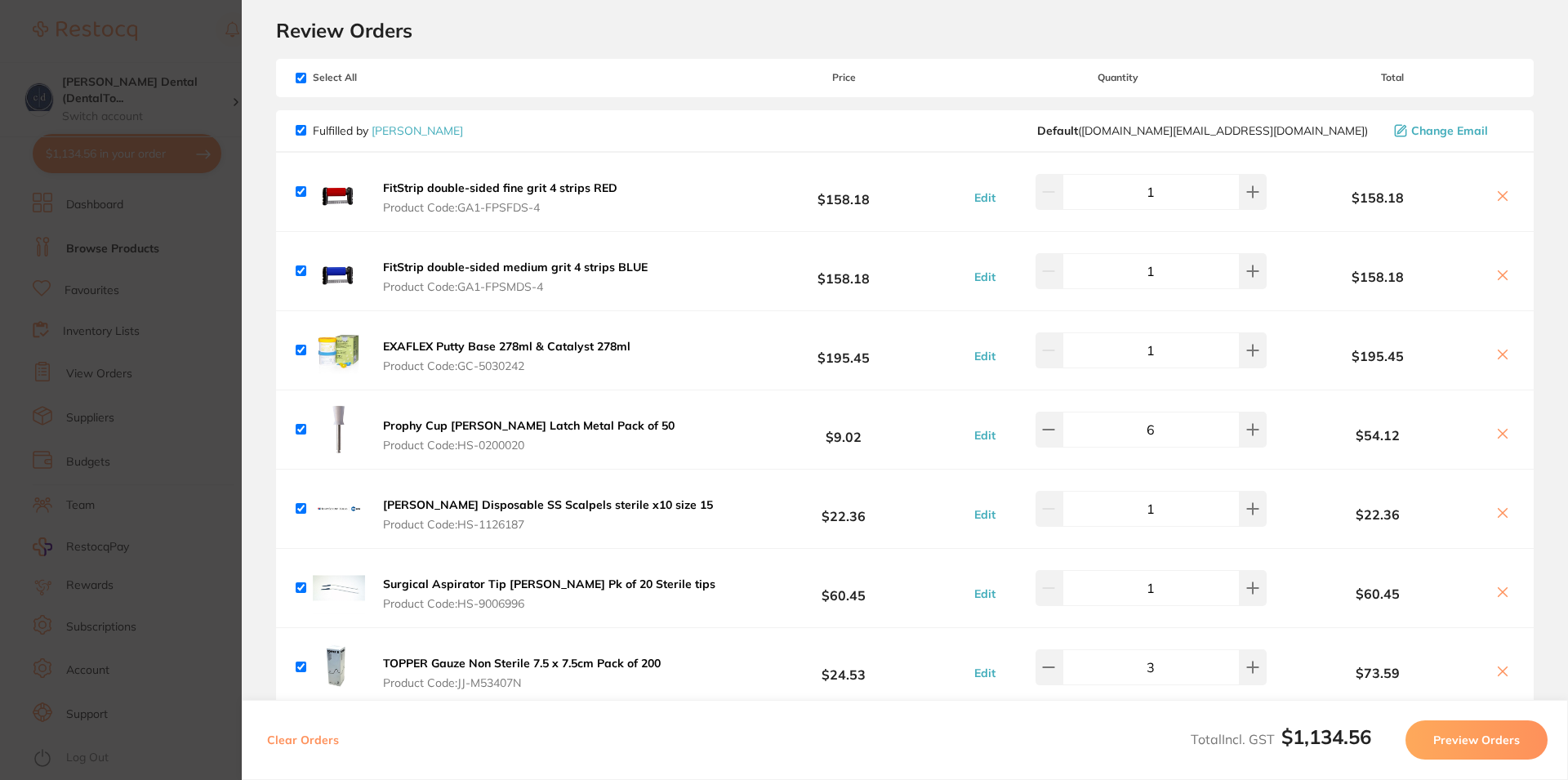
click at [1452, 740] on button "Preview Orders" at bounding box center [1477, 740] width 142 height 40
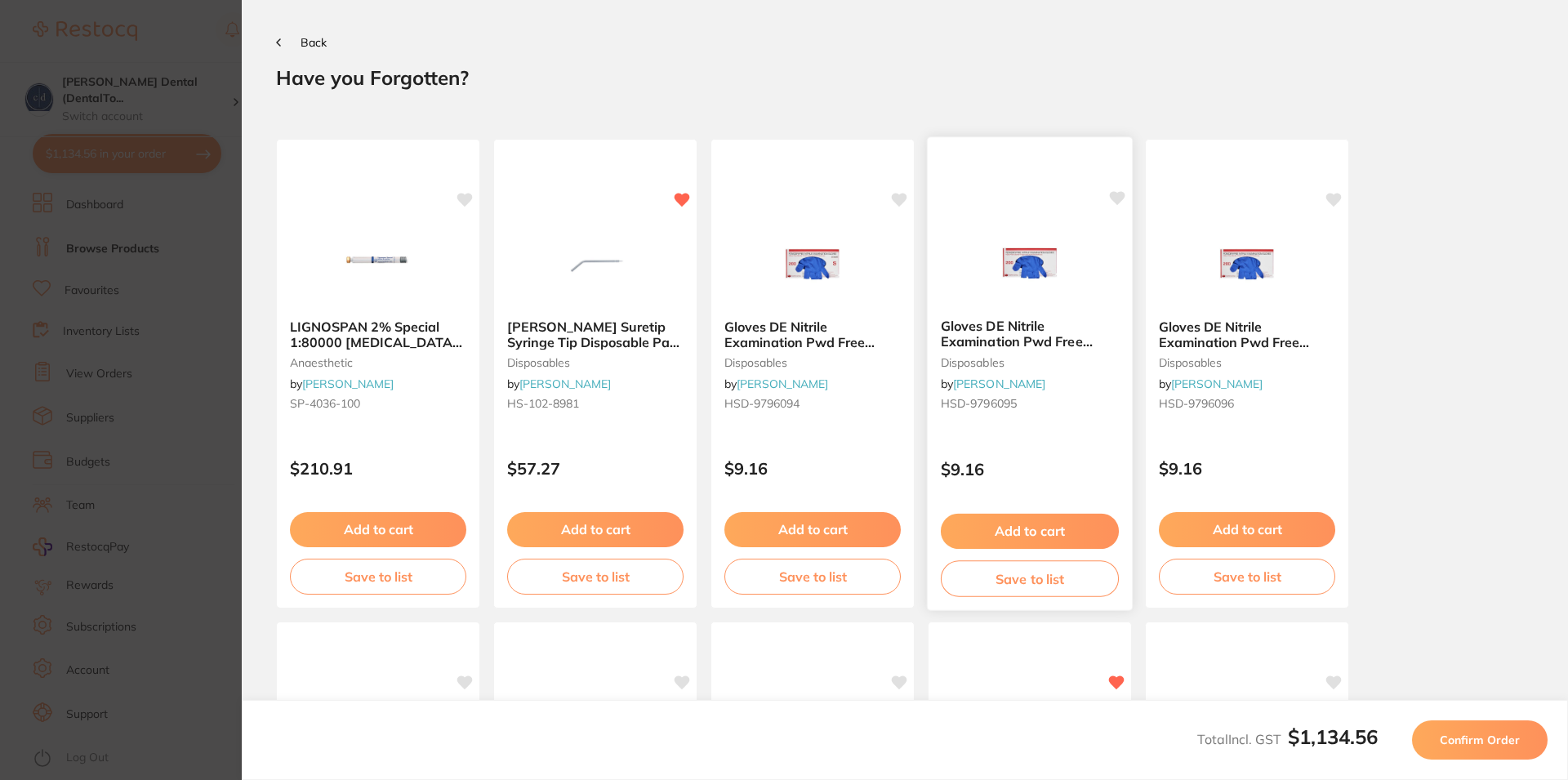
scroll to position [427, 0]
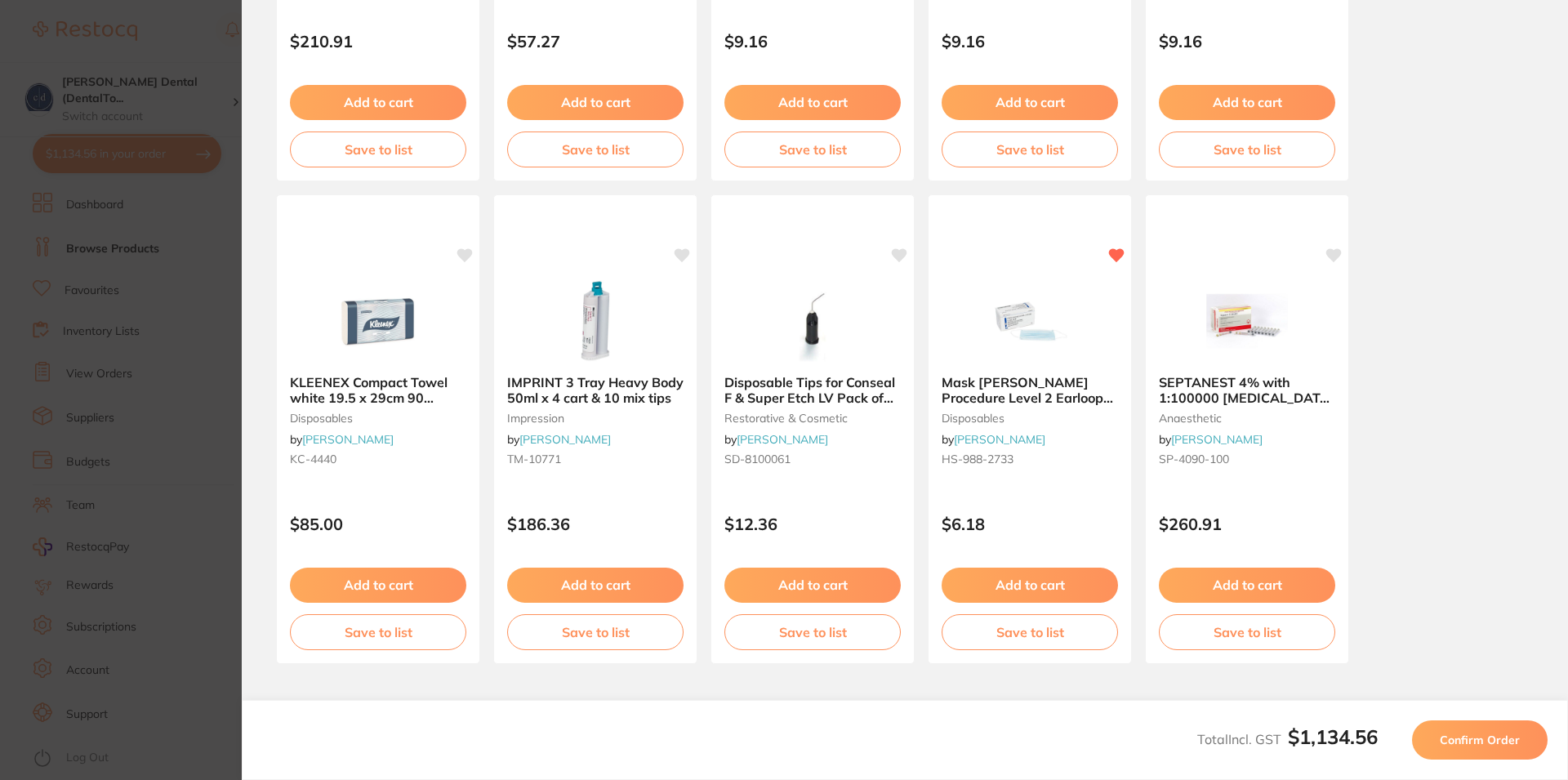
click at [1476, 742] on span "Confirm Order" at bounding box center [1479, 740] width 80 height 15
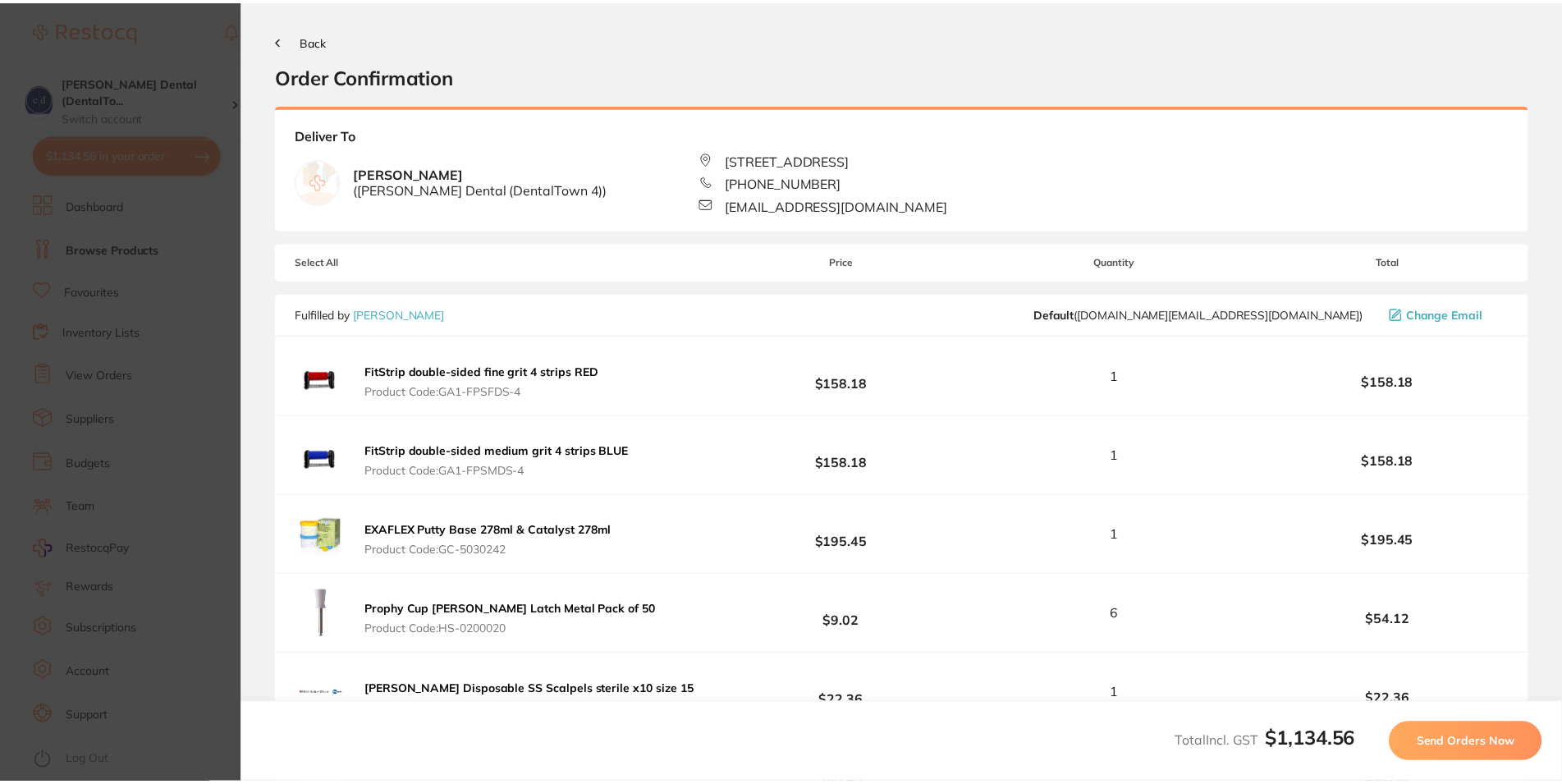
scroll to position [0, 0]
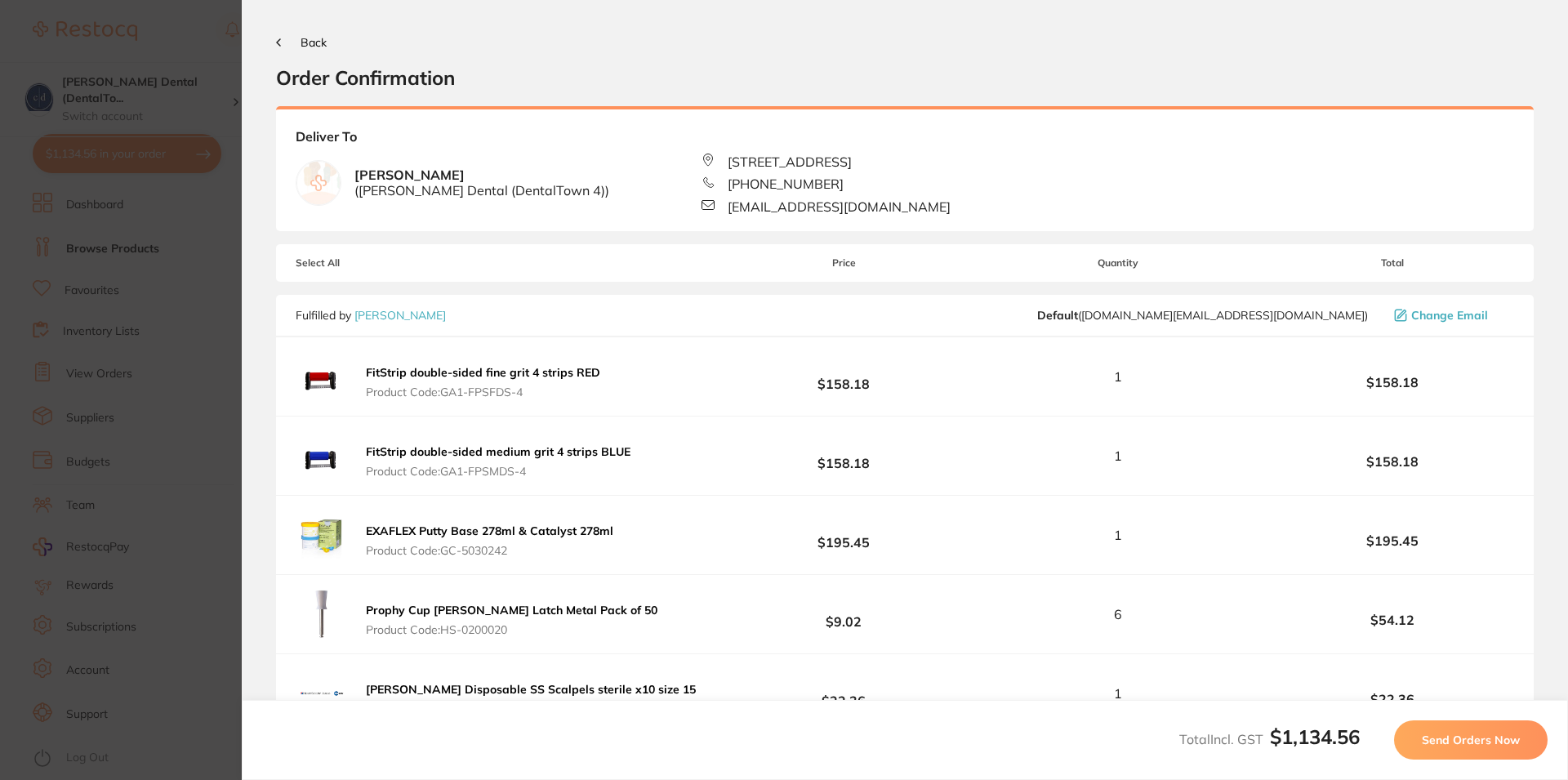
click at [1476, 742] on span "Send Orders Now" at bounding box center [1471, 740] width 98 height 15
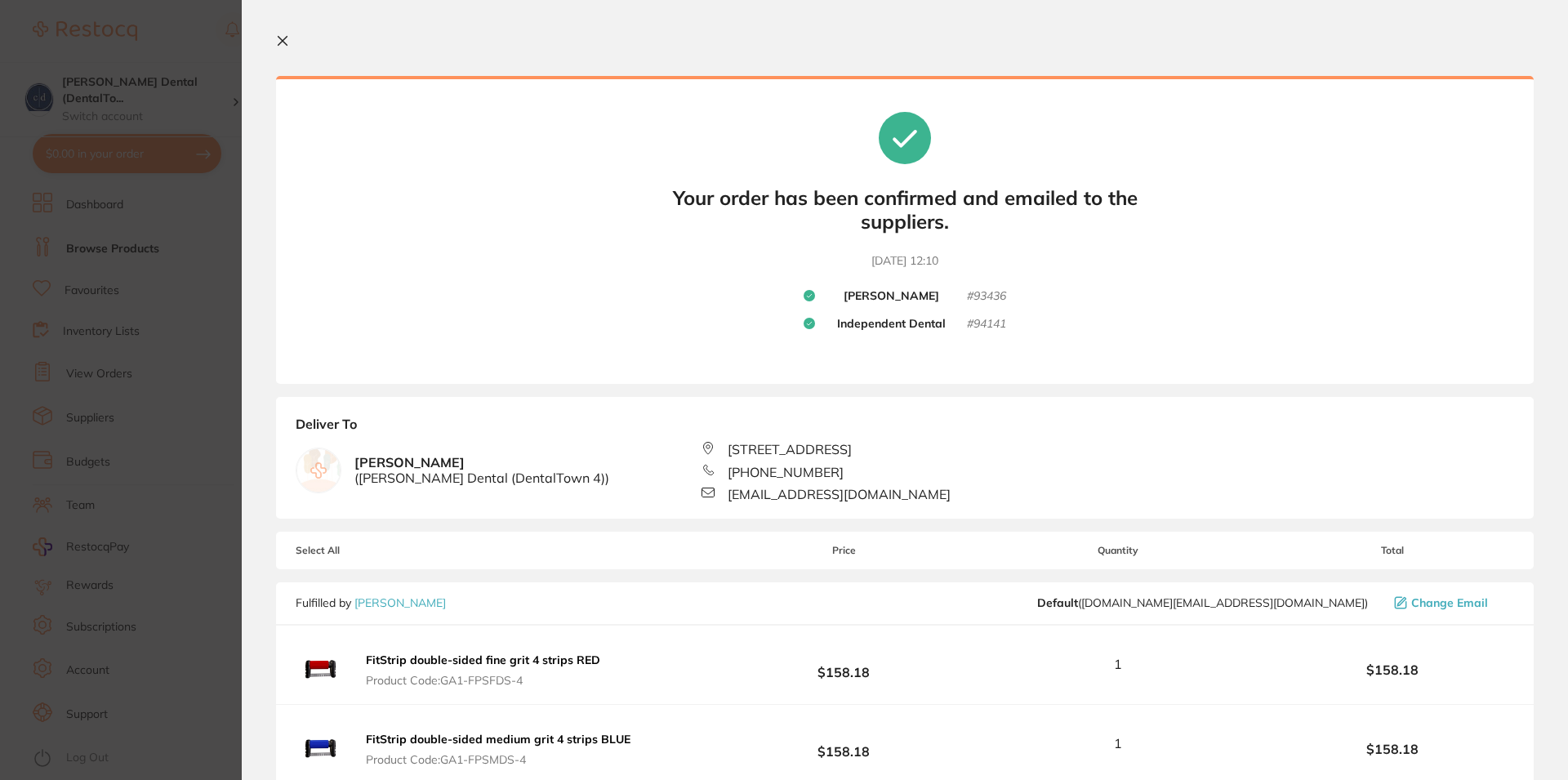
click at [283, 37] on icon at bounding box center [283, 41] width 13 height 13
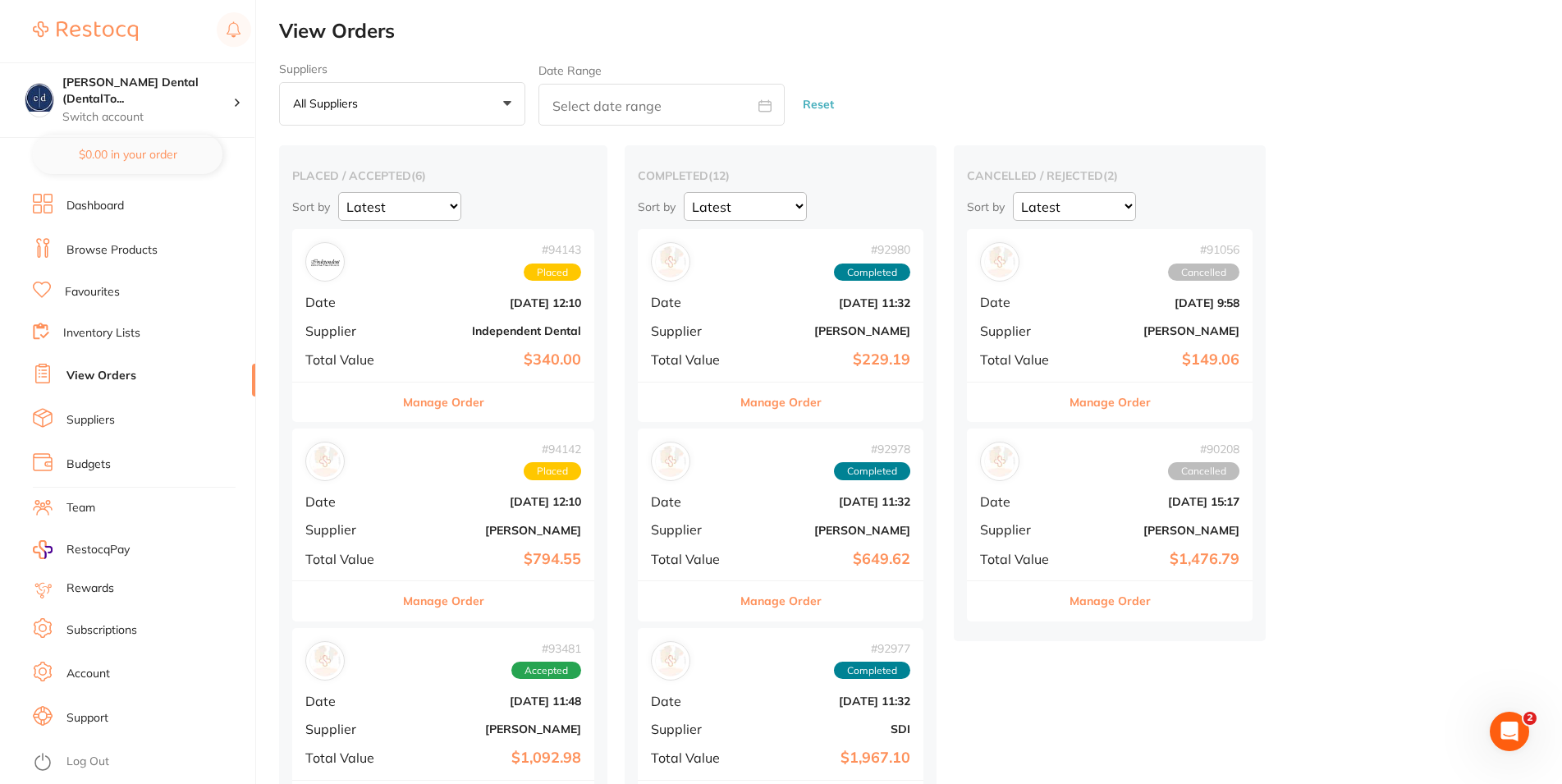
click at [124, 203] on link "Dashboard" at bounding box center [94, 206] width 57 height 17
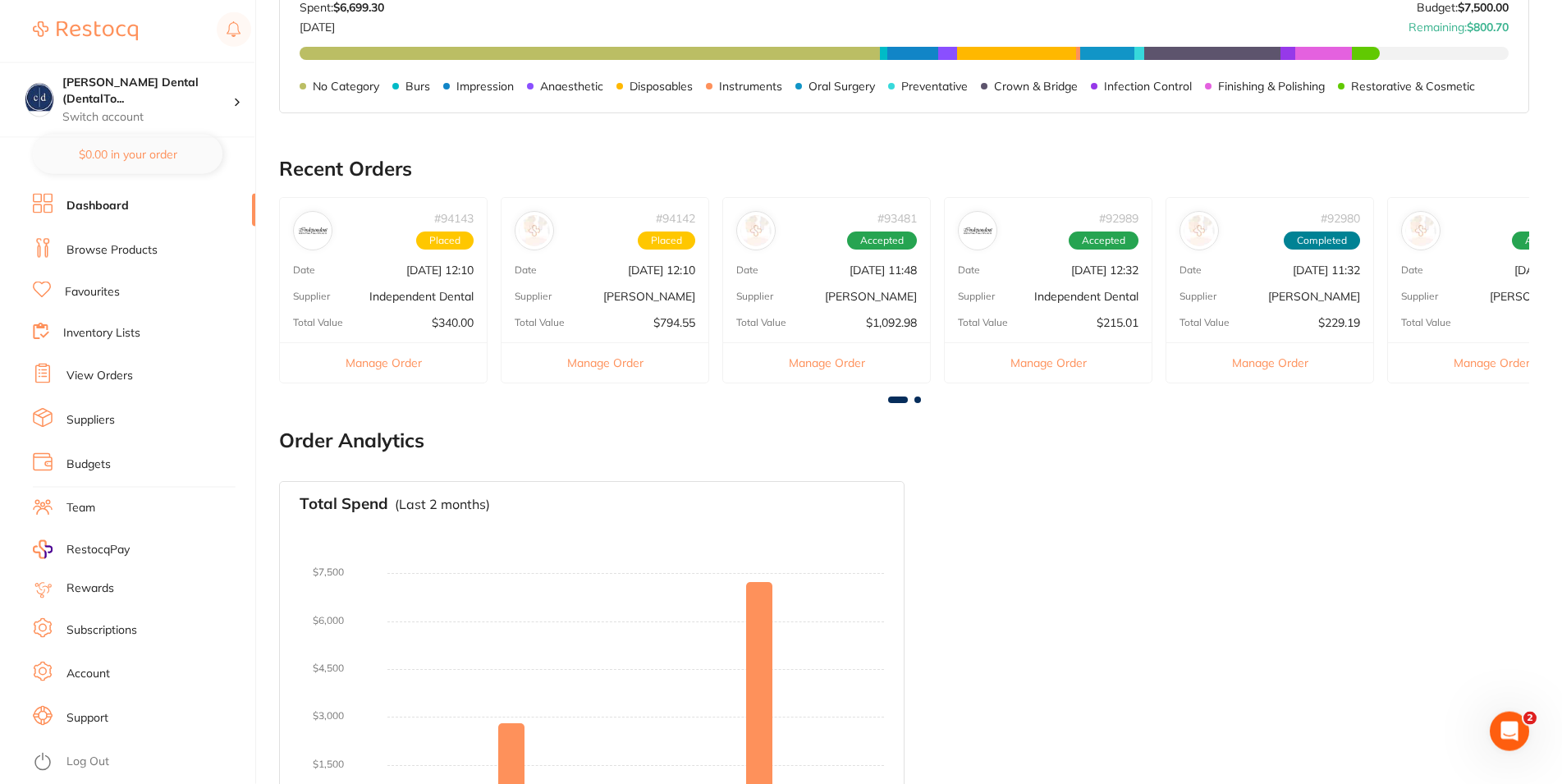
scroll to position [710, 0]
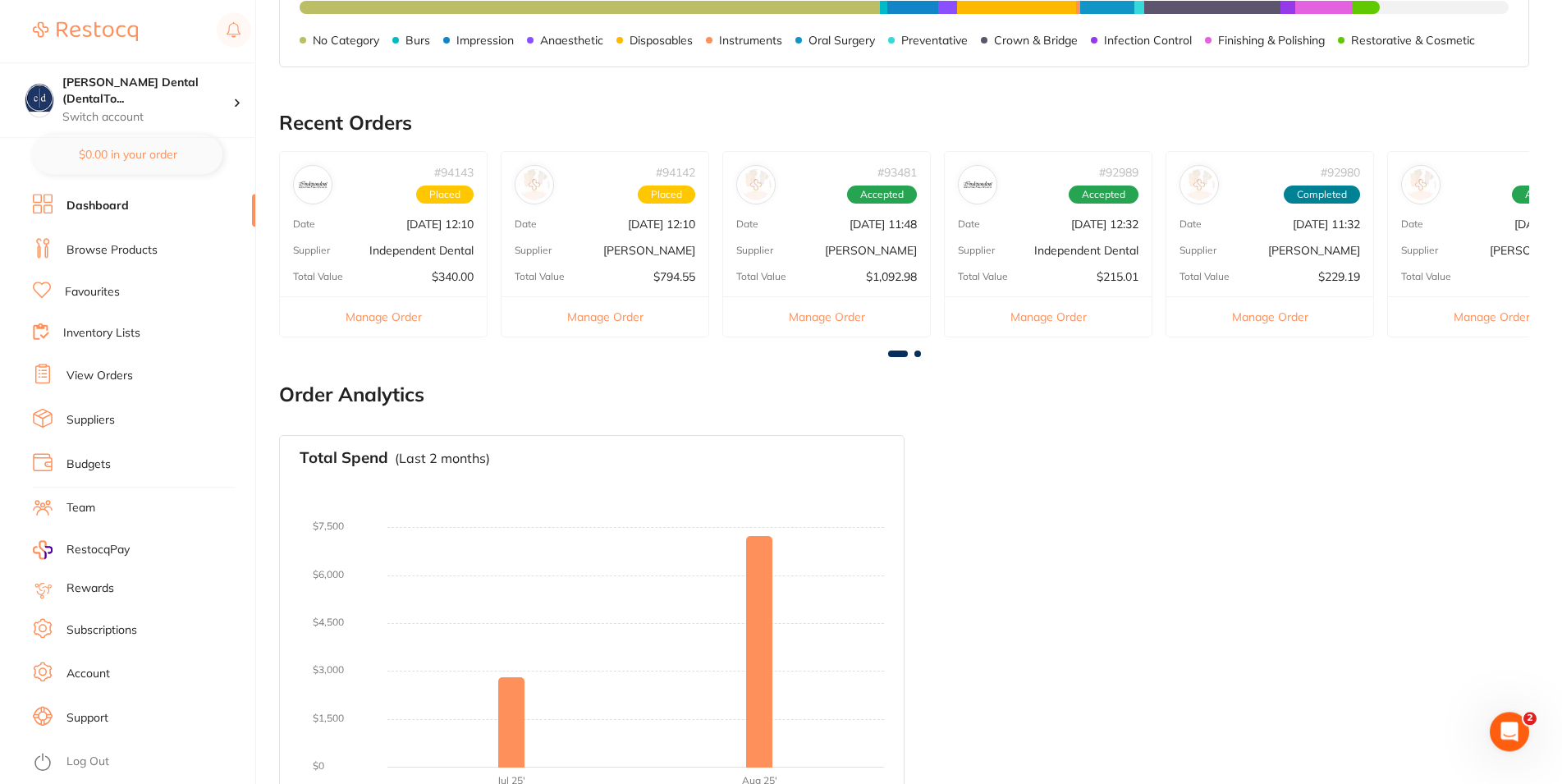
click at [1310, 578] on div "Total Spend (Last 2 months) No orders placed yet Charts will be shown once tran…" at bounding box center [904, 621] width 1251 height 399
